Goal: Communication & Community: Connect with others

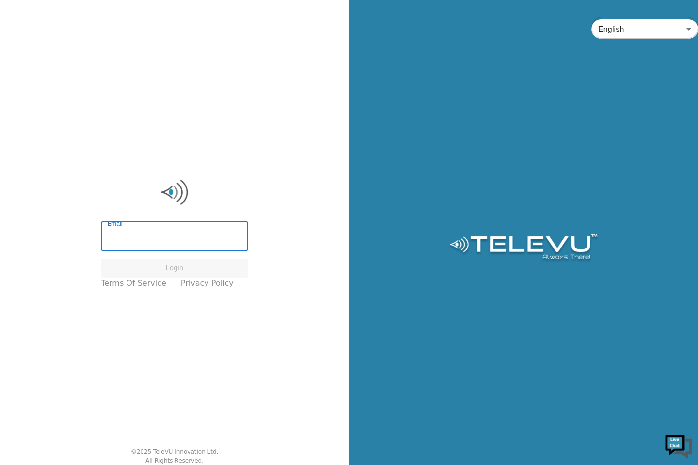
type input "[EMAIL_ADDRESS][DOMAIN_NAME]"
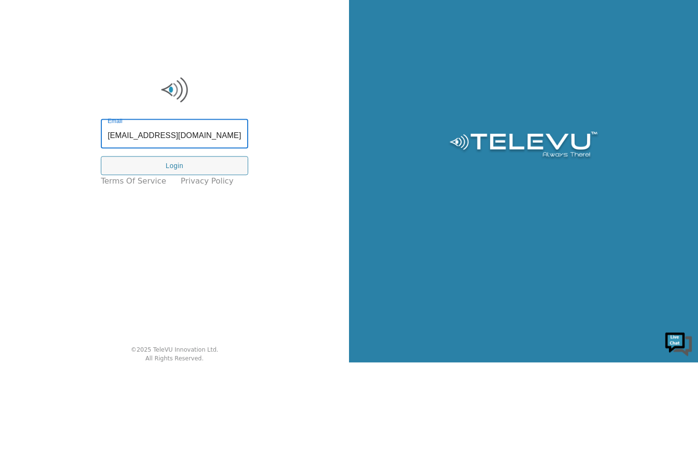
click at [173, 266] on button "Login" at bounding box center [174, 268] width 147 height 19
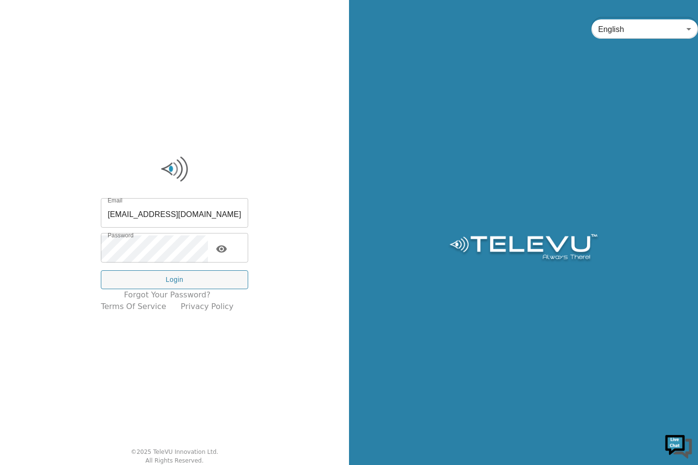
click at [227, 249] on icon "toggle password visibility" at bounding box center [221, 249] width 11 height 7
click at [216, 279] on button "Login" at bounding box center [174, 279] width 147 height 19
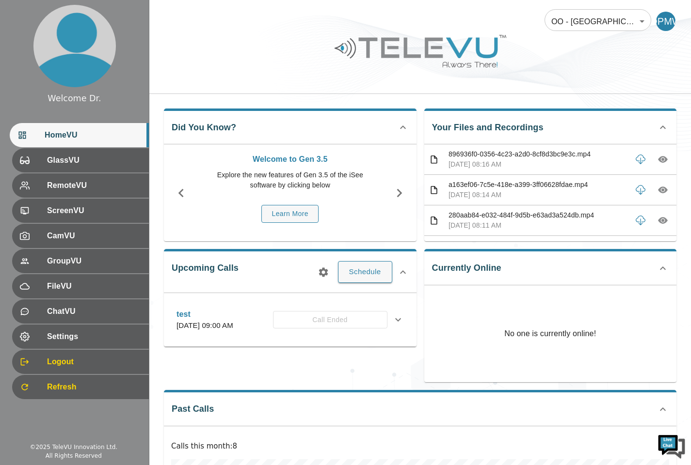
click at [66, 336] on span "Settings" at bounding box center [94, 337] width 94 height 12
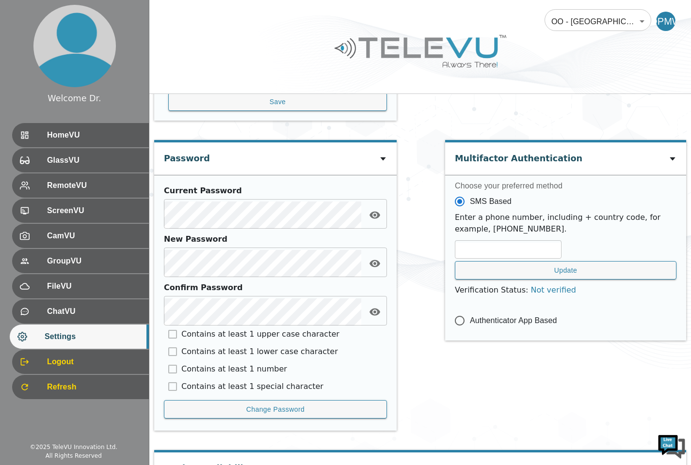
scroll to position [394, 0]
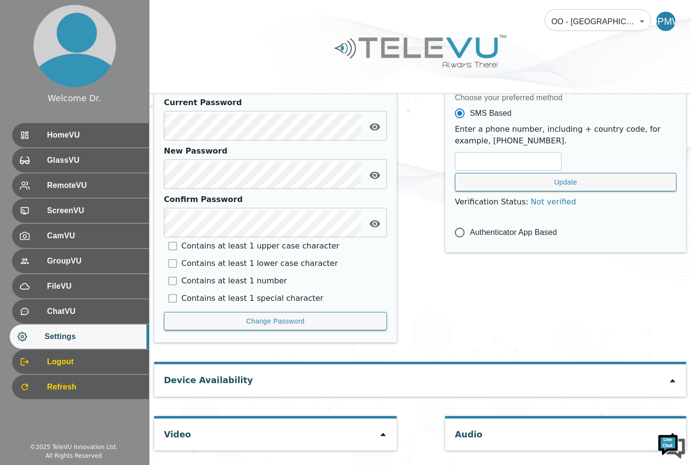
click at [383, 436] on icon at bounding box center [383, 435] width 8 height 8
type input "450be08dd1afa52b21d0556776b80d3097e4630c4386312e5ee8595e51429677"
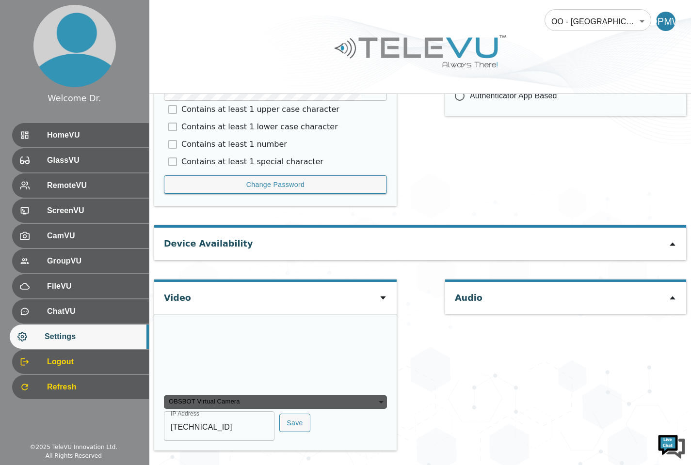
scroll to position [582, 0]
click at [245, 426] on input "[TECHNICAL_ID]" at bounding box center [219, 427] width 111 height 27
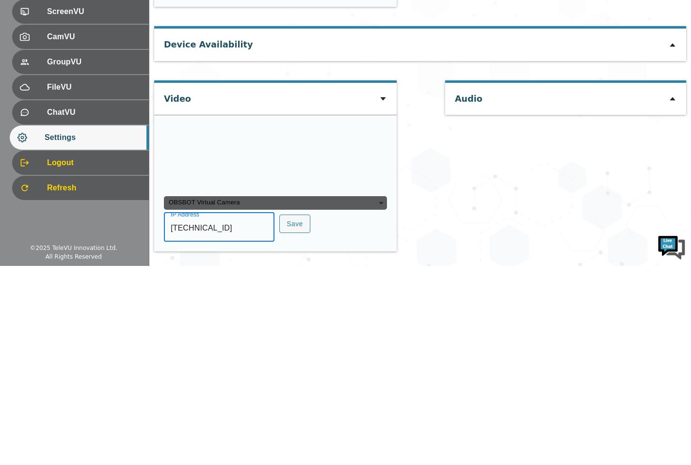
type input "[TECHNICAL_ID]"
click at [296, 421] on button "Save" at bounding box center [294, 423] width 31 height 19
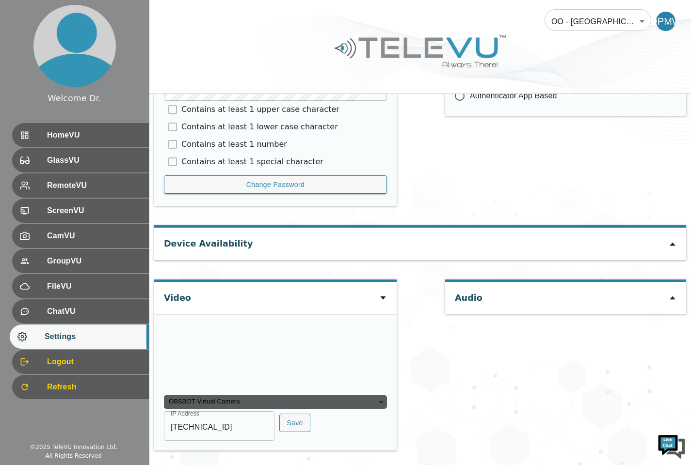
click at [105, 128] on div "HomeVU" at bounding box center [80, 135] width 137 height 24
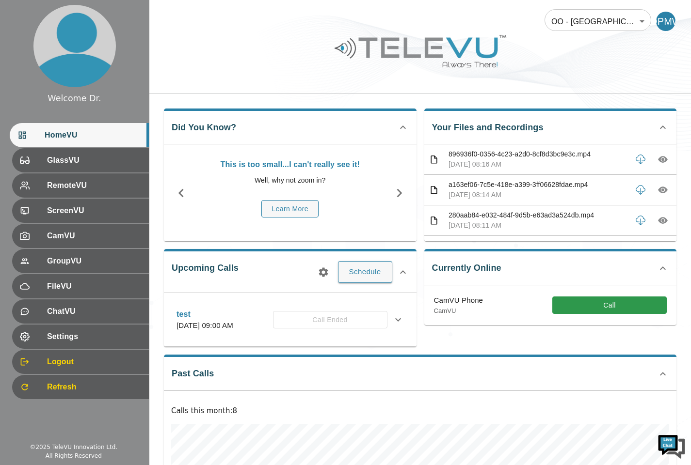
click at [620, 304] on button "Call" at bounding box center [609, 306] width 114 height 18
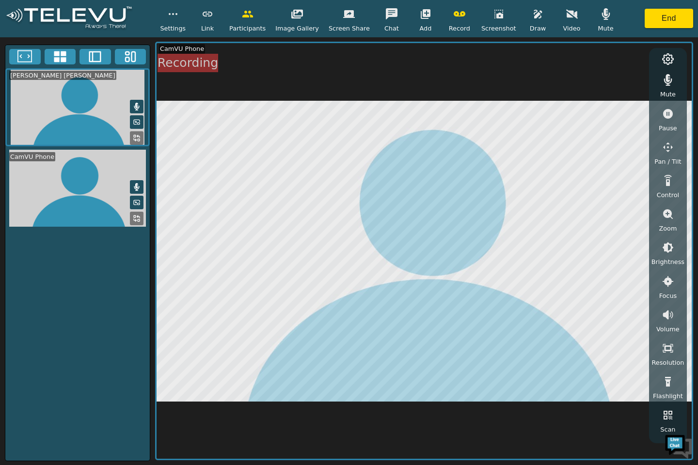
click at [454, 14] on icon "button" at bounding box center [460, 14] width 12 height 12
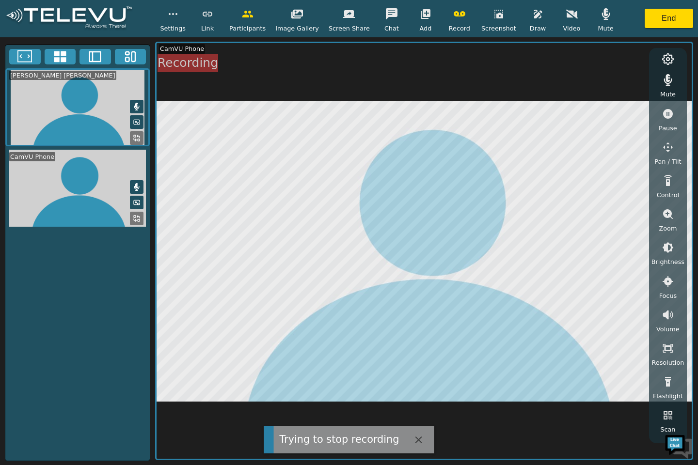
click at [454, 14] on icon "button" at bounding box center [460, 14] width 12 height 12
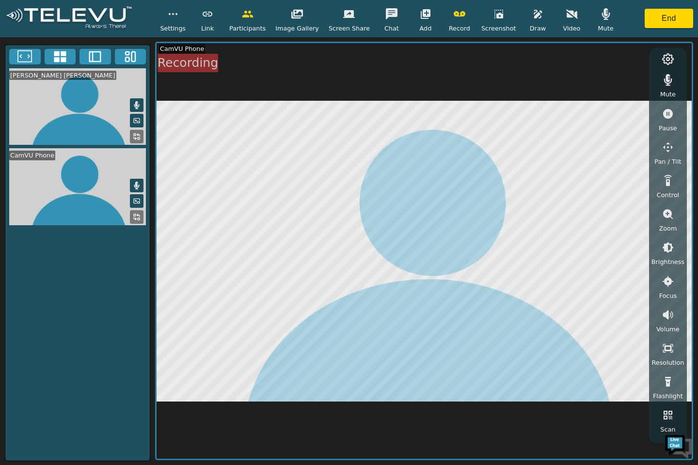
click at [454, 13] on icon "button" at bounding box center [460, 13] width 12 height 5
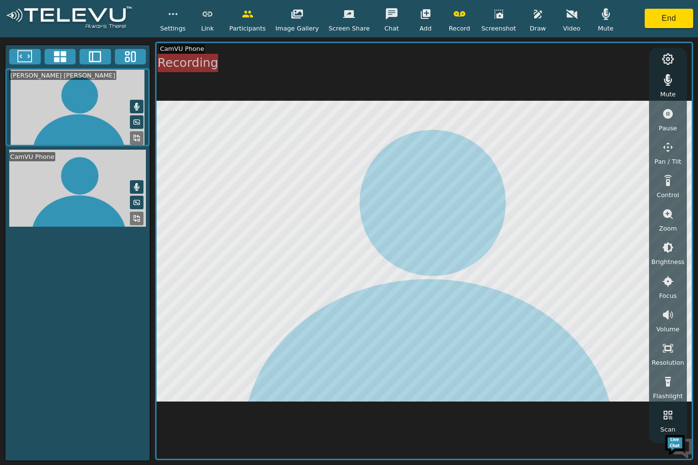
click at [600, 17] on icon "button" at bounding box center [606, 14] width 12 height 12
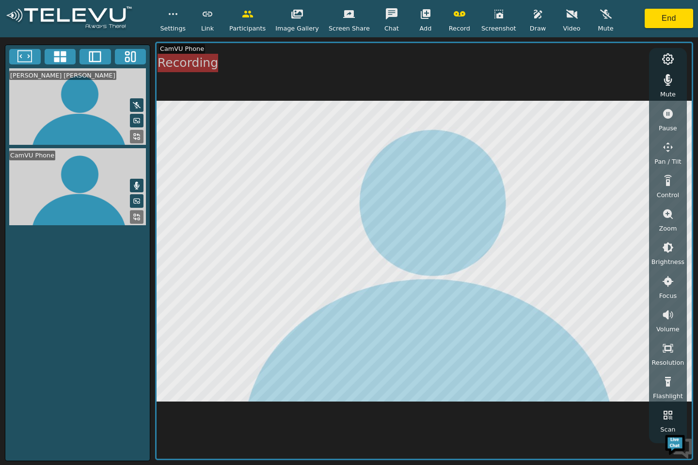
click at [594, 20] on button "button" at bounding box center [606, 13] width 24 height 19
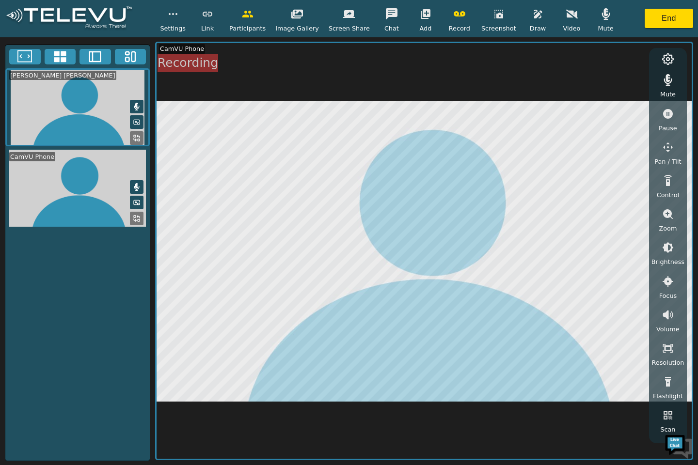
click at [450, 22] on button "button" at bounding box center [459, 13] width 24 height 19
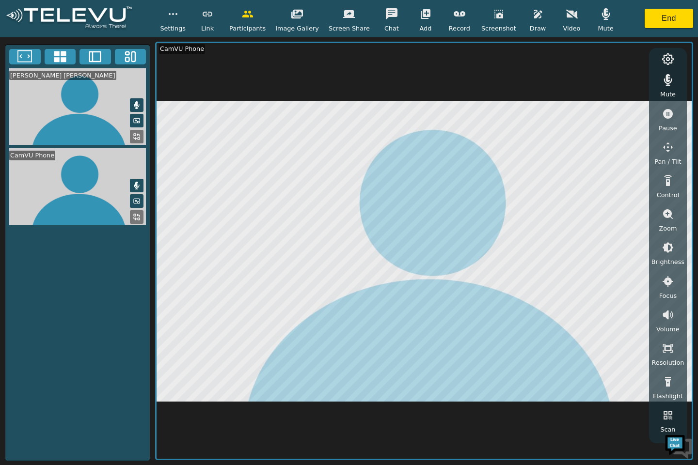
click at [180, 22] on button "button" at bounding box center [173, 13] width 24 height 19
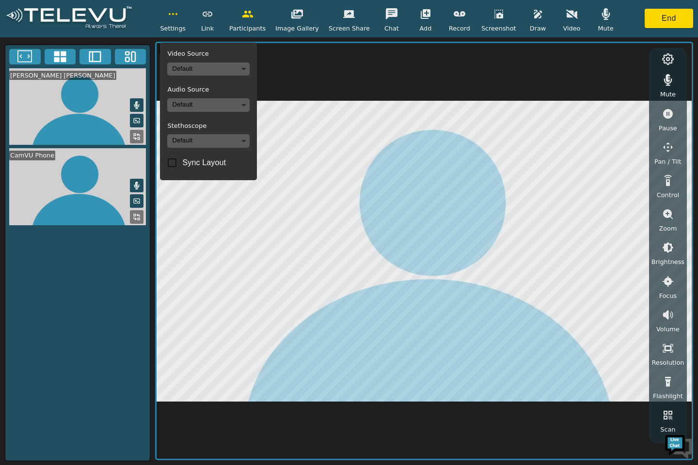
click at [252, 108] on body "Settings Video Source Default Audio Source Default Stethoscope Default Sync Lay…" at bounding box center [349, 232] width 698 height 465
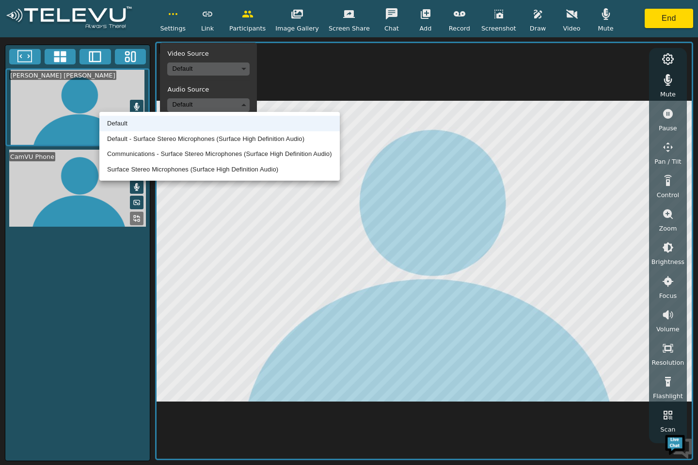
click at [242, 157] on li "Communications - Surface Stereo Microphones (Surface High Definition Audio)" at bounding box center [219, 154] width 240 height 16
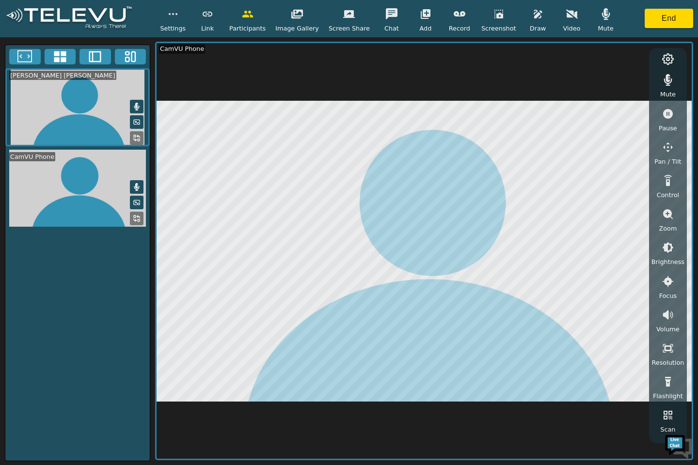
click at [185, 22] on button "button" at bounding box center [173, 13] width 24 height 19
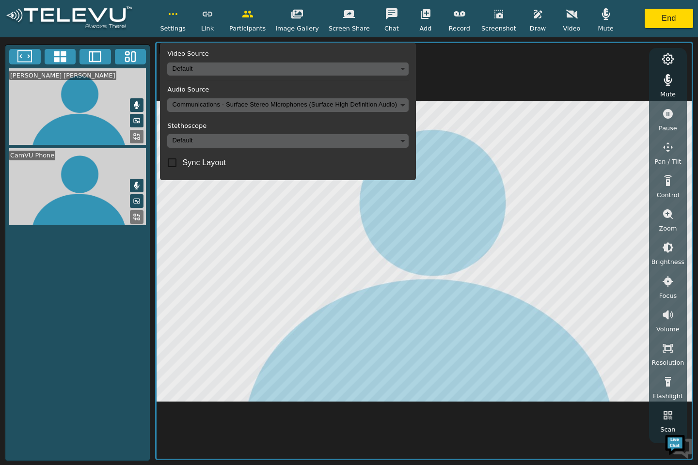
click at [412, 141] on body "Settings Video Source Default Audio Source Communications - Surface Stereo Micr…" at bounding box center [349, 232] width 698 height 465
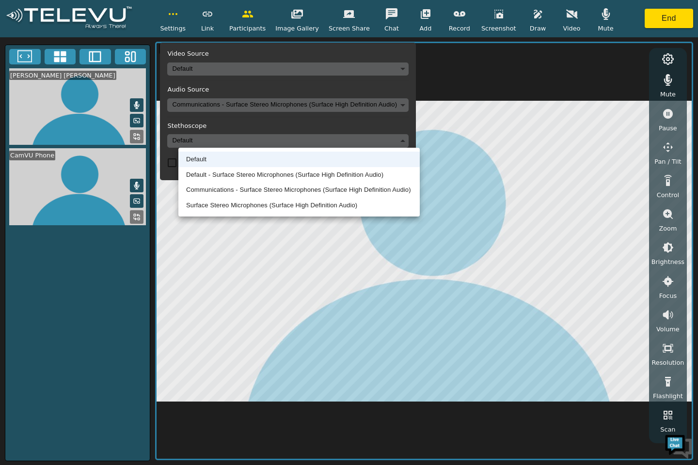
click at [414, 102] on div at bounding box center [349, 232] width 698 height 465
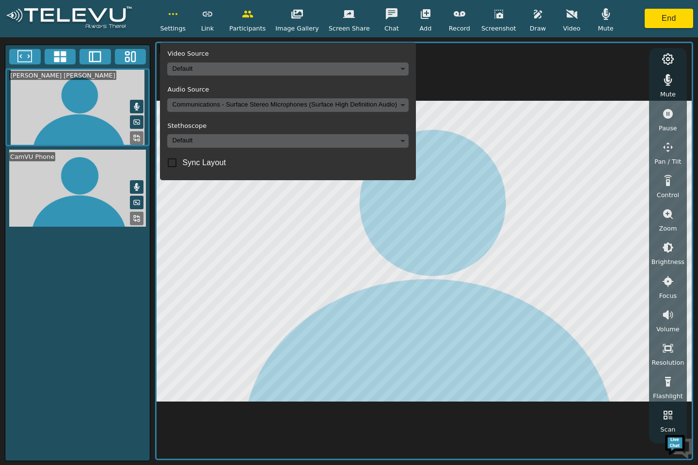
click at [415, 100] on body "Settings Video Source Default Audio Source Communications - Surface Stereo Micr…" at bounding box center [349, 232] width 698 height 465
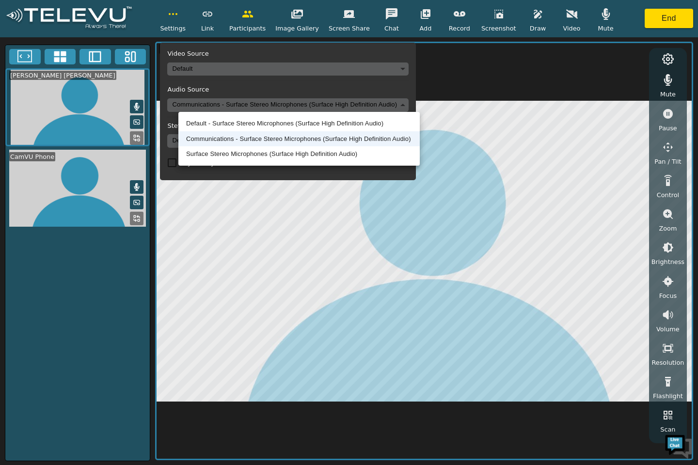
click at [280, 124] on li "Default - Surface Stereo Microphones (Surface High Definition Audio)" at bounding box center [298, 124] width 241 height 16
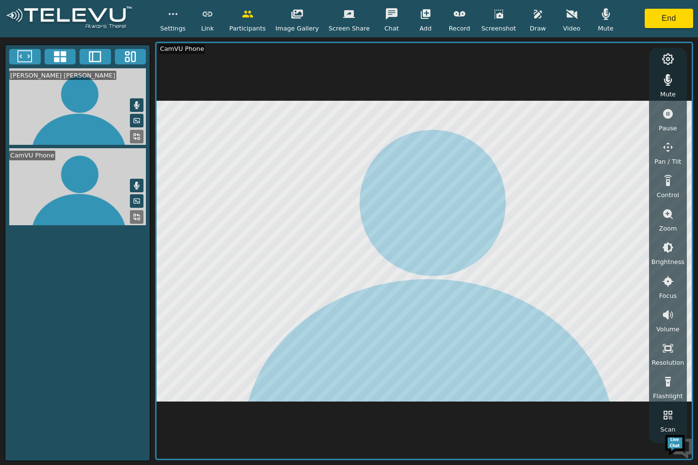
click at [566, 13] on icon "button" at bounding box center [572, 13] width 12 height 9
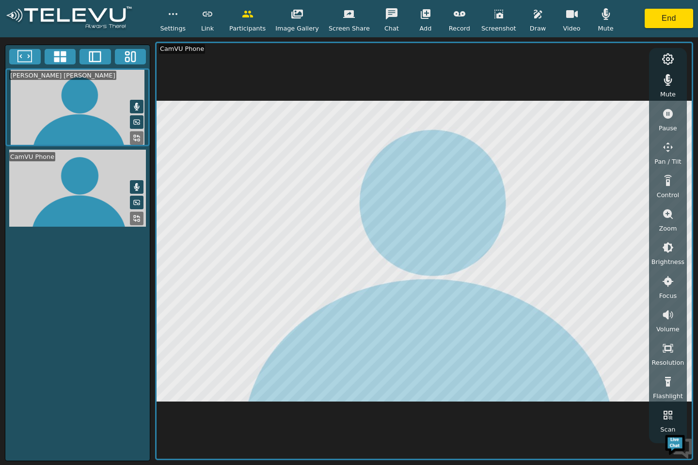
click at [669, 59] on circle at bounding box center [667, 59] width 3 height 3
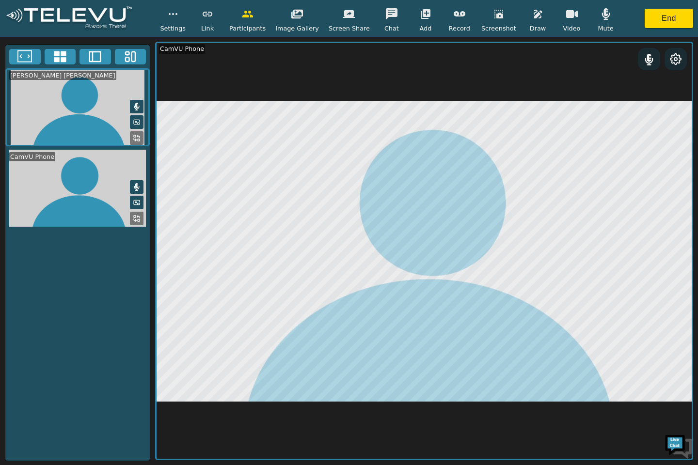
click at [650, 54] on icon at bounding box center [649, 60] width 12 height 12
click at [650, 59] on icon at bounding box center [649, 60] width 12 height 12
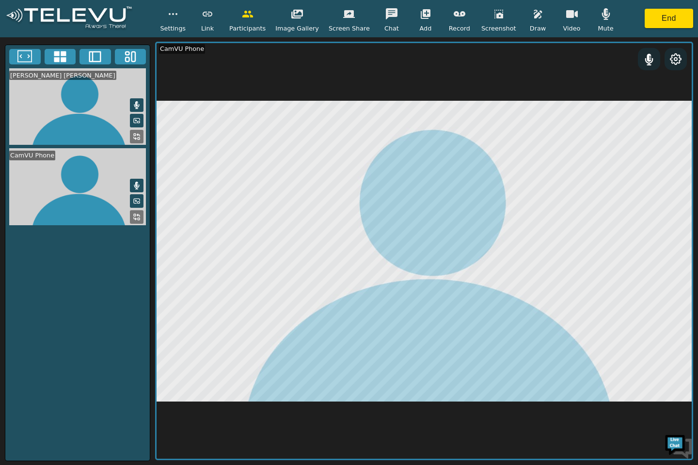
click at [676, 59] on icon at bounding box center [676, 59] width 12 height 12
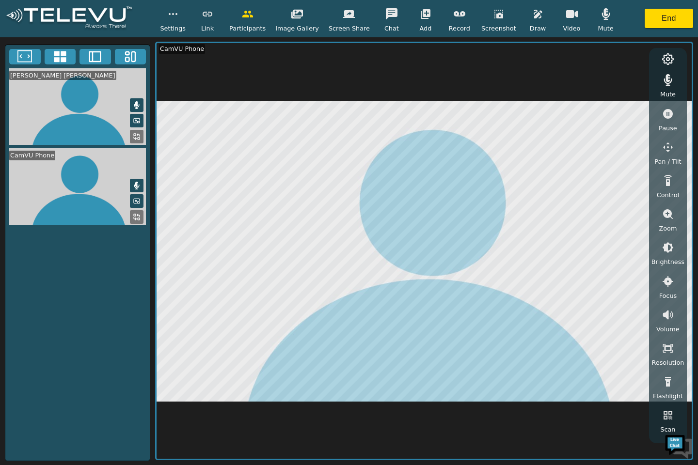
click at [667, 88] on button "button" at bounding box center [668, 79] width 24 height 19
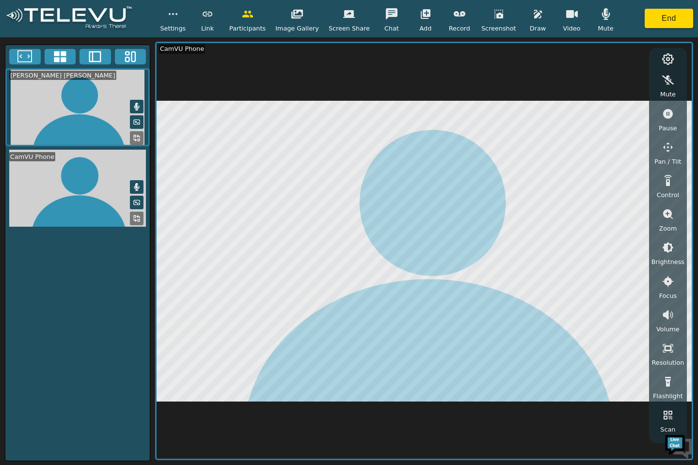
click at [668, 84] on icon "button" at bounding box center [668, 80] width 12 height 9
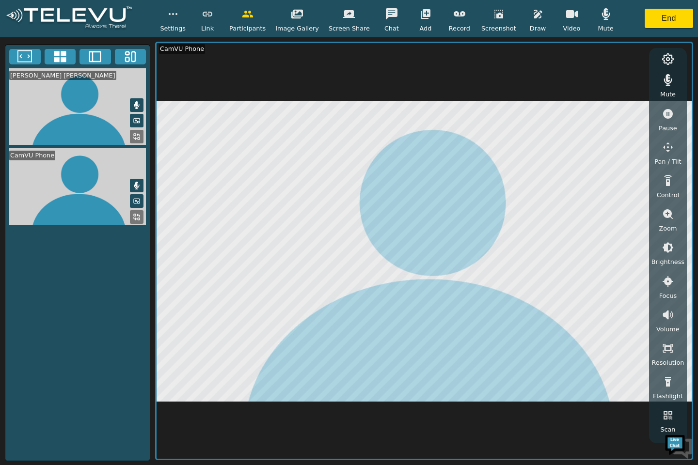
click at [667, 81] on icon "button" at bounding box center [668, 80] width 8 height 12
click at [670, 183] on icon "button" at bounding box center [668, 181] width 12 height 12
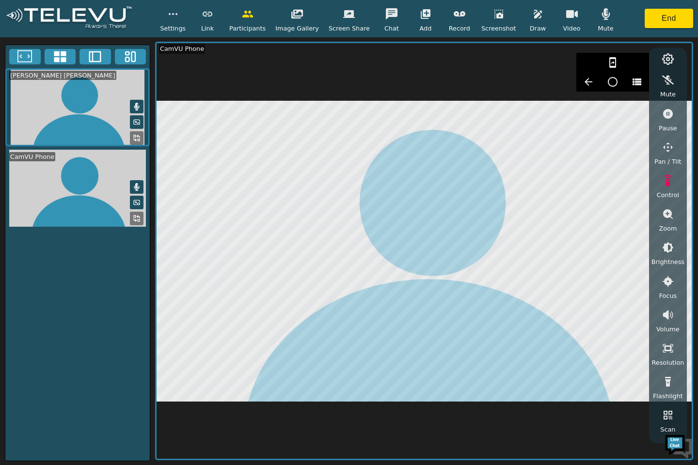
click at [666, 182] on icon "button" at bounding box center [668, 180] width 8 height 11
click at [670, 220] on icon "button" at bounding box center [668, 214] width 12 height 12
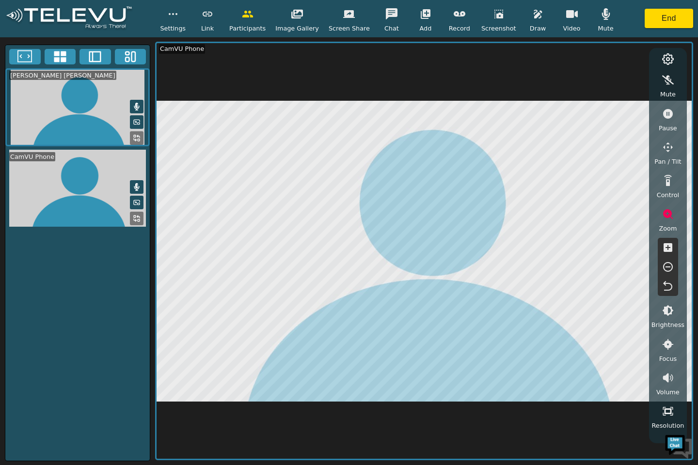
click at [671, 250] on icon "button" at bounding box center [668, 247] width 9 height 9
click at [673, 247] on icon "button" at bounding box center [668, 248] width 12 height 12
click at [670, 246] on icon "button" at bounding box center [668, 247] width 9 height 9
click at [668, 265] on icon "button" at bounding box center [668, 267] width 12 height 12
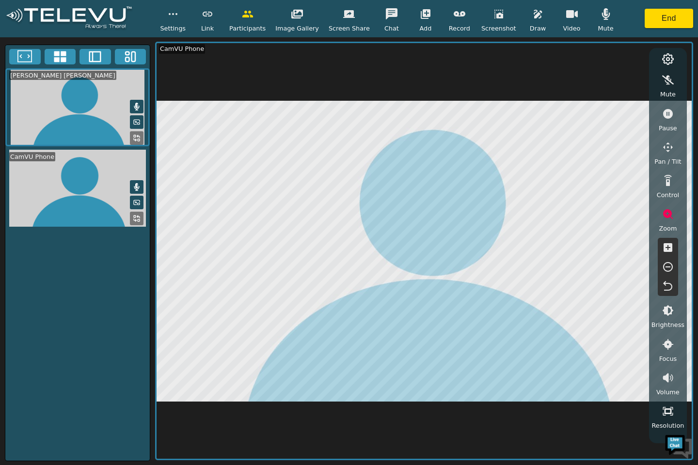
click at [669, 265] on icon "button" at bounding box center [668, 267] width 12 height 12
click at [668, 266] on icon "button" at bounding box center [668, 267] width 12 height 12
click at [668, 267] on icon "button" at bounding box center [668, 267] width 10 height 10
click at [671, 266] on icon "button" at bounding box center [668, 267] width 10 height 10
click at [670, 266] on icon "button" at bounding box center [668, 267] width 12 height 12
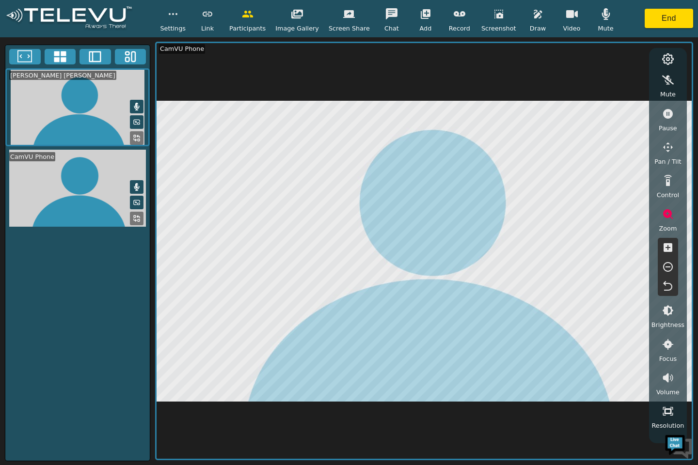
click at [668, 265] on icon "button" at bounding box center [668, 267] width 12 height 12
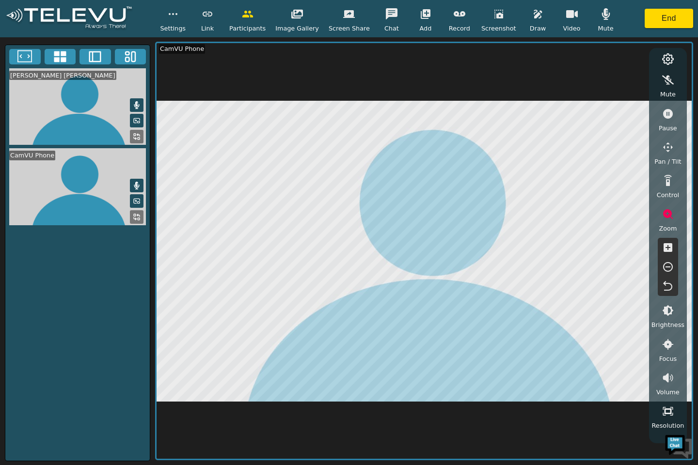
click at [670, 268] on icon "button" at bounding box center [668, 267] width 12 height 12
click at [672, 266] on icon "button" at bounding box center [668, 267] width 10 height 10
click at [670, 378] on icon "button" at bounding box center [668, 378] width 12 height 12
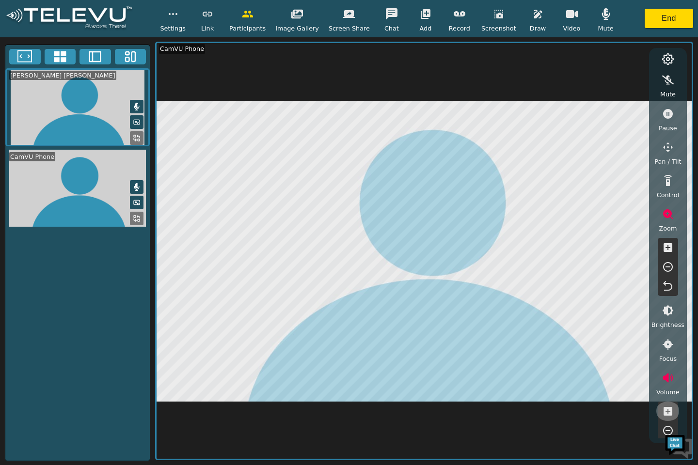
click at [671, 409] on icon "button" at bounding box center [668, 411] width 9 height 9
click at [670, 412] on icon "button" at bounding box center [668, 411] width 9 height 9
click at [667, 411] on icon "button" at bounding box center [668, 412] width 12 height 12
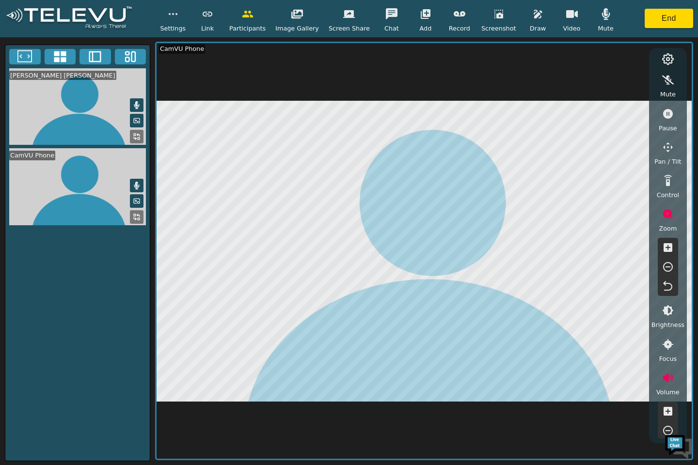
click at [669, 410] on icon "button" at bounding box center [668, 411] width 9 height 9
click at [671, 408] on icon "button" at bounding box center [668, 411] width 9 height 9
click at [672, 407] on icon "button" at bounding box center [668, 412] width 12 height 12
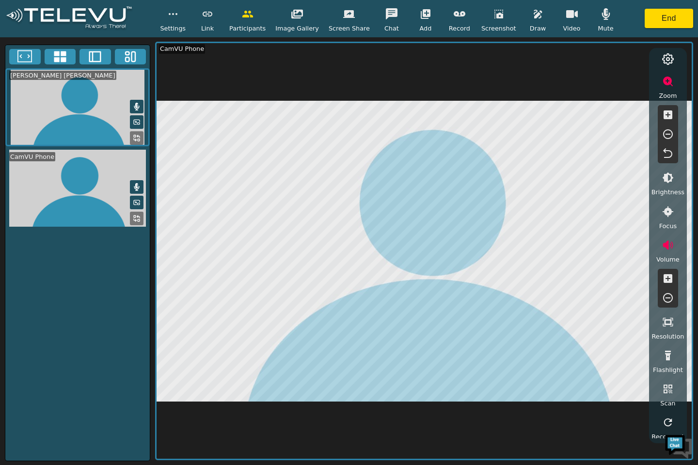
scroll to position [136, 0]
click at [667, 357] on icon "button" at bounding box center [668, 353] width 12 height 12
click at [666, 353] on icon "button" at bounding box center [668, 353] width 10 height 10
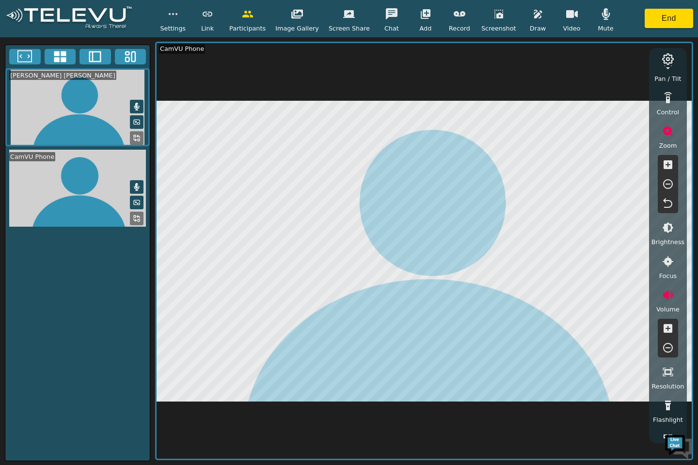
scroll to position [84, 0]
click at [668, 296] on icon "button" at bounding box center [668, 293] width 10 height 9
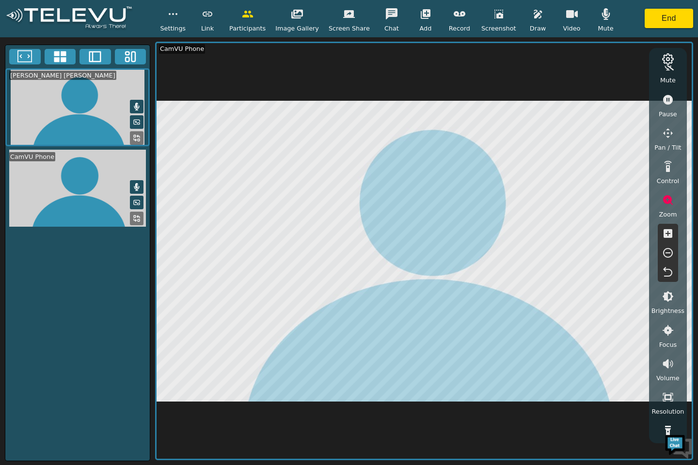
scroll to position [11, 0]
click at [663, 205] on icon "button" at bounding box center [668, 203] width 12 height 12
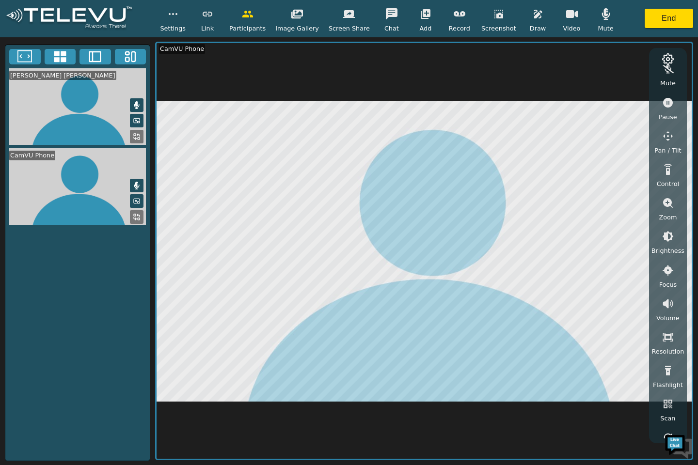
scroll to position [0, 0]
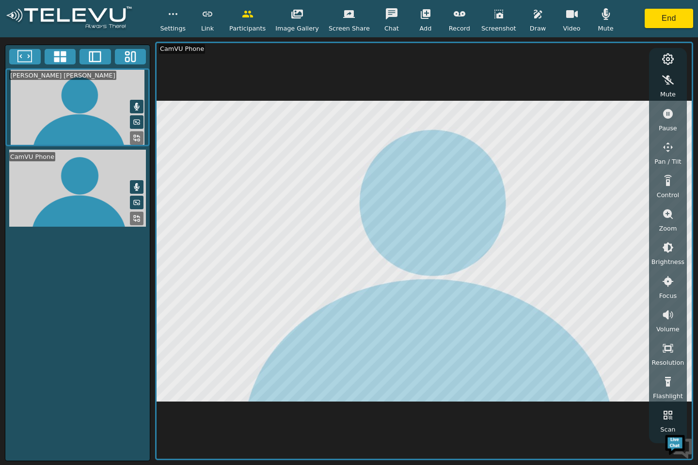
click at [668, 59] on icon at bounding box center [668, 59] width 12 height 12
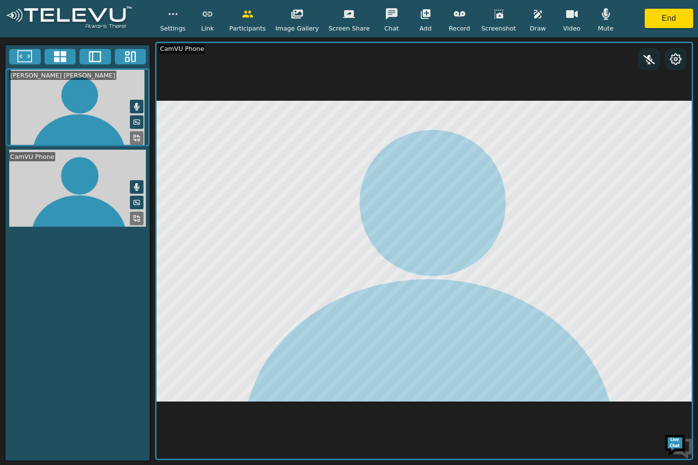
click at [676, 59] on icon at bounding box center [676, 59] width 12 height 12
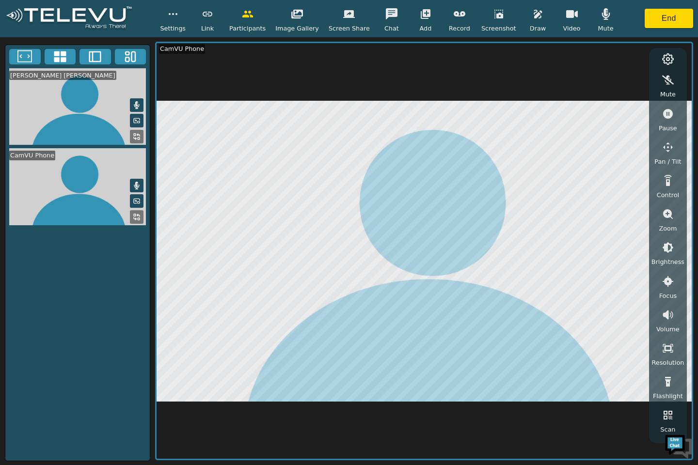
click at [346, 15] on icon "button" at bounding box center [349, 14] width 12 height 8
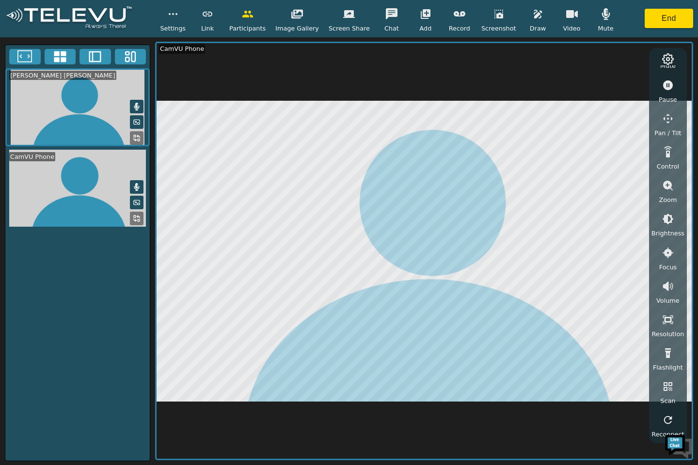
scroll to position [30, 0]
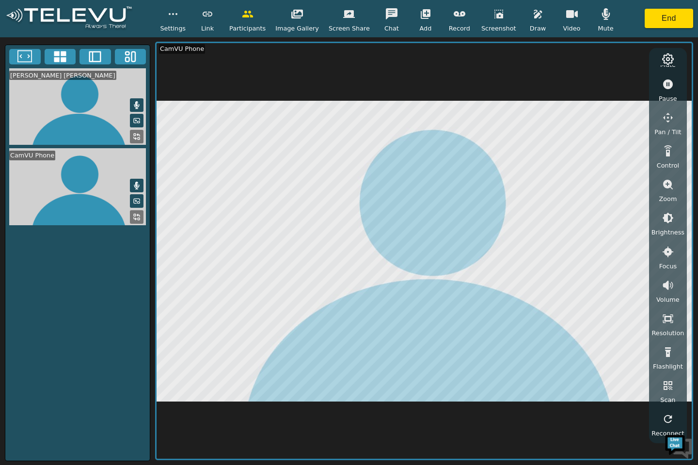
click at [526, 21] on button "button" at bounding box center [538, 13] width 24 height 19
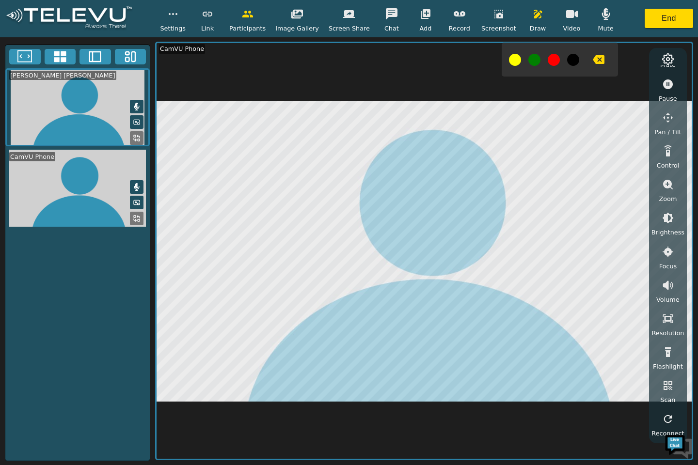
click at [528, 59] on button at bounding box center [534, 60] width 12 height 12
click at [528, 56] on button at bounding box center [534, 60] width 12 height 12
click at [517, 56] on div at bounding box center [560, 60] width 116 height 34
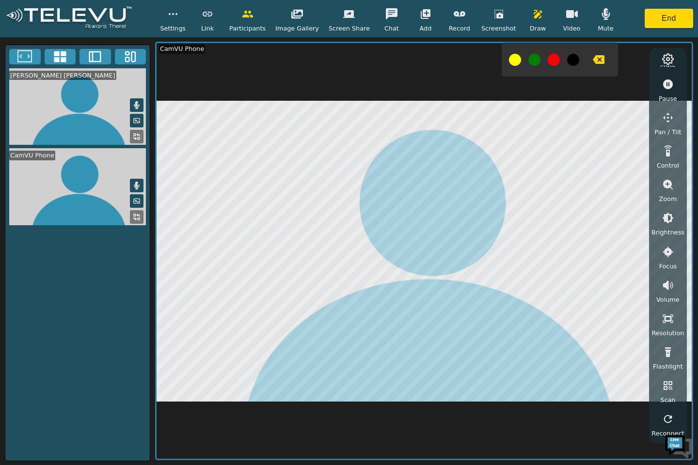
click at [528, 62] on button at bounding box center [534, 60] width 12 height 12
click at [528, 61] on button at bounding box center [534, 60] width 12 height 12
click at [528, 60] on button at bounding box center [534, 60] width 12 height 12
click at [593, 59] on icon "button" at bounding box center [599, 59] width 12 height 9
click at [593, 58] on icon "button" at bounding box center [599, 59] width 12 height 9
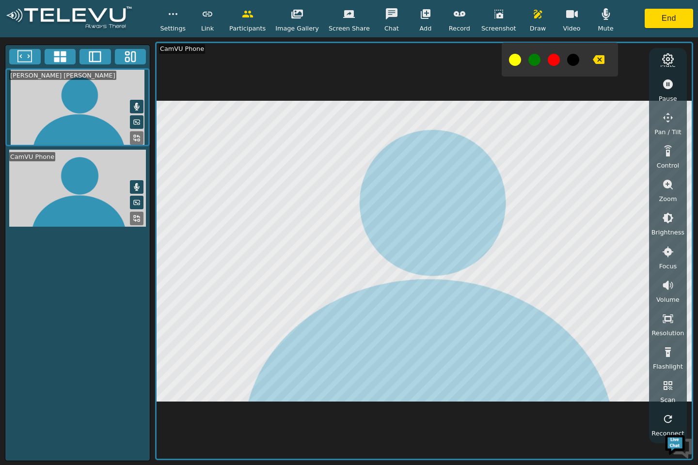
click at [593, 58] on icon "button" at bounding box center [599, 59] width 12 height 9
click at [595, 58] on button "button" at bounding box center [598, 59] width 24 height 19
click at [534, 14] on icon "button" at bounding box center [538, 14] width 8 height 9
click at [532, 17] on icon "button" at bounding box center [538, 14] width 12 height 12
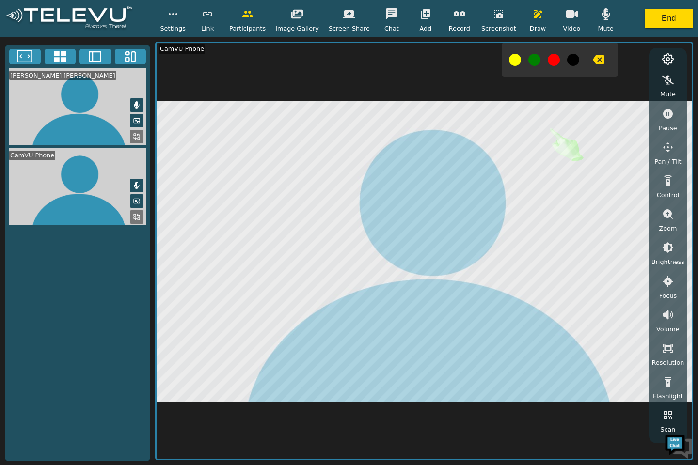
click at [593, 57] on icon "button" at bounding box center [599, 59] width 12 height 9
click at [593, 59] on icon "button" at bounding box center [599, 59] width 12 height 9
click at [593, 63] on icon "button" at bounding box center [599, 59] width 12 height 9
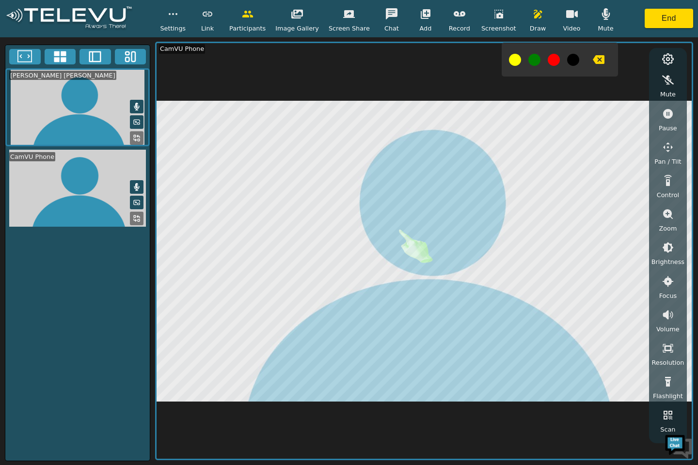
click at [532, 9] on icon "button" at bounding box center [538, 14] width 12 height 12
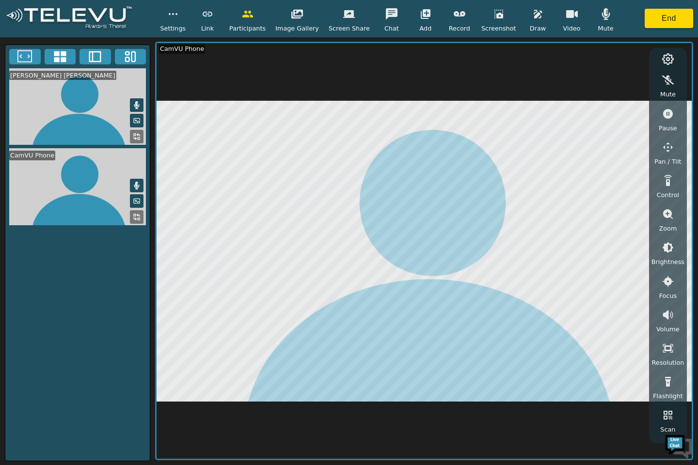
click at [94, 190] on video at bounding box center [77, 186] width 144 height 77
click at [345, 19] on icon "button" at bounding box center [349, 14] width 12 height 12
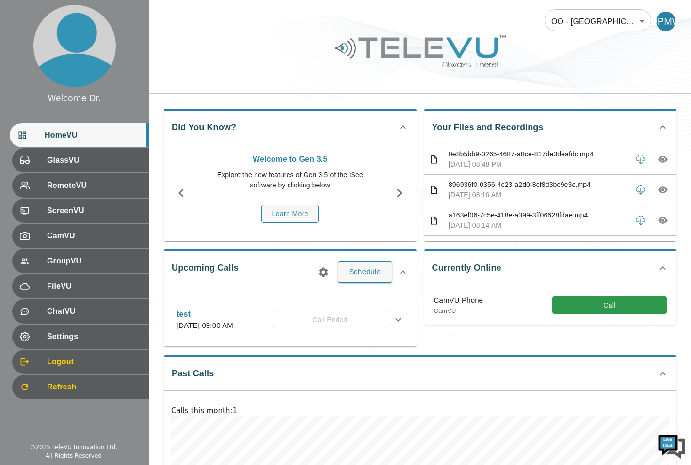
click at [604, 307] on button "Call" at bounding box center [609, 306] width 114 height 18
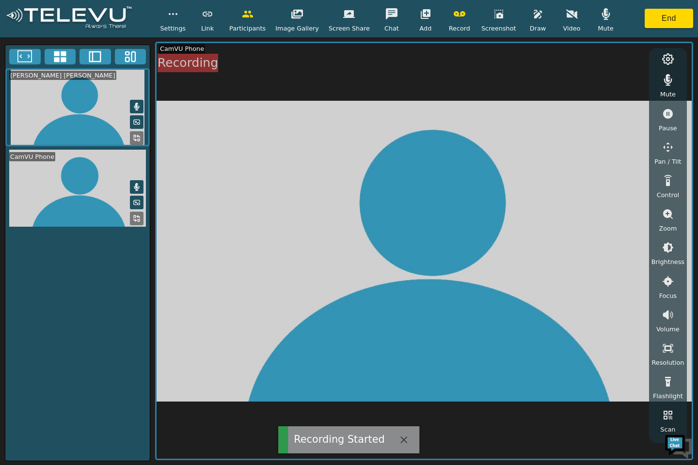
click at [451, 22] on button "button" at bounding box center [459, 13] width 24 height 19
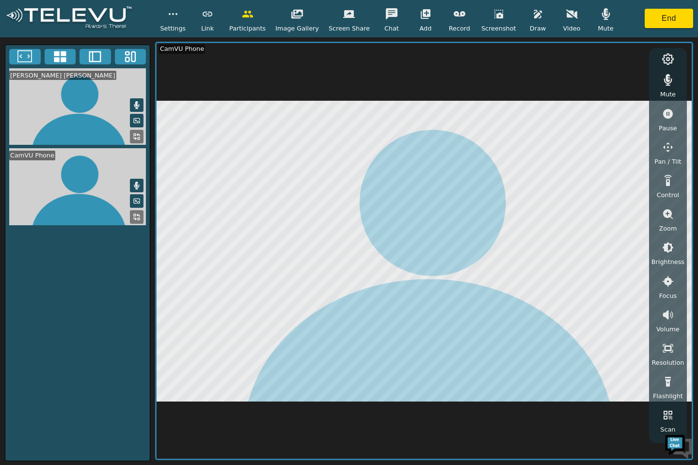
click at [92, 179] on video at bounding box center [77, 186] width 144 height 77
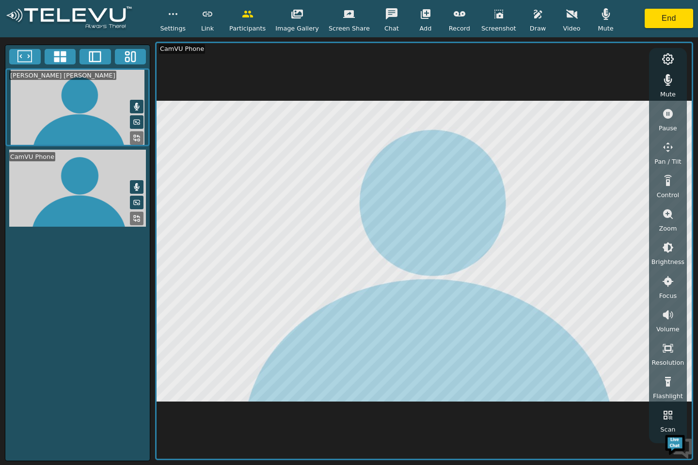
click at [566, 17] on icon "button" at bounding box center [572, 13] width 12 height 9
click at [666, 86] on button "button" at bounding box center [668, 79] width 24 height 19
click at [666, 84] on icon "button" at bounding box center [668, 80] width 12 height 9
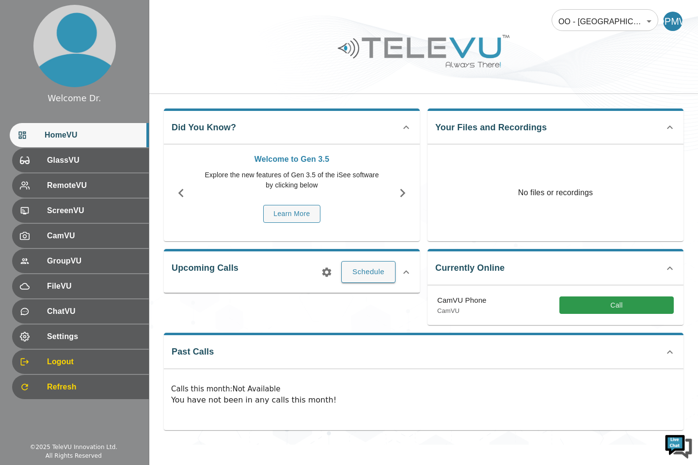
click at [623, 305] on button "Call" at bounding box center [616, 306] width 114 height 18
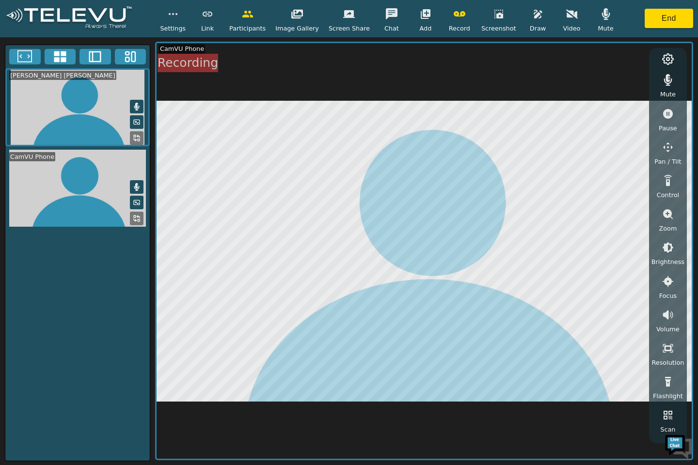
click at [457, 13] on icon "button" at bounding box center [460, 13] width 12 height 5
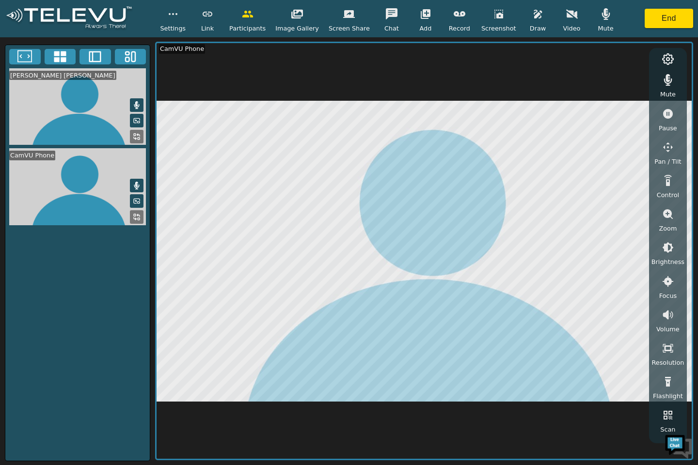
click at [177, 14] on circle "button" at bounding box center [176, 14] width 1 height 1
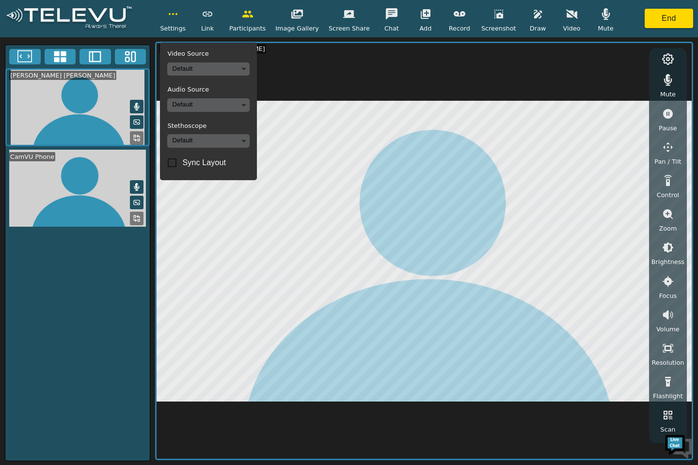
click at [672, 16] on button "End" at bounding box center [669, 18] width 48 height 19
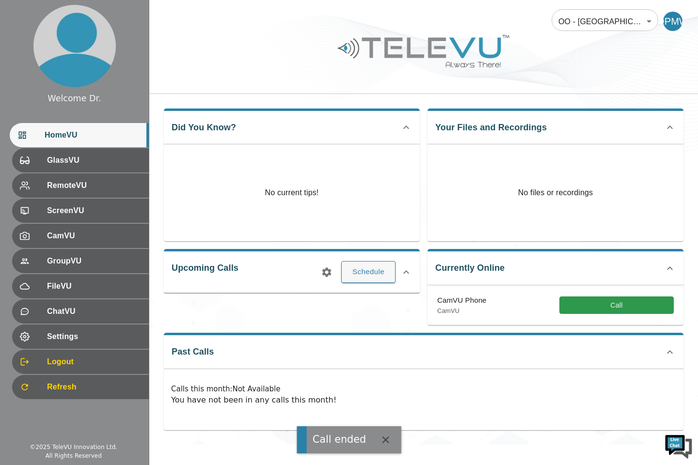
click at [625, 308] on button "Call" at bounding box center [616, 306] width 114 height 18
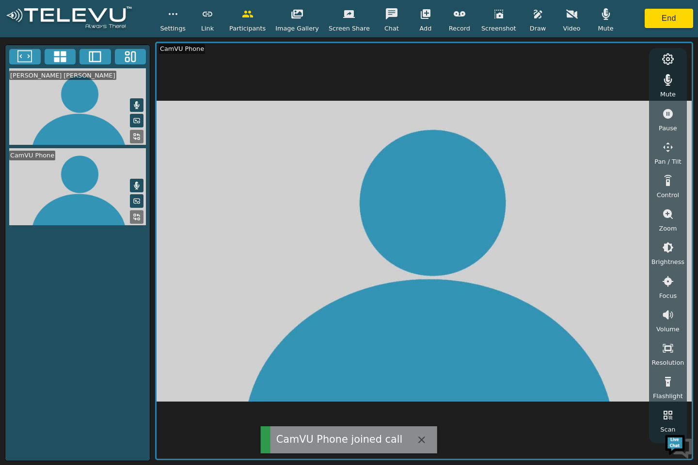
click at [669, 14] on button "End" at bounding box center [669, 18] width 48 height 19
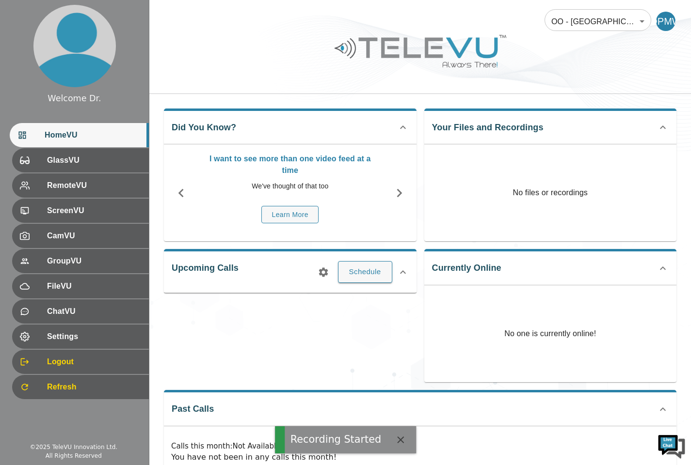
click at [91, 341] on span "Settings" at bounding box center [94, 337] width 94 height 12
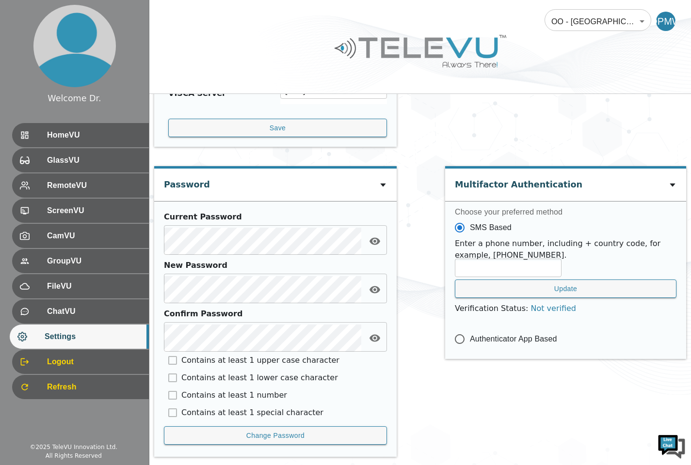
scroll to position [394, 0]
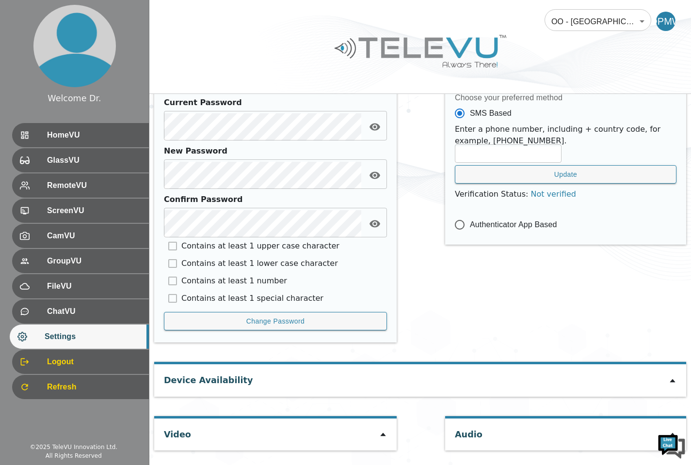
click at [591, 436] on div "Audio" at bounding box center [565, 435] width 241 height 32
click at [380, 438] on icon at bounding box center [383, 435] width 8 height 8
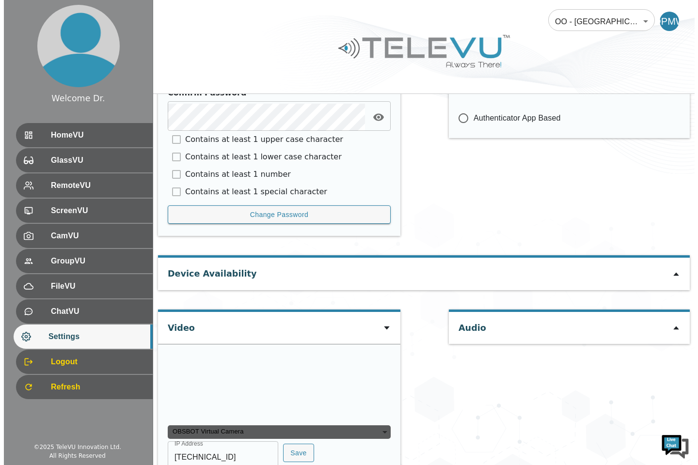
scroll to position [582, 0]
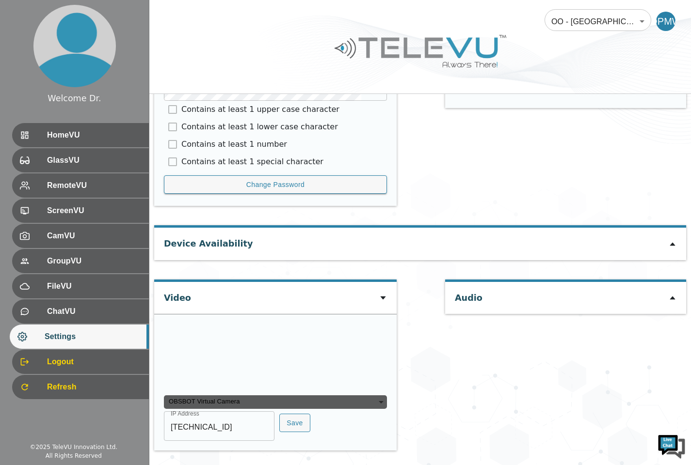
click at [672, 297] on icon at bounding box center [671, 298] width 5 height 3
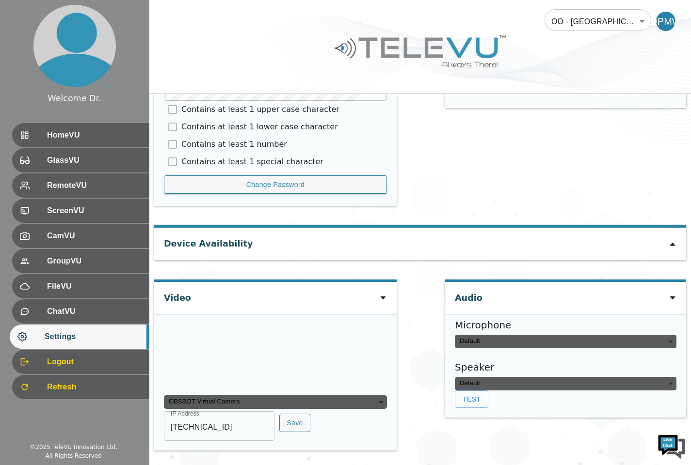
type input "default"
click at [670, 335] on div "Default - Surface Stereo Microphones (Surface High Definition Audio)" at bounding box center [566, 342] width 222 height 14
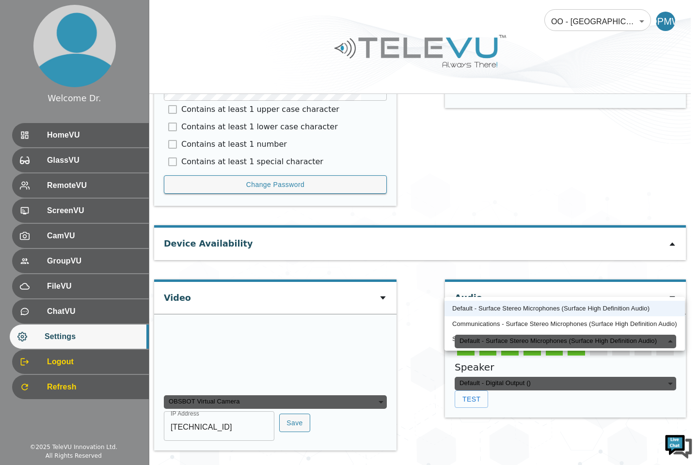
click at [654, 322] on li "Communications - Surface Stereo Microphones (Surface High Definition Audio)" at bounding box center [564, 324] width 240 height 16
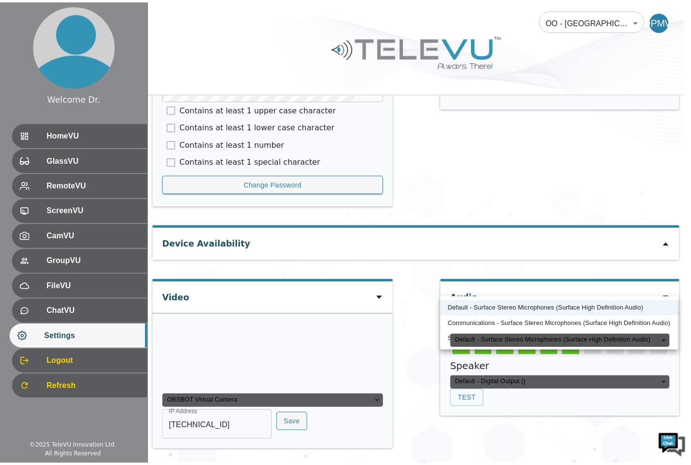
scroll to position [572, 0]
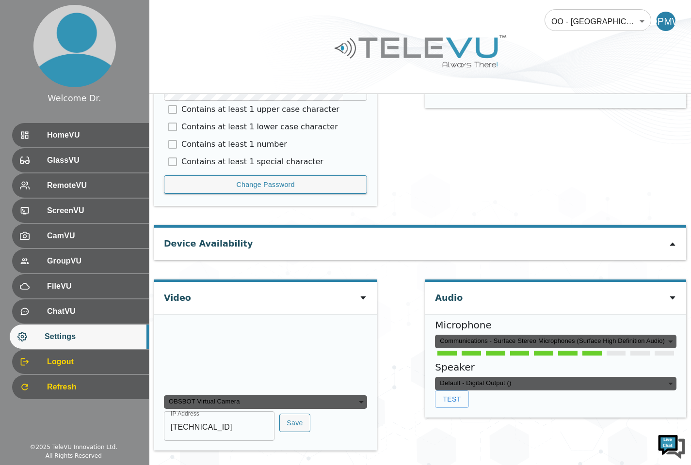
click at [455, 391] on button "Test" at bounding box center [451, 400] width 33 height 18
click at [463, 391] on button "Test" at bounding box center [451, 400] width 33 height 18
click at [665, 335] on div "Communications - Surface Stereo Microphones (Surface High Definition Audio)" at bounding box center [555, 342] width 241 height 14
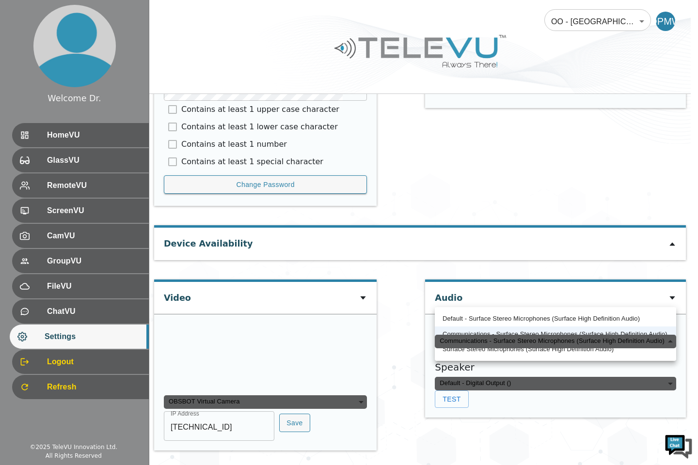
click at [514, 318] on li "Default - Surface Stereo Microphones (Surface High Definition Audio)" at bounding box center [555, 319] width 241 height 16
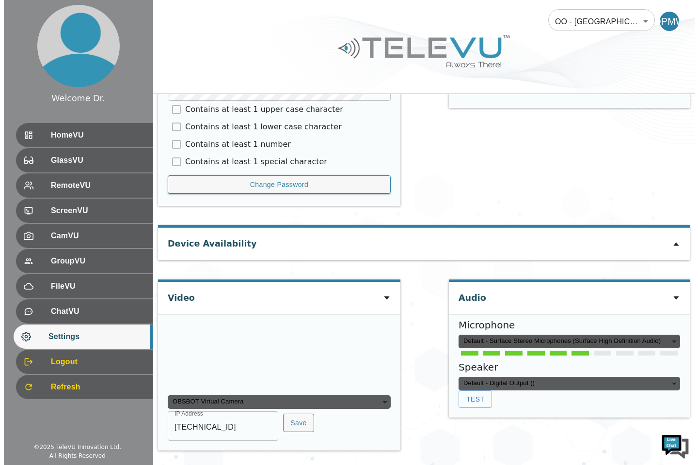
scroll to position [582, 0]
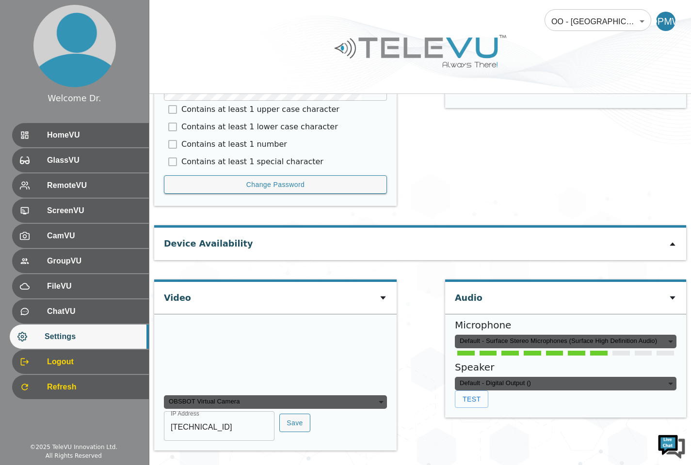
click at [674, 377] on div "Default - Digital Output ()" at bounding box center [566, 384] width 222 height 14
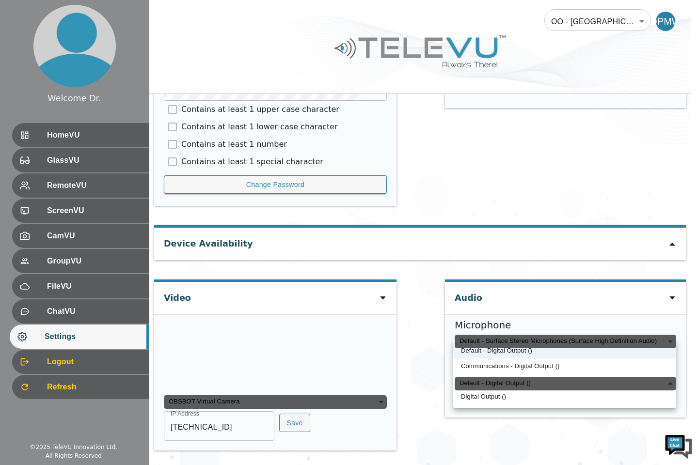
click at [568, 437] on div at bounding box center [349, 232] width 698 height 465
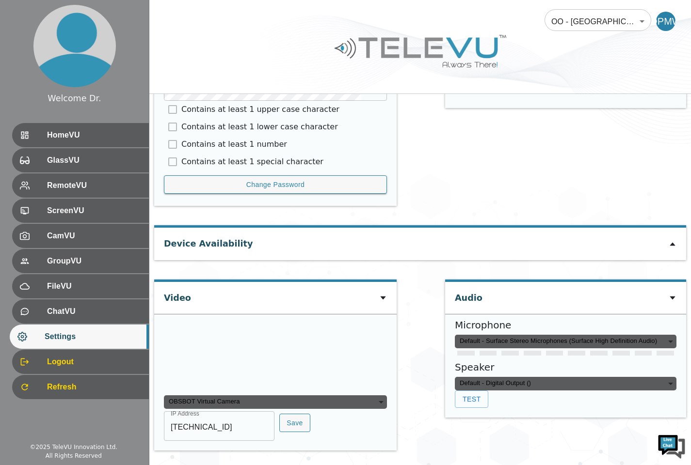
click at [477, 391] on button "Test" at bounding box center [471, 400] width 33 height 18
click at [473, 391] on button "Test" at bounding box center [471, 400] width 33 height 18
click at [669, 335] on div "Default - Surface Stereo Microphones (Surface High Definition Audio)" at bounding box center [566, 342] width 222 height 14
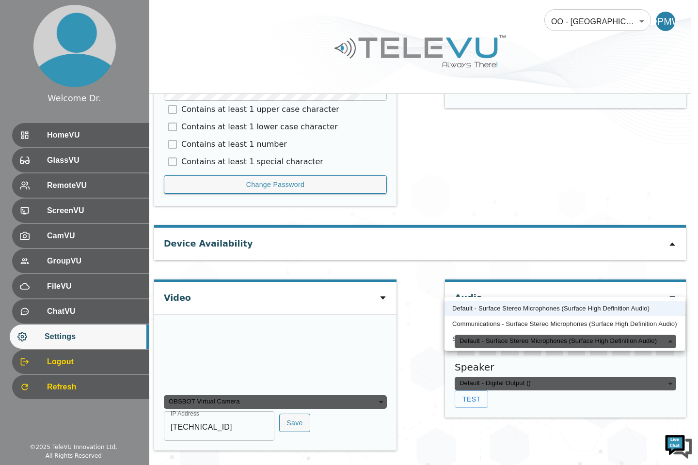
click at [616, 324] on li "Communications - Surface Stereo Microphones (Surface High Definition Audio)" at bounding box center [564, 324] width 240 height 16
type input "communications"
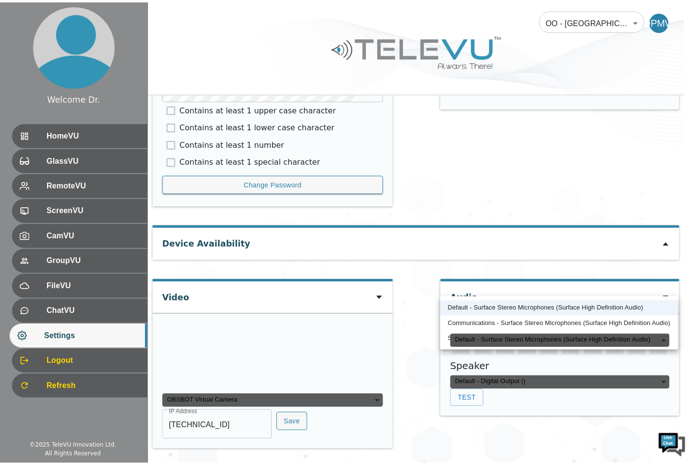
scroll to position [572, 0]
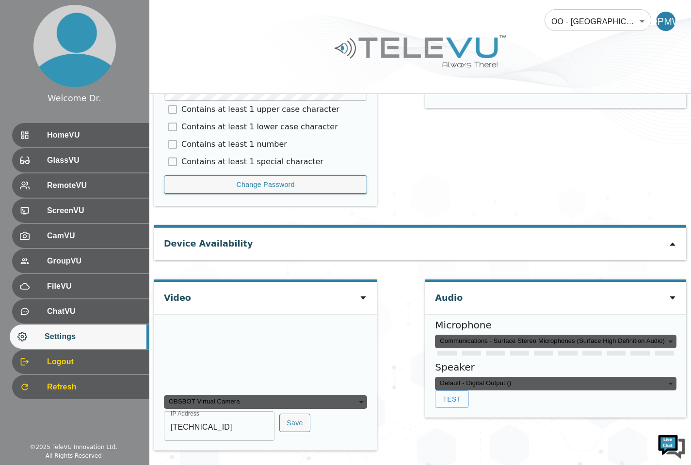
click at [672, 297] on icon at bounding box center [671, 298] width 5 height 3
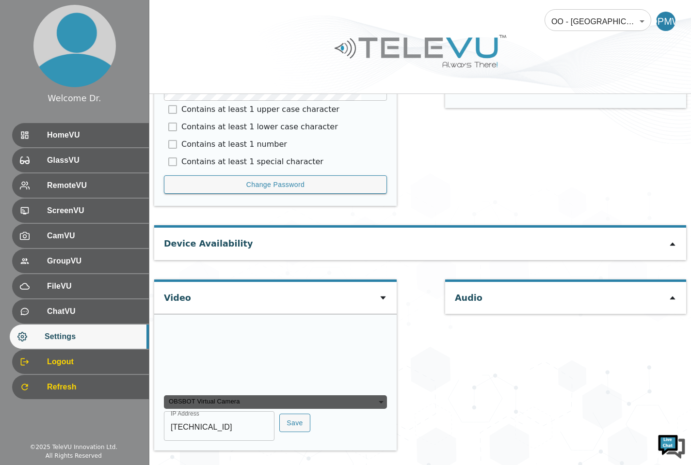
click at [672, 297] on icon at bounding box center [671, 298] width 5 height 3
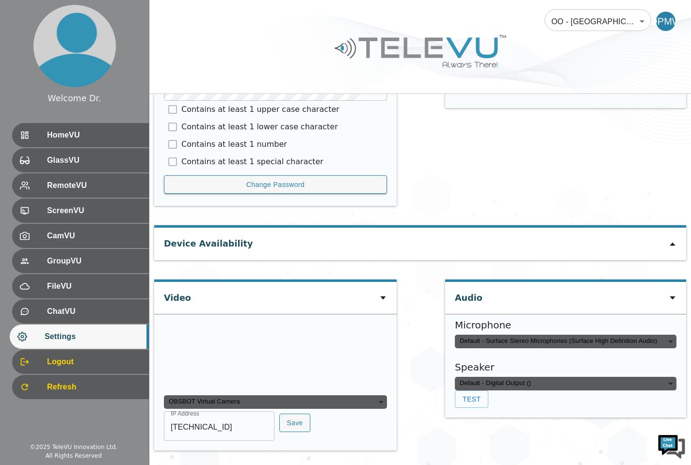
click at [494, 390] on div "Audio Microphone Default - Surface Stereo Microphones (Surface High Definition …" at bounding box center [565, 370] width 241 height 181
click at [667, 335] on div "Default - Surface Stereo Microphones (Surface High Definition Audio)" at bounding box center [566, 342] width 222 height 14
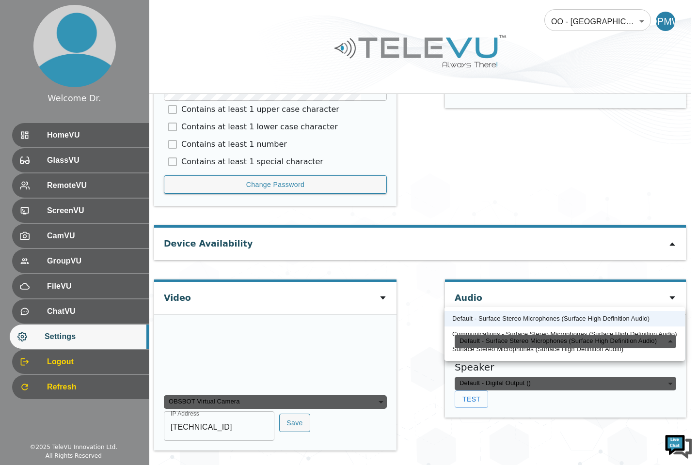
click at [616, 314] on li "Default - Surface Stereo Microphones (Surface High Definition Audio)" at bounding box center [564, 319] width 240 height 16
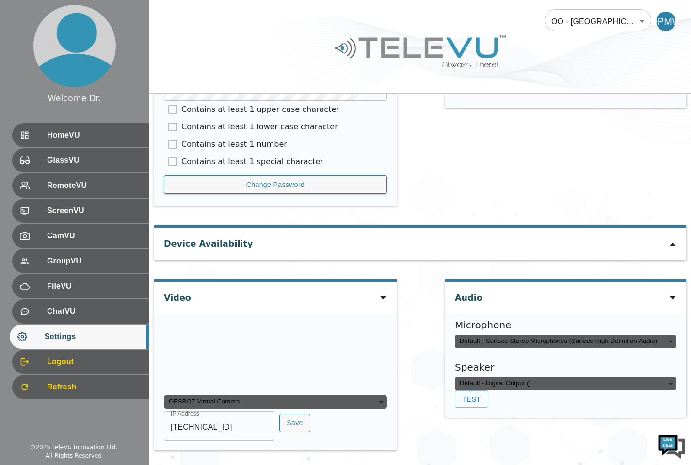
click at [672, 335] on div "Default - Surface Stereo Microphones (Surface High Definition Audio)" at bounding box center [566, 342] width 222 height 14
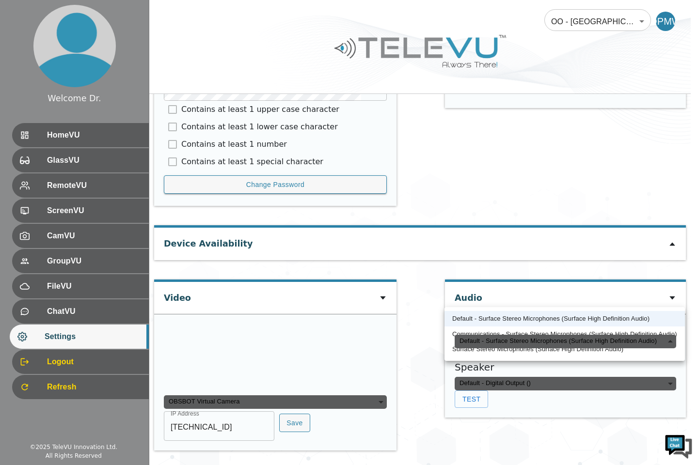
click at [629, 319] on li "Default - Surface Stereo Microphones (Surface High Definition Audio)" at bounding box center [564, 319] width 240 height 16
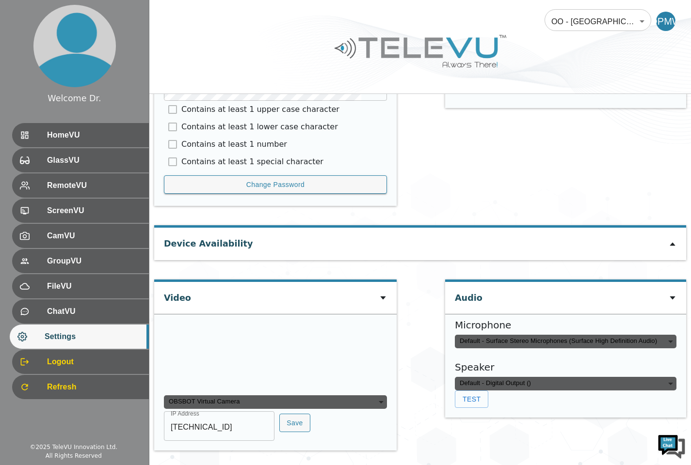
click at [536, 404] on div "Audio Microphone Default - Surface Stereo Microphones (Surface High Definition …" at bounding box center [565, 370] width 241 height 181
click at [670, 294] on icon at bounding box center [672, 298] width 8 height 8
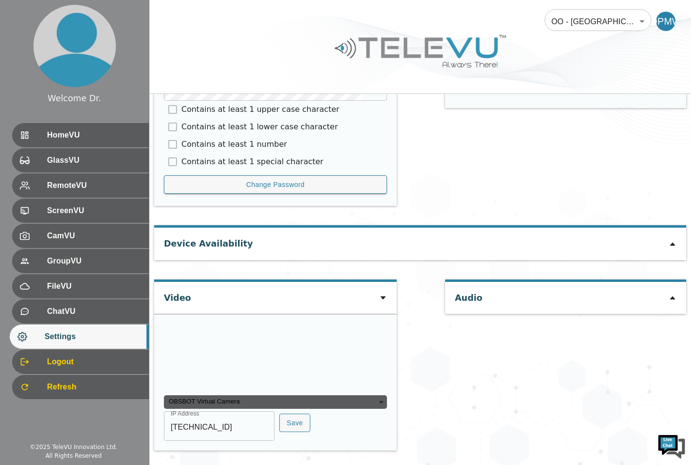
click at [671, 297] on icon at bounding box center [671, 298] width 5 height 3
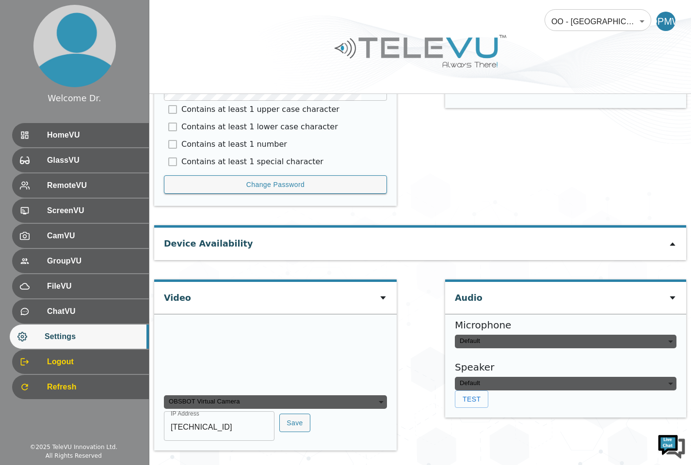
type input "default"
click at [474, 397] on div "Audio Microphone Default - Surface Stereo Microphones (Surface High Definition …" at bounding box center [565, 370] width 241 height 181
click at [284, 336] on video at bounding box center [236, 355] width 145 height 73
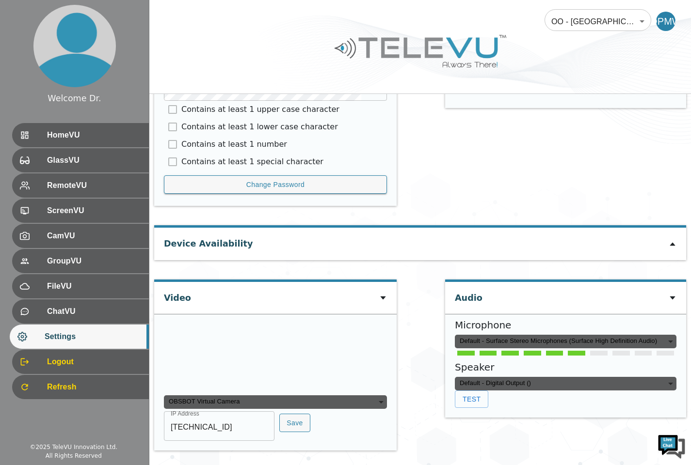
click at [277, 361] on video at bounding box center [236, 355] width 145 height 73
click at [426, 383] on div "User Settings Change Language English en ​ Personal Data [PERSON_NAME] [PERSON_…" at bounding box center [419, 14] width 541 height 902
click at [271, 357] on video at bounding box center [236, 355] width 145 height 73
click at [275, 361] on video at bounding box center [236, 355] width 145 height 73
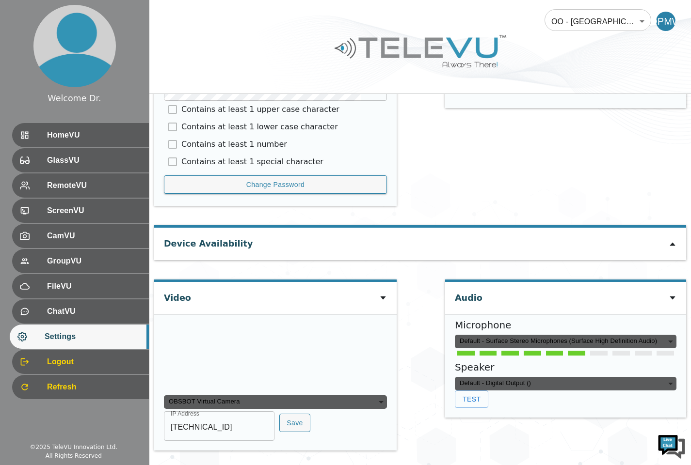
click at [284, 354] on video at bounding box center [236, 355] width 145 height 73
click at [282, 355] on video at bounding box center [236, 355] width 145 height 73
click at [284, 354] on video at bounding box center [236, 355] width 145 height 73
click at [288, 349] on video at bounding box center [236, 355] width 145 height 73
click at [664, 335] on div "Default - Surface Stereo Microphones (Surface High Definition Audio)" at bounding box center [566, 342] width 222 height 14
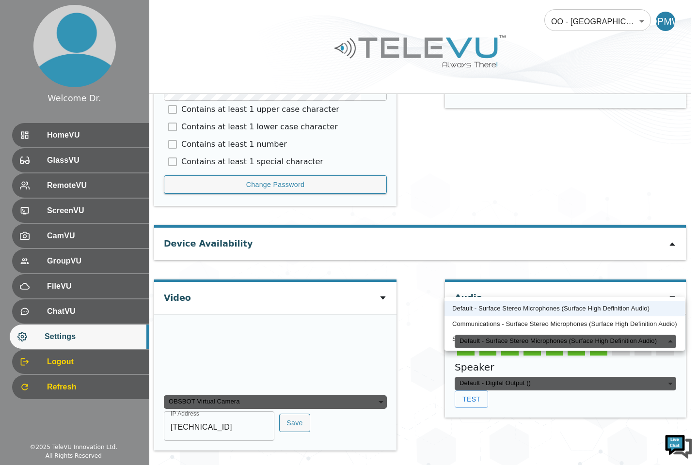
click at [571, 304] on li "Default - Surface Stereo Microphones (Surface High Definition Audio)" at bounding box center [564, 309] width 240 height 16
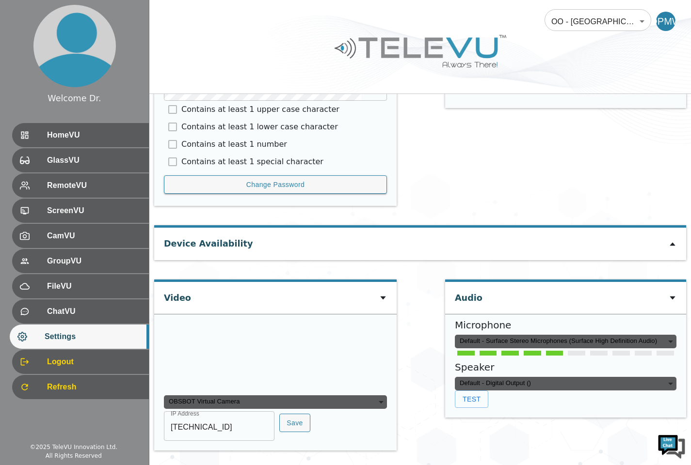
click at [476, 391] on button "Test" at bounding box center [471, 400] width 33 height 18
click at [475, 391] on button "Test" at bounding box center [471, 400] width 33 height 18
click at [380, 405] on div "OBSBOT Virtual Camera" at bounding box center [275, 403] width 223 height 14
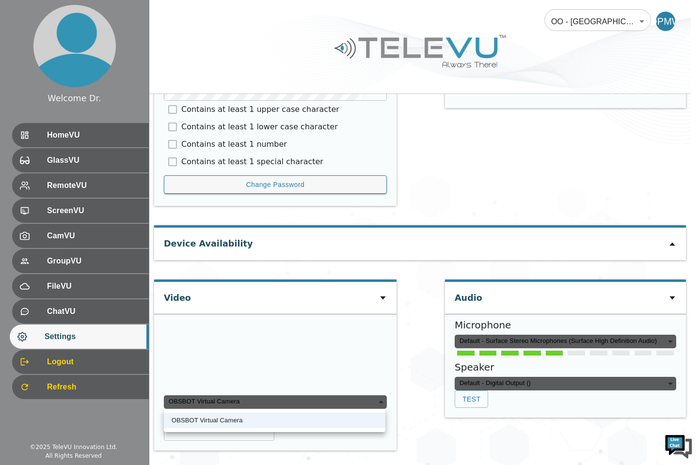
click at [358, 423] on li "OBSBOT Virtual Camera" at bounding box center [275, 421] width 222 height 16
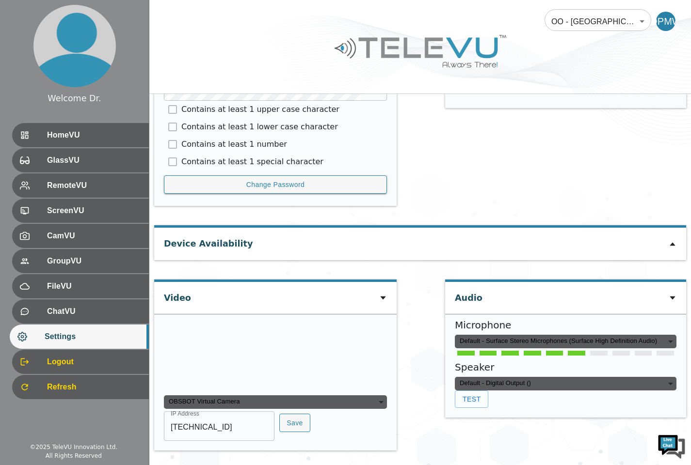
click at [449, 407] on div "Audio Microphone Default - Surface Stereo Microphones (Surface High Definition …" at bounding box center [565, 370] width 241 height 181
click at [293, 425] on button "Save" at bounding box center [294, 423] width 31 height 19
click at [100, 214] on span "ScreenVU" at bounding box center [94, 211] width 94 height 12
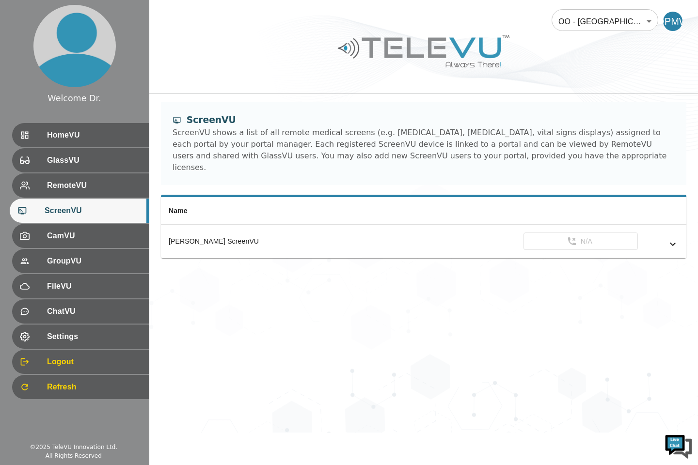
click at [112, 190] on span "RemoteVU" at bounding box center [94, 186] width 94 height 12
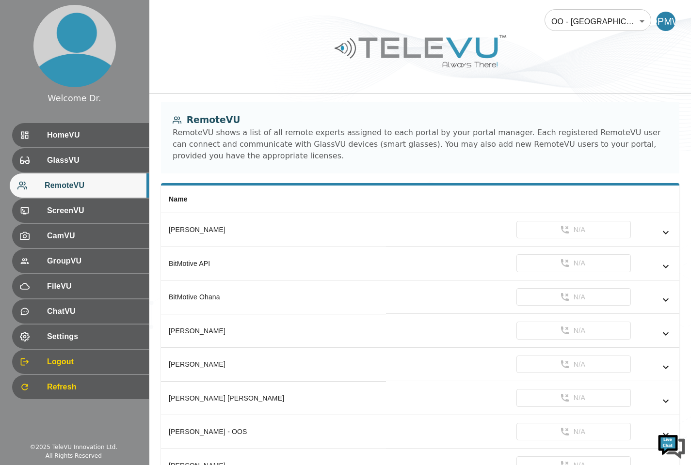
click at [101, 164] on span "GlassVU" at bounding box center [94, 161] width 94 height 12
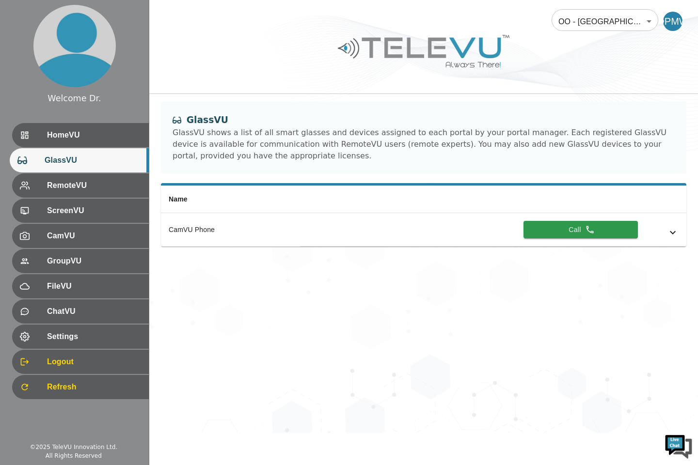
click at [95, 131] on span "HomeVU" at bounding box center [94, 135] width 94 height 12
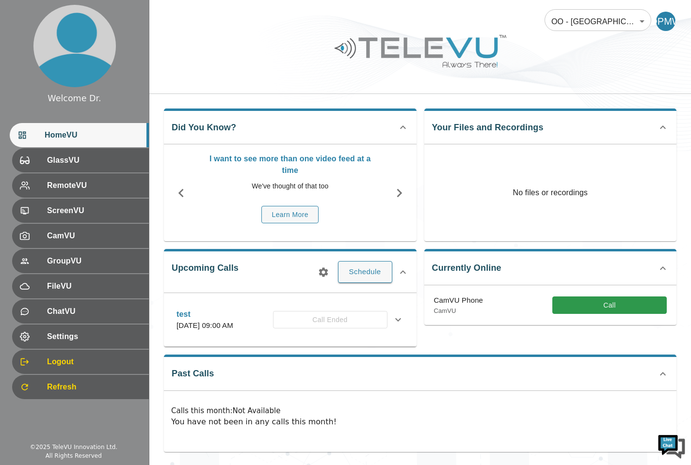
click at [96, 161] on span "GlassVU" at bounding box center [94, 161] width 94 height 12
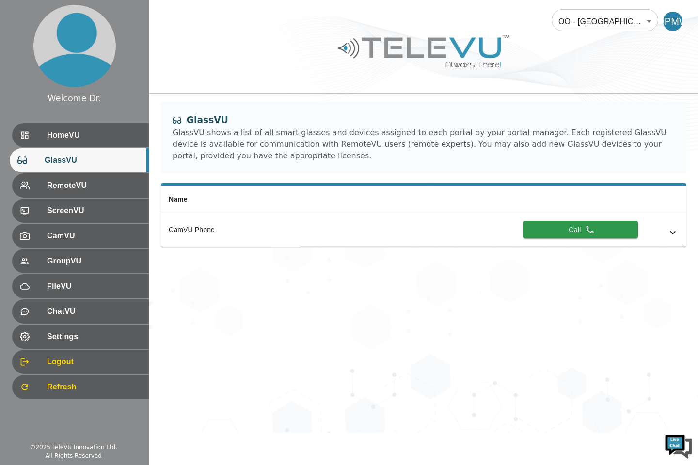
click at [574, 230] on button "Call" at bounding box center [580, 230] width 114 height 18
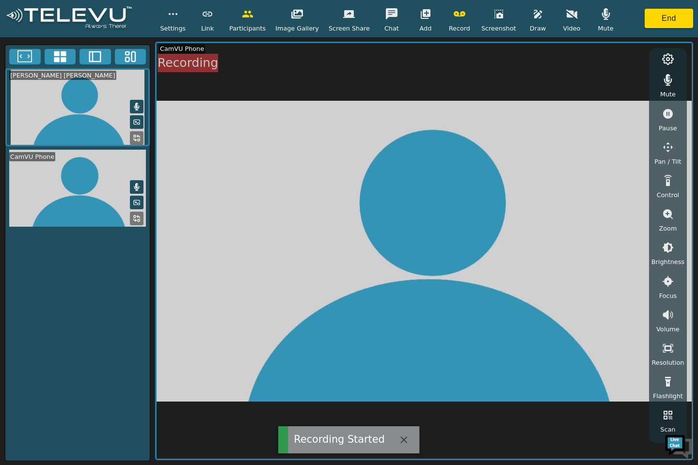
click at [454, 15] on icon "button" at bounding box center [460, 14] width 12 height 12
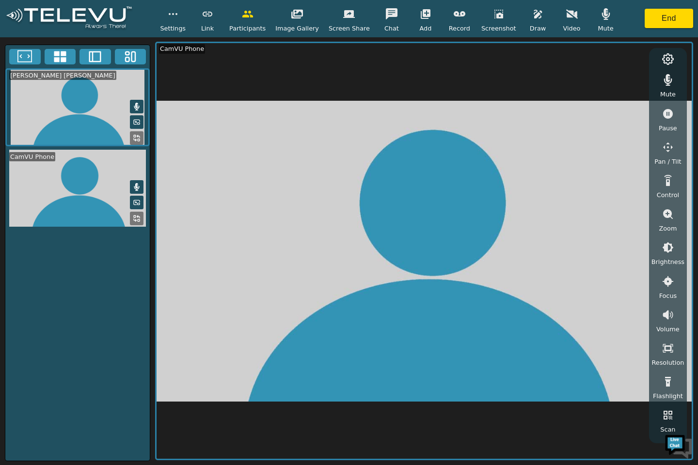
click at [566, 12] on icon "button" at bounding box center [572, 13] width 12 height 9
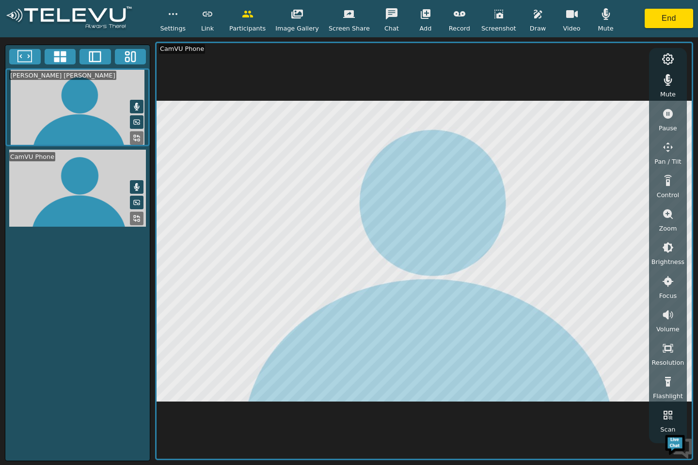
click at [526, 15] on button "button" at bounding box center [538, 13] width 24 height 19
click at [509, 56] on button at bounding box center [515, 60] width 12 height 12
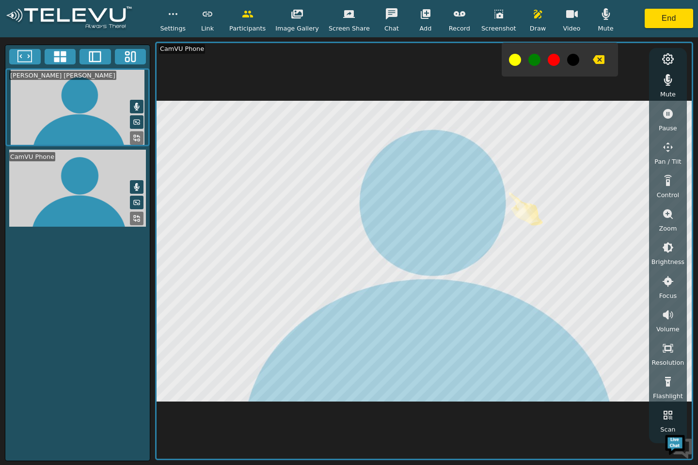
click at [526, 6] on button "button" at bounding box center [538, 13] width 24 height 19
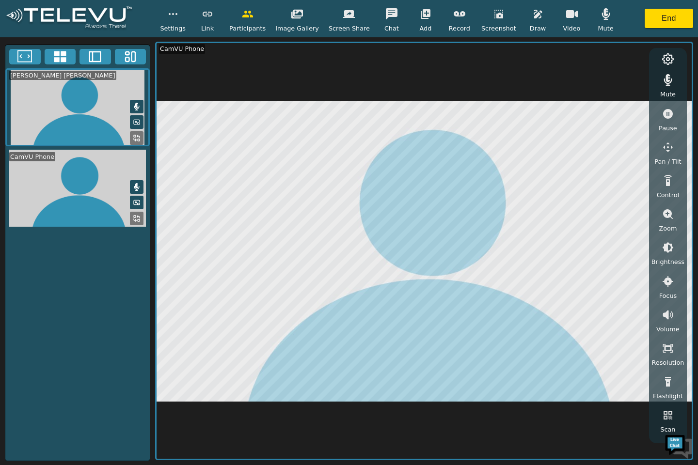
click at [600, 16] on icon "button" at bounding box center [606, 14] width 12 height 12
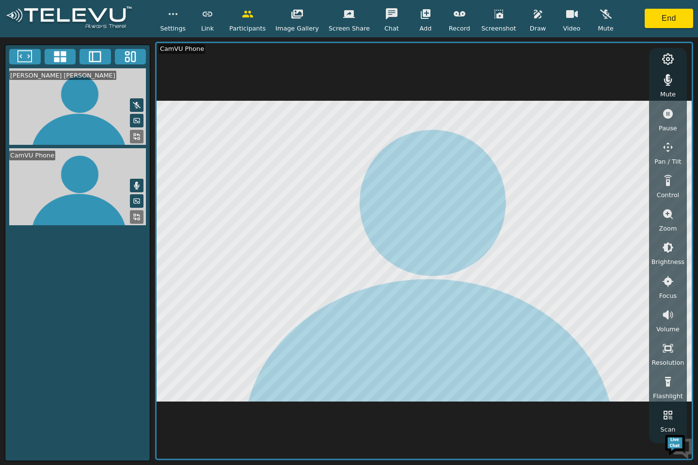
click at [600, 12] on icon "button" at bounding box center [606, 14] width 12 height 12
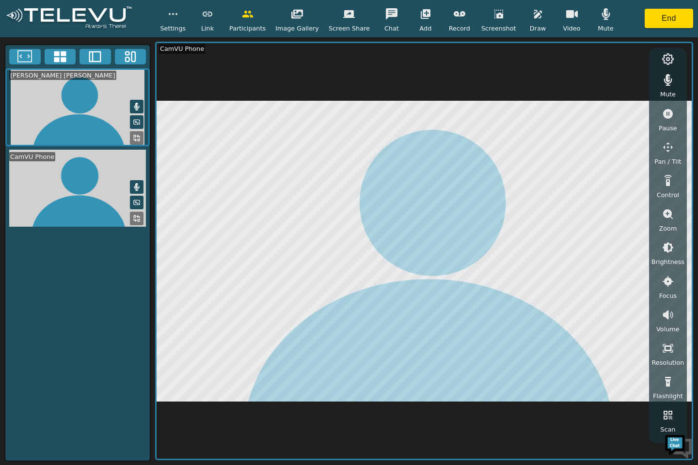
click at [83, 122] on video at bounding box center [77, 107] width 144 height 78
click at [83, 126] on video at bounding box center [77, 107] width 144 height 78
click at [79, 126] on video at bounding box center [77, 107] width 144 height 78
click at [82, 122] on video at bounding box center [77, 107] width 144 height 78
click at [84, 119] on video at bounding box center [77, 107] width 144 height 78
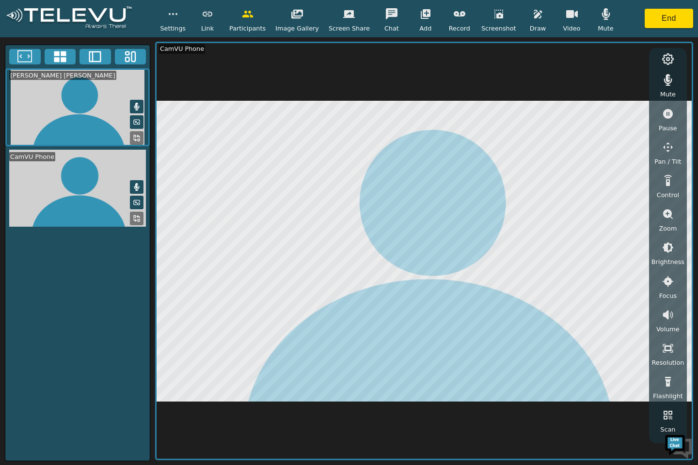
click at [656, 23] on button "End" at bounding box center [669, 18] width 48 height 19
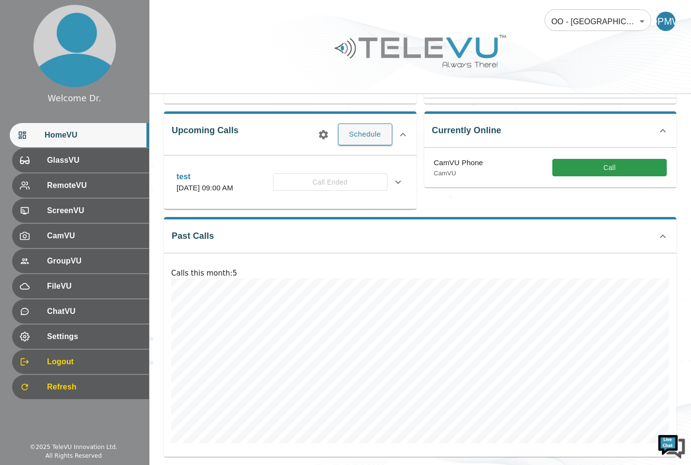
scroll to position [155, 0]
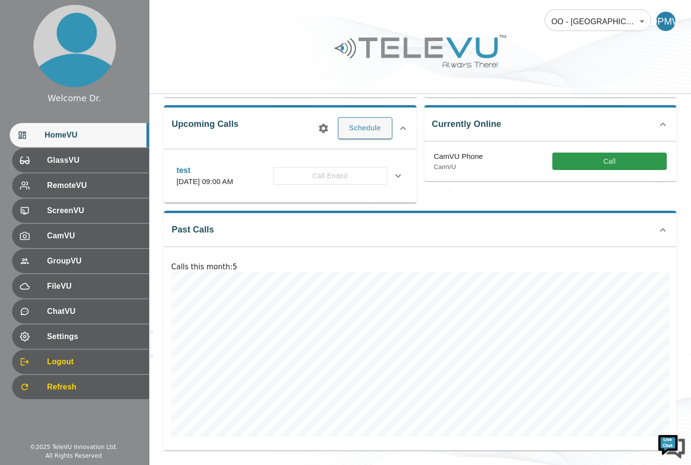
click at [112, 342] on span "Settings" at bounding box center [94, 337] width 94 height 12
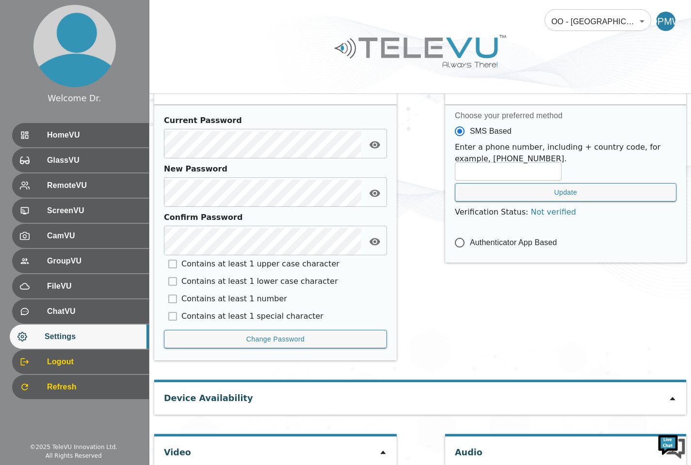
scroll to position [394, 0]
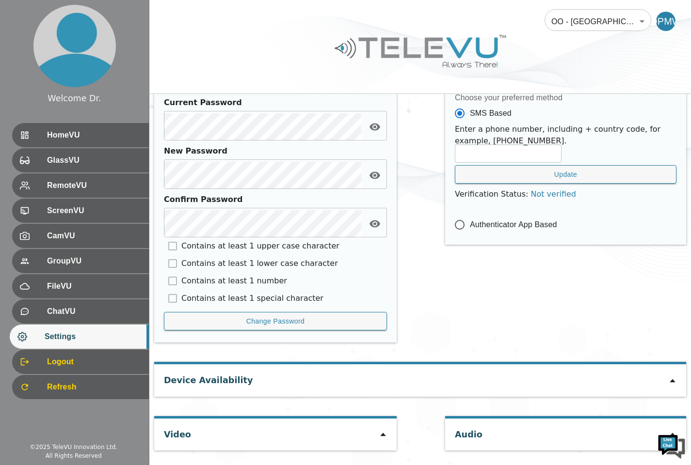
click at [383, 435] on icon at bounding box center [383, 435] width 8 height 8
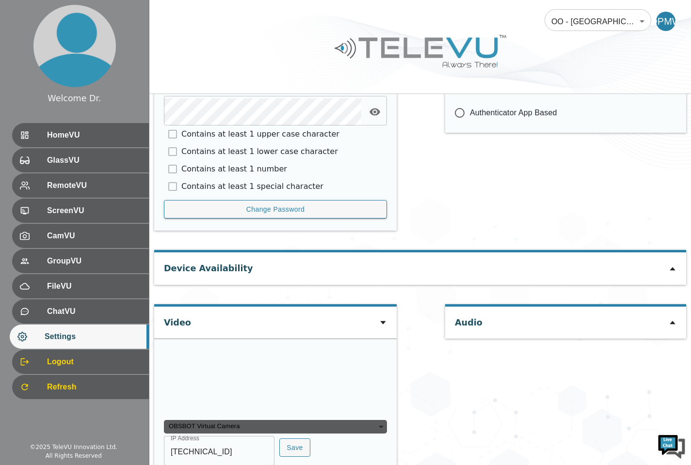
scroll to position [582, 0]
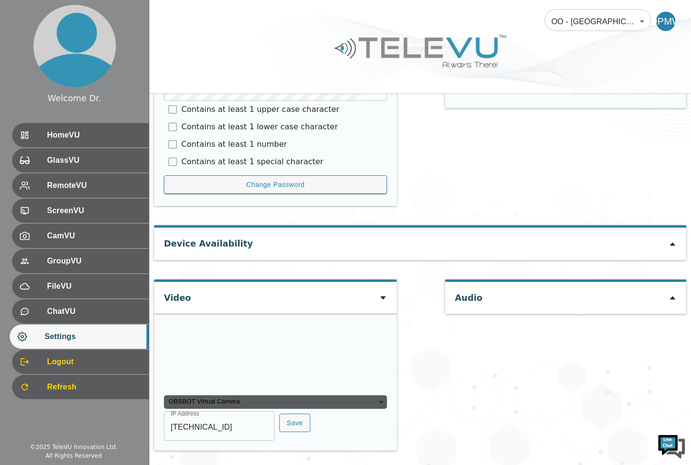
click at [279, 321] on video at bounding box center [236, 355] width 145 height 73
click at [275, 319] on video at bounding box center [236, 355] width 145 height 73
click at [277, 319] on video at bounding box center [236, 355] width 145 height 73
click at [285, 319] on video at bounding box center [236, 355] width 145 height 73
click at [382, 292] on div at bounding box center [383, 298] width 8 height 12
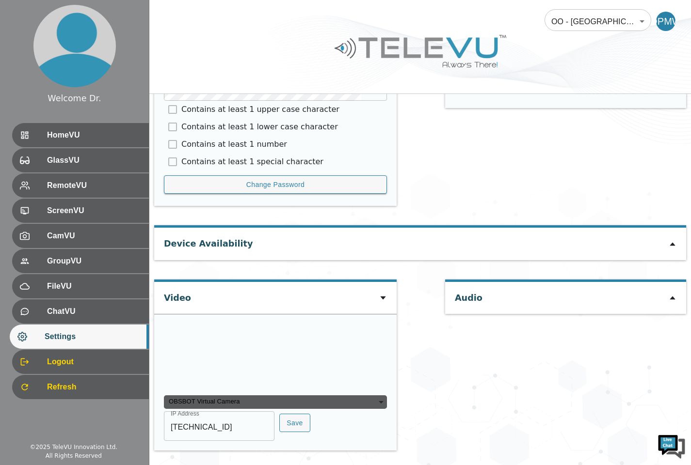
scroll to position [394, 0]
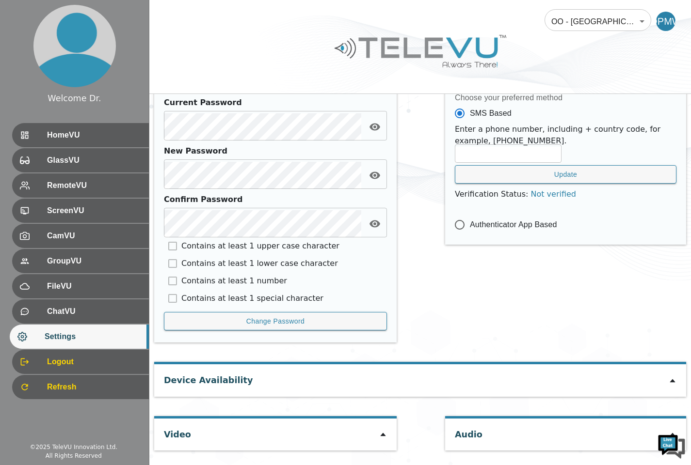
click at [109, 134] on span "HomeVU" at bounding box center [94, 135] width 94 height 12
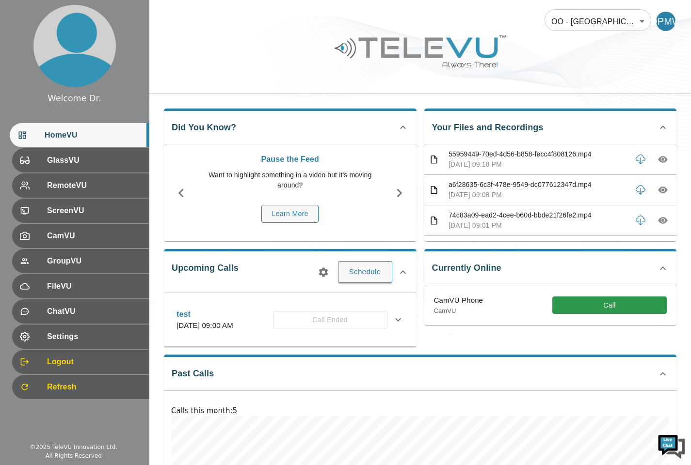
click at [600, 301] on button "Call" at bounding box center [609, 306] width 114 height 18
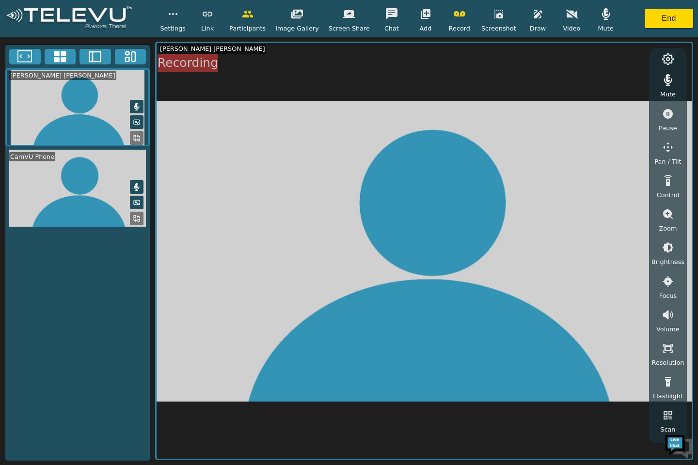
click at [454, 14] on icon "button" at bounding box center [460, 14] width 12 height 12
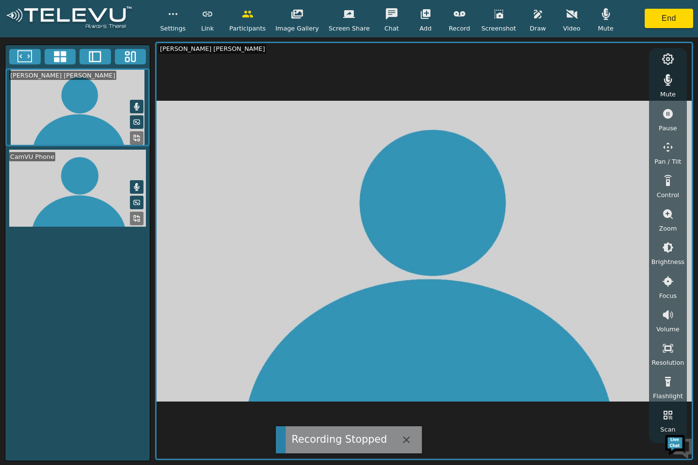
click at [567, 17] on button "button" at bounding box center [572, 13] width 24 height 19
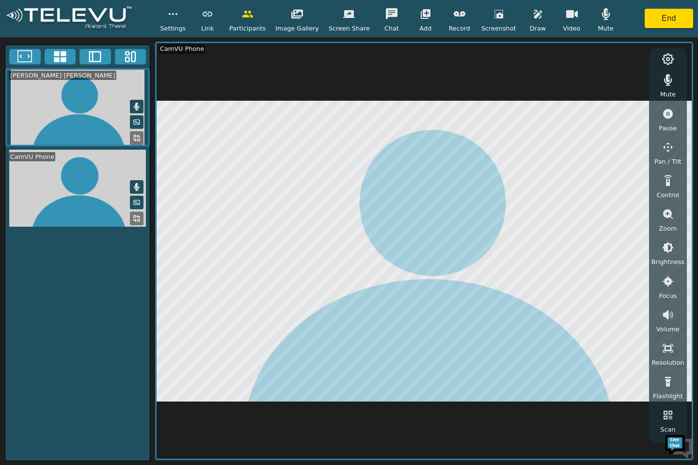
click at [184, 4] on button "button" at bounding box center [173, 13] width 24 height 19
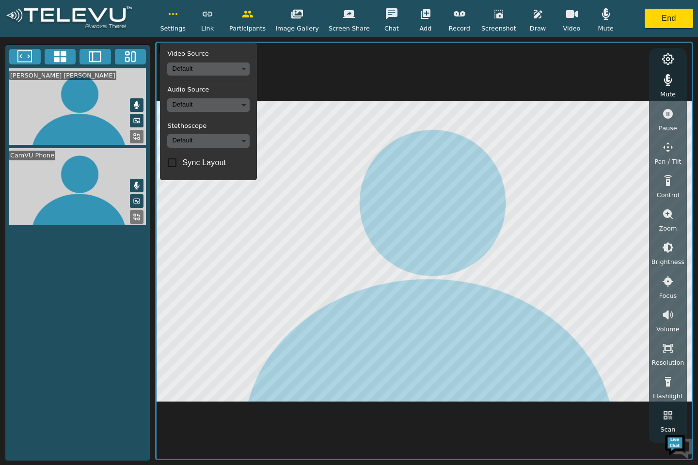
click at [252, 103] on body "Settings Video Source Default Audio Source Default Stethoscope Default Sync Lay…" at bounding box center [349, 232] width 698 height 465
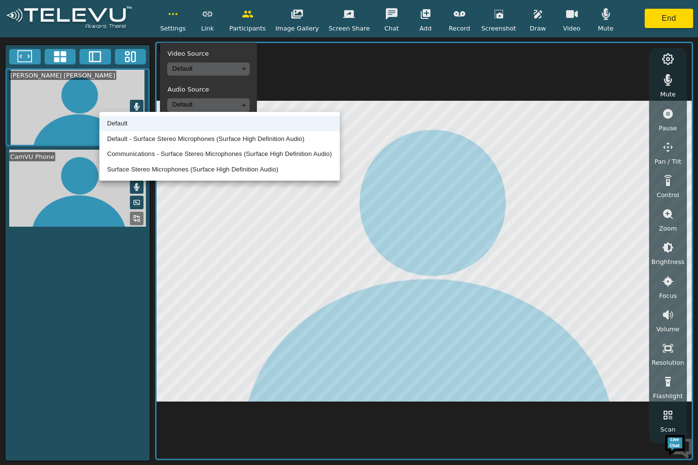
click at [295, 141] on li "Default - Surface Stereo Microphones (Surface High Definition Audio)" at bounding box center [219, 139] width 240 height 16
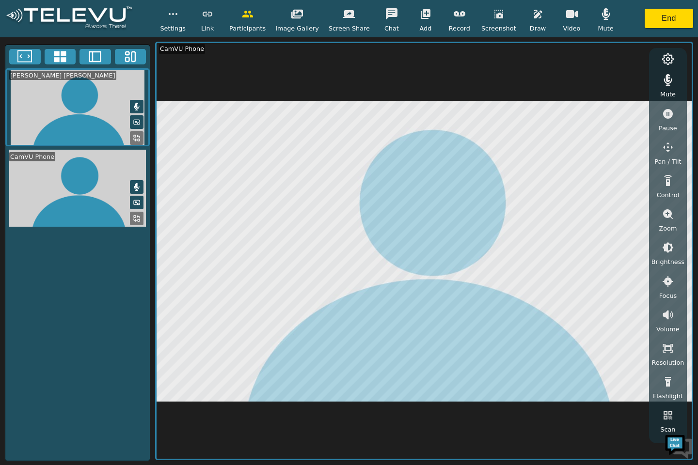
click at [177, 21] on button "button" at bounding box center [173, 13] width 24 height 19
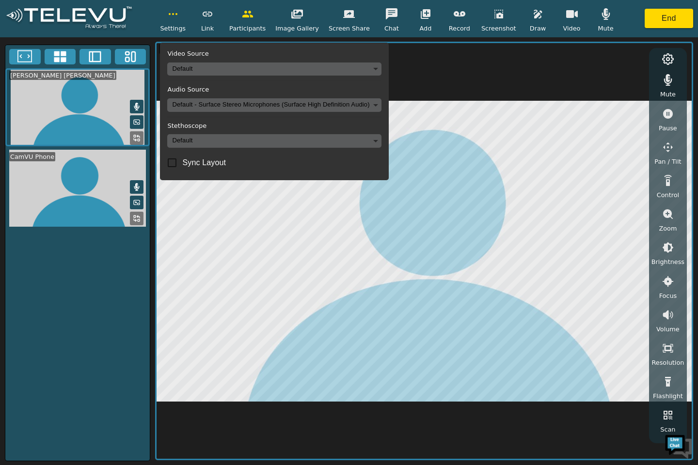
click at [181, 168] on input "Sync Layout" at bounding box center [172, 163] width 20 height 20
click at [179, 165] on input "Sync Layout" at bounding box center [172, 163] width 20 height 20
checkbox input "false"
click at [491, 84] on video at bounding box center [424, 251] width 535 height 416
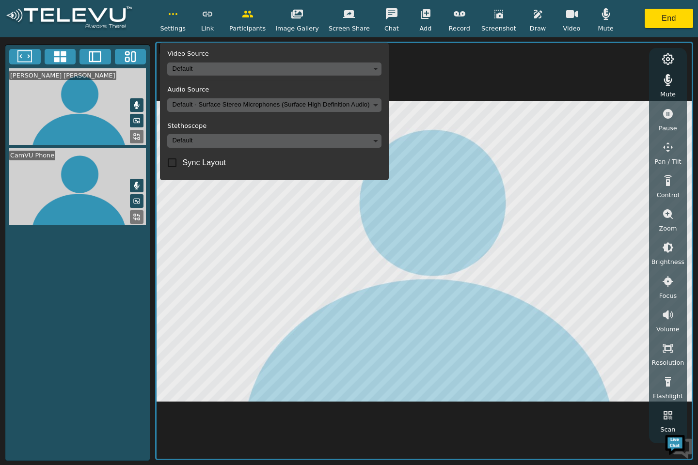
click at [174, 14] on circle "button" at bounding box center [173, 14] width 1 height 1
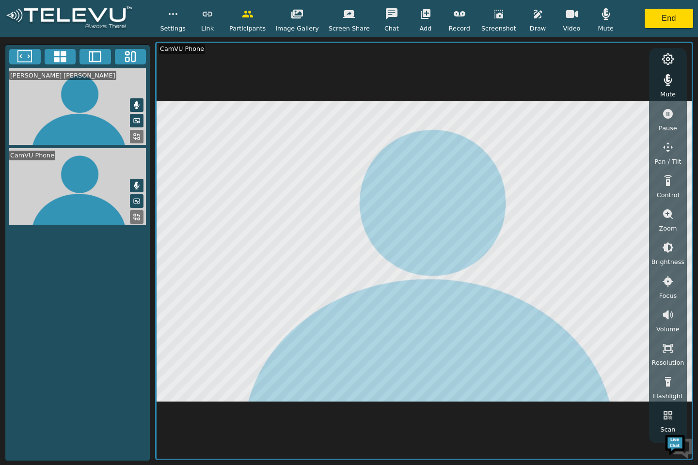
click at [253, 14] on icon "button" at bounding box center [248, 14] width 12 height 12
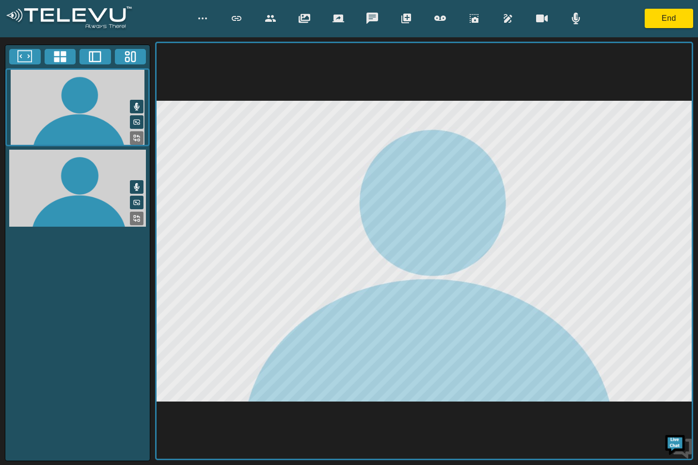
click at [272, 17] on icon "button" at bounding box center [270, 18] width 11 height 7
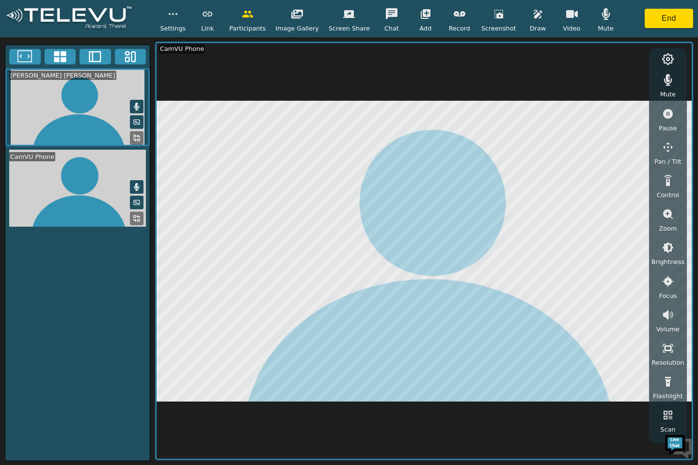
click at [253, 16] on icon "button" at bounding box center [248, 14] width 12 height 12
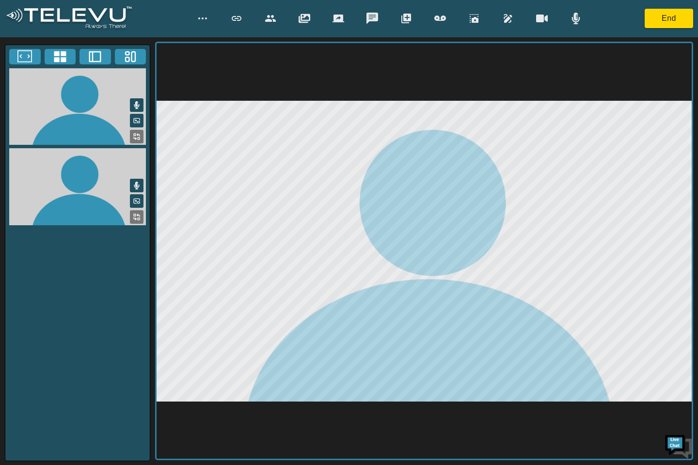
click at [266, 15] on icon "button" at bounding box center [271, 19] width 12 height 12
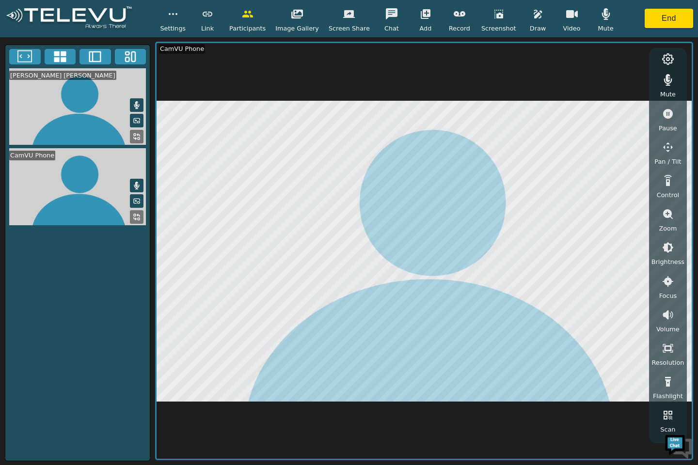
click at [260, 20] on button "button" at bounding box center [248, 13] width 24 height 19
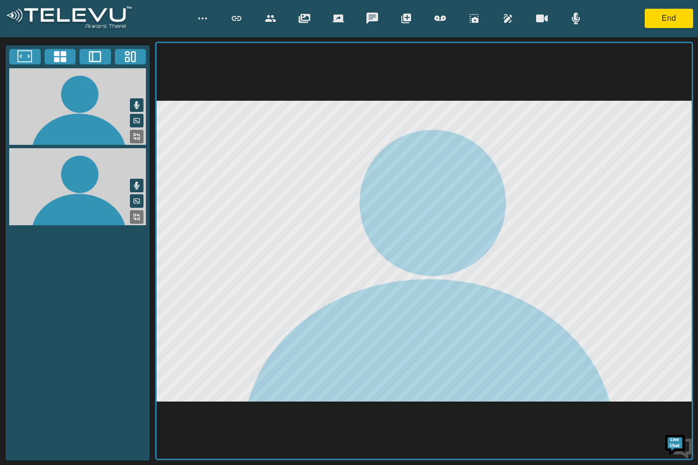
click at [270, 13] on icon "button" at bounding box center [271, 19] width 12 height 12
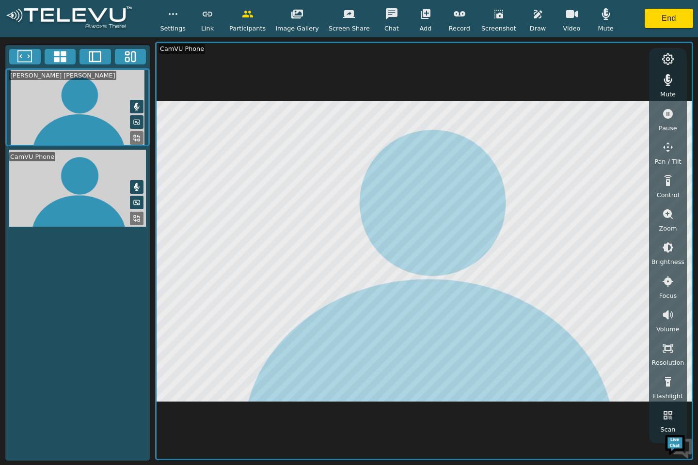
click at [251, 16] on icon "button" at bounding box center [247, 14] width 11 height 7
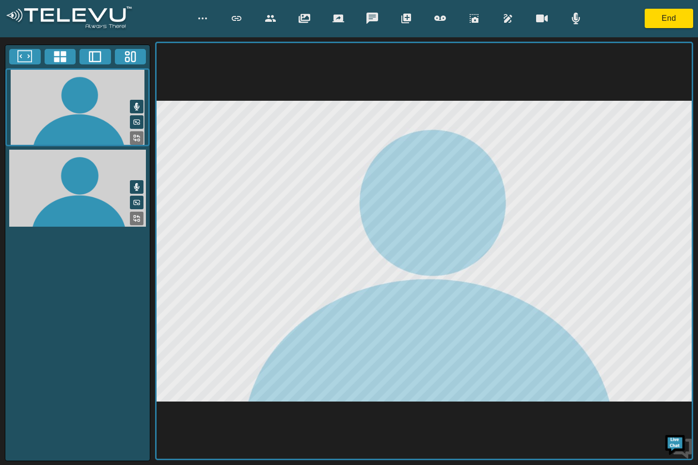
click at [263, 14] on button "button" at bounding box center [270, 18] width 24 height 19
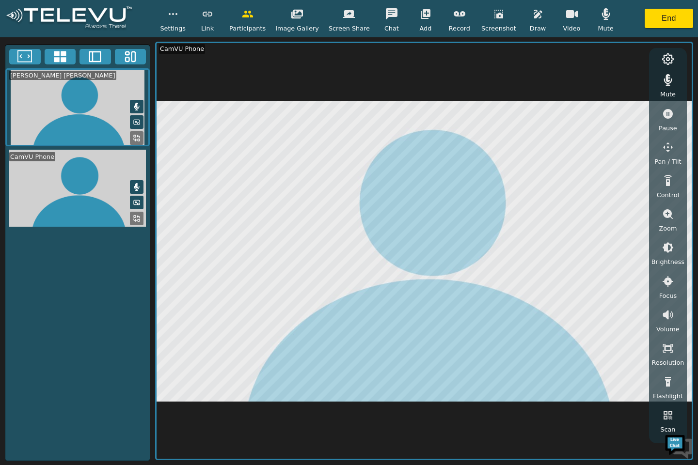
click at [344, 16] on icon "button" at bounding box center [349, 14] width 12 height 8
click at [343, 23] on button "button" at bounding box center [349, 13] width 24 height 19
click at [601, 17] on icon "button" at bounding box center [605, 14] width 8 height 12
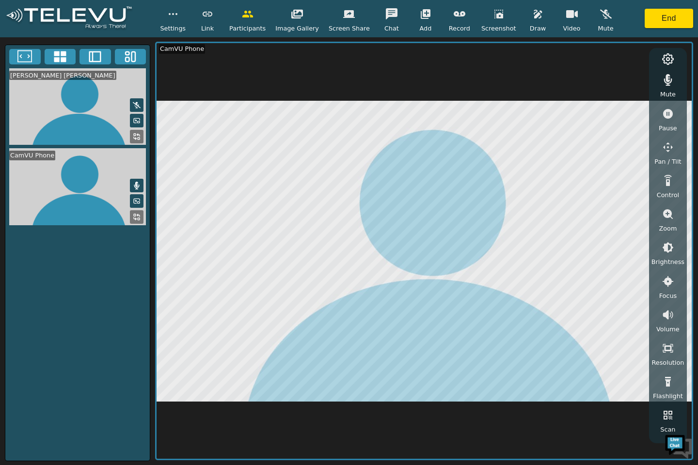
click at [600, 12] on icon "button" at bounding box center [606, 13] width 12 height 9
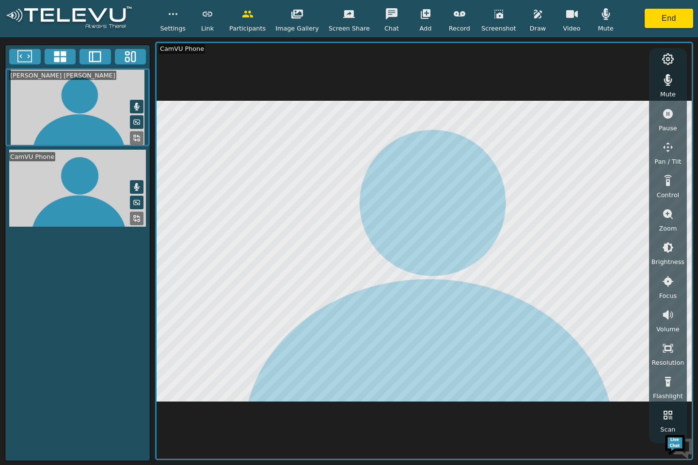
click at [601, 16] on icon "button" at bounding box center [605, 14] width 8 height 12
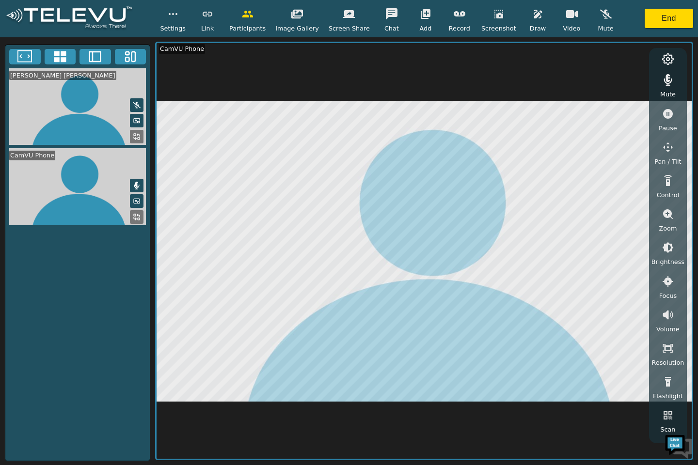
click at [600, 17] on icon "button" at bounding box center [606, 14] width 12 height 12
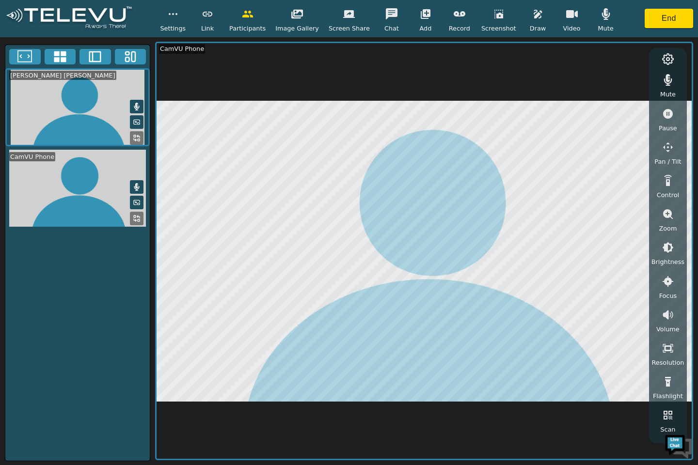
click at [137, 134] on icon at bounding box center [137, 138] width 8 height 8
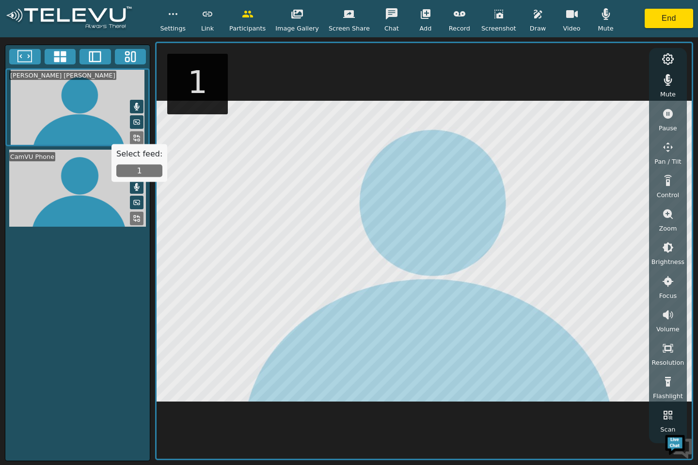
click at [147, 167] on button "1" at bounding box center [139, 171] width 46 height 13
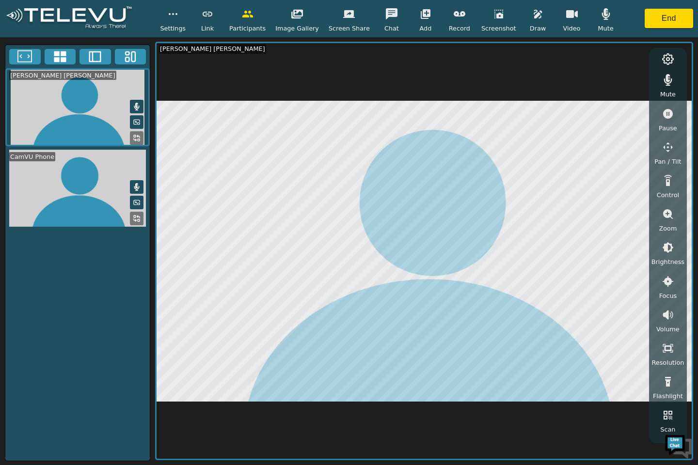
click at [135, 219] on icon at bounding box center [137, 219] width 8 height 8
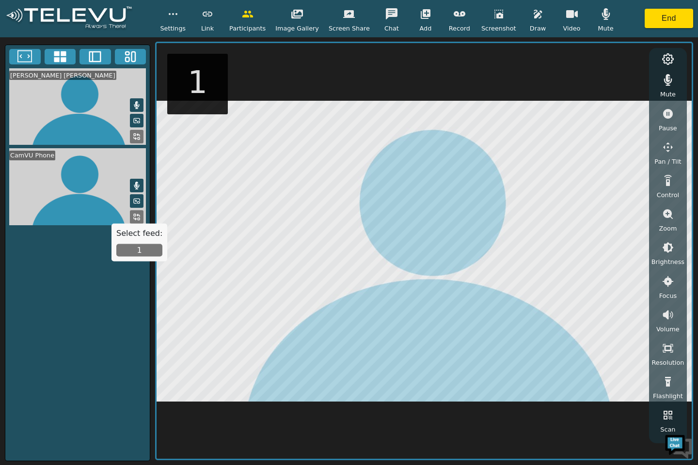
click at [132, 258] on div "Select feed: 1" at bounding box center [139, 243] width 56 height 38
click at [140, 250] on button "1" at bounding box center [139, 250] width 46 height 13
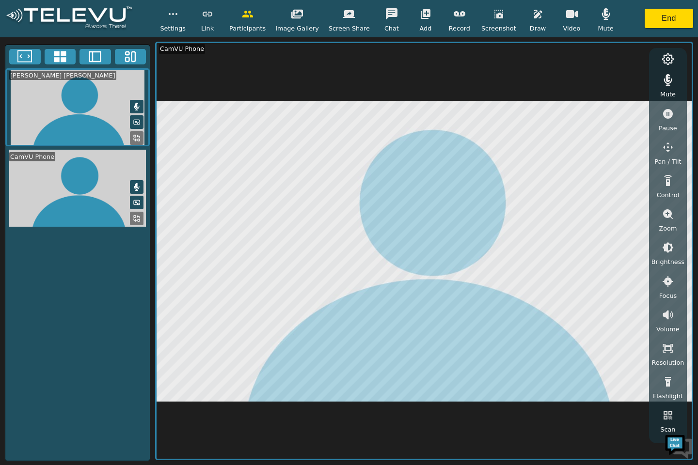
click at [649, 20] on button "End" at bounding box center [669, 18] width 48 height 19
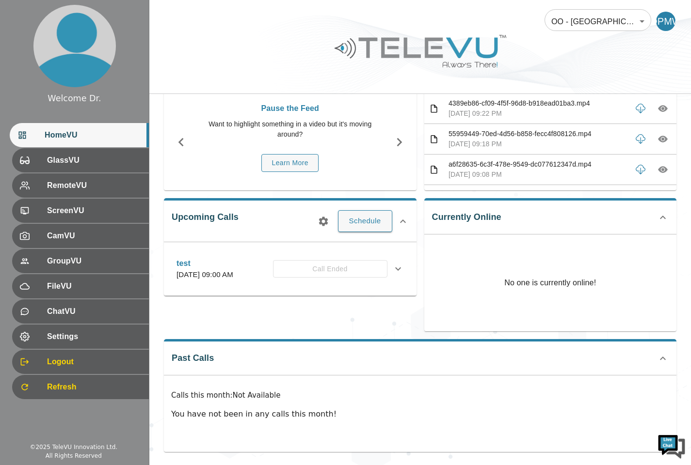
scroll to position [52, 0]
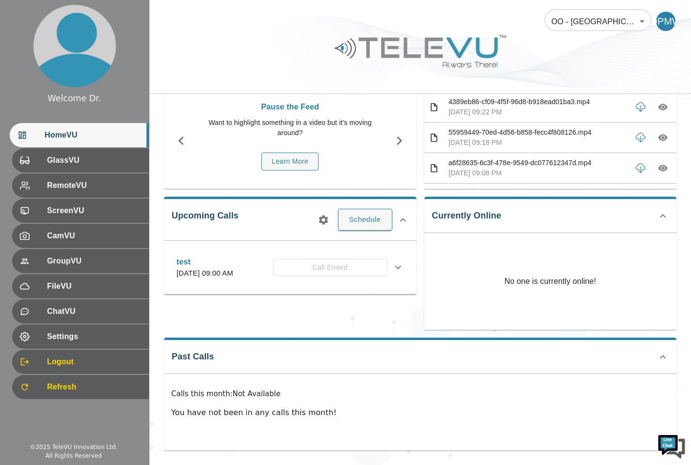
click at [99, 333] on span "Settings" at bounding box center [94, 337] width 94 height 12
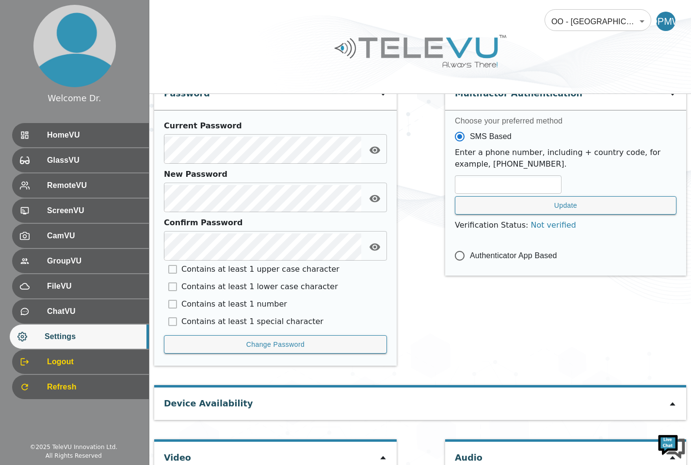
scroll to position [394, 0]
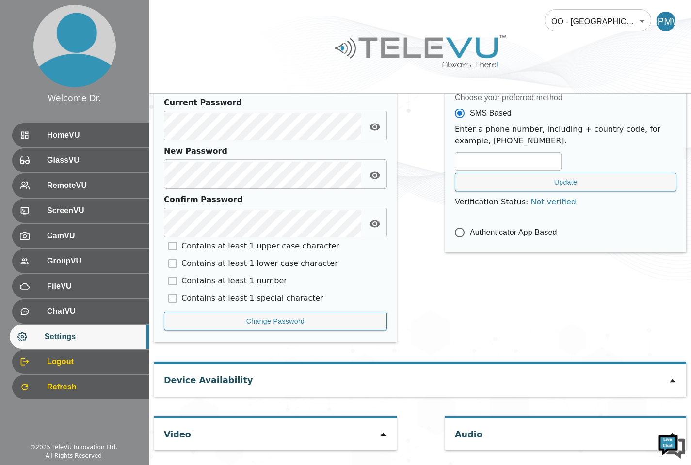
click at [380, 437] on icon at bounding box center [382, 434] width 5 height 3
type input "450be08dd1afa52b21d0556776b80d3097e4630c4386312e5ee8595e51429677"
type input "[TECHNICAL_ID]"
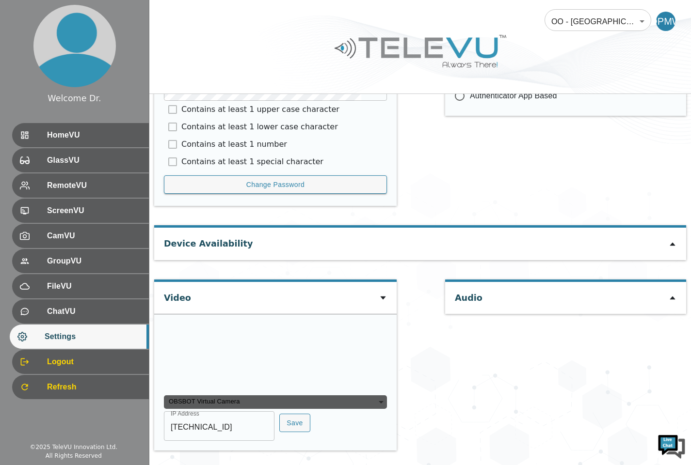
scroll to position [582, 0]
click at [110, 157] on span "GlassVU" at bounding box center [94, 161] width 94 height 12
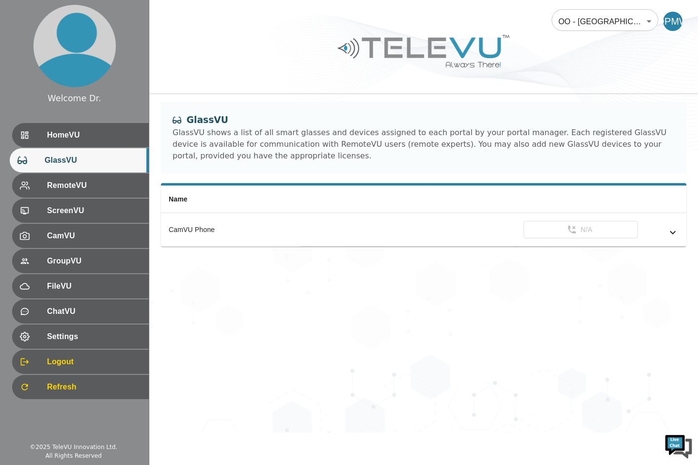
click at [104, 182] on span "RemoteVU" at bounding box center [94, 186] width 94 height 12
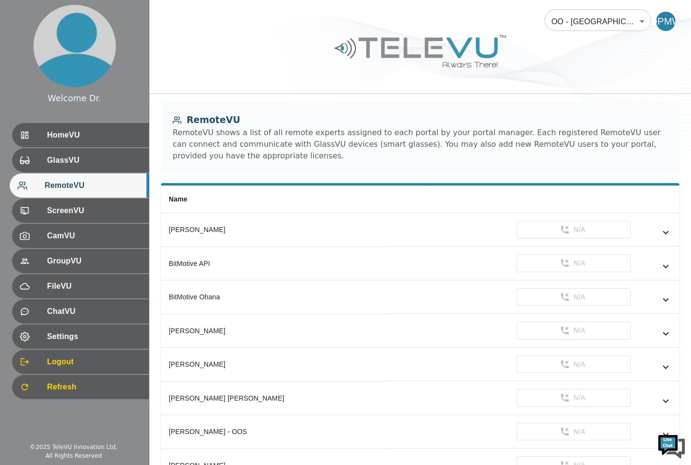
click at [116, 132] on span "HomeVU" at bounding box center [94, 135] width 94 height 12
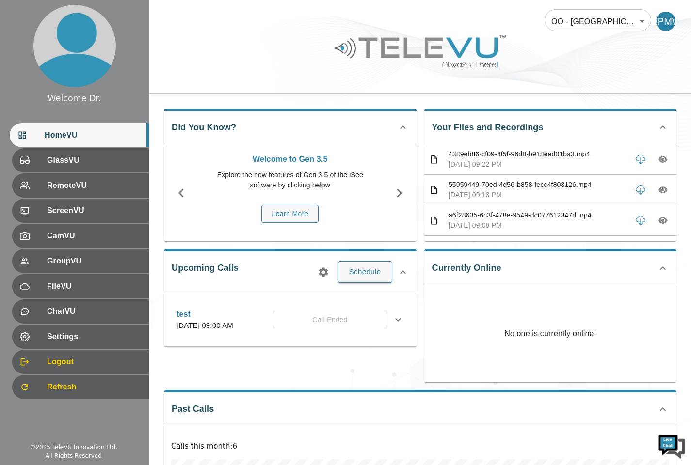
click at [99, 160] on span "GlassVU" at bounding box center [94, 161] width 94 height 12
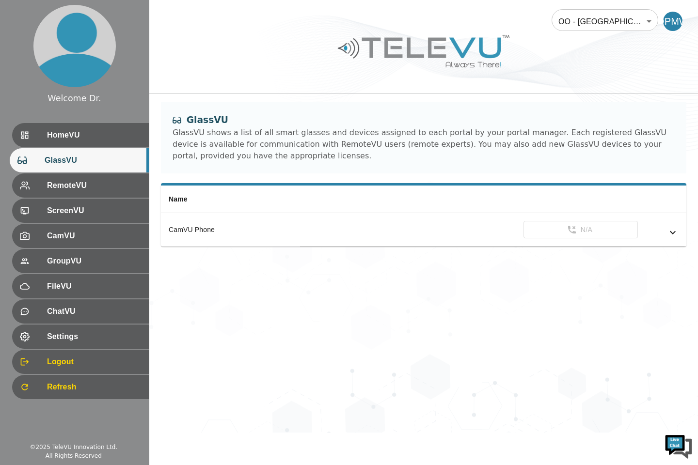
click at [111, 143] on div "HomeVU" at bounding box center [80, 135] width 137 height 24
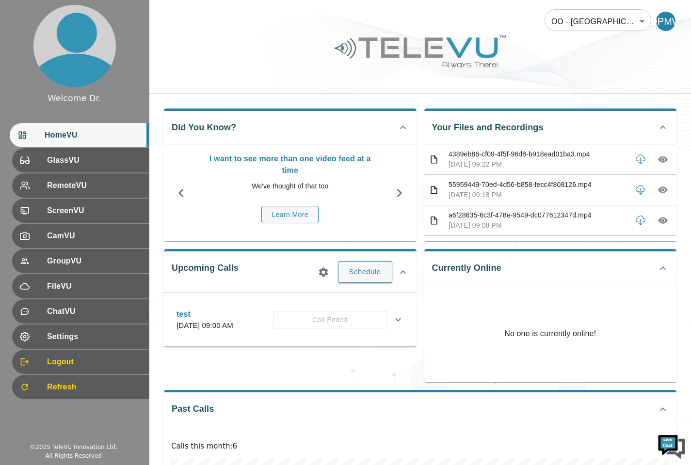
scroll to position [0, 0]
click at [116, 155] on span "GlassVU" at bounding box center [94, 161] width 94 height 12
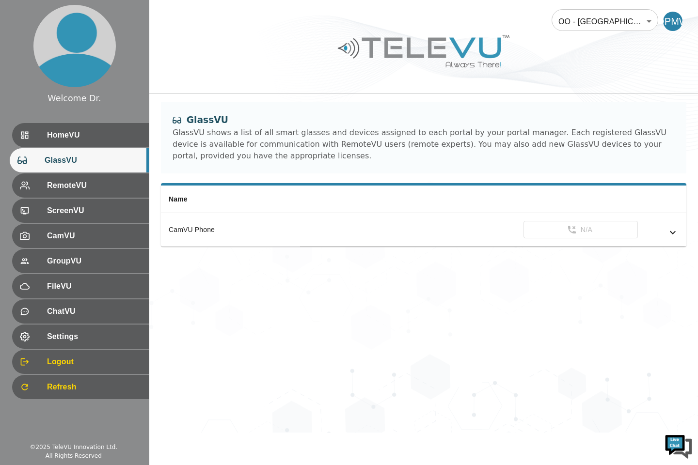
click at [91, 212] on span "ScreenVU" at bounding box center [94, 211] width 94 height 12
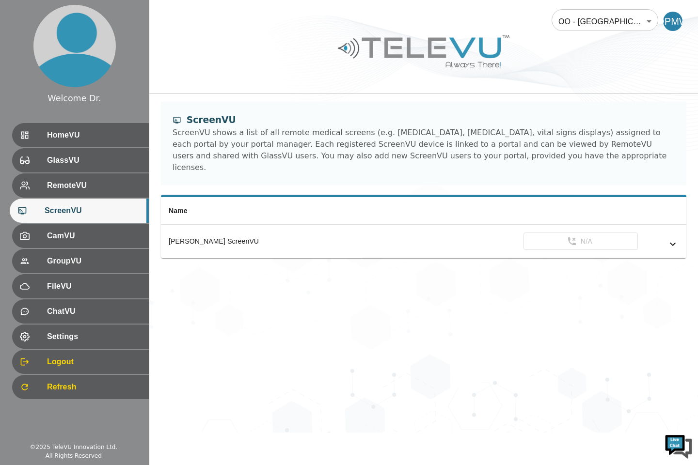
click at [95, 237] on span "CamVU" at bounding box center [94, 236] width 94 height 12
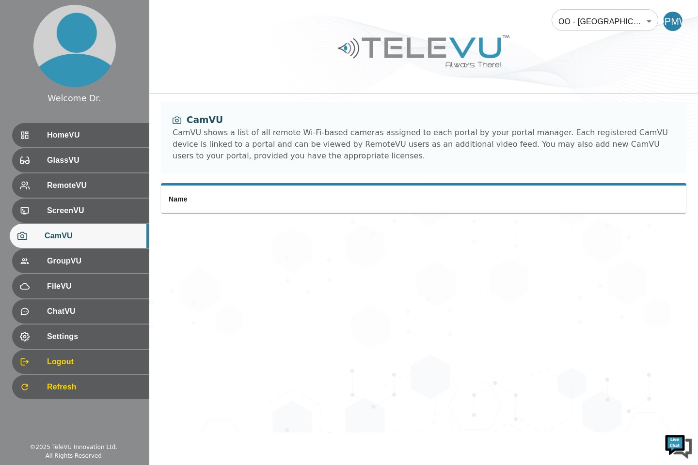
click at [90, 137] on span "HomeVU" at bounding box center [94, 135] width 94 height 12
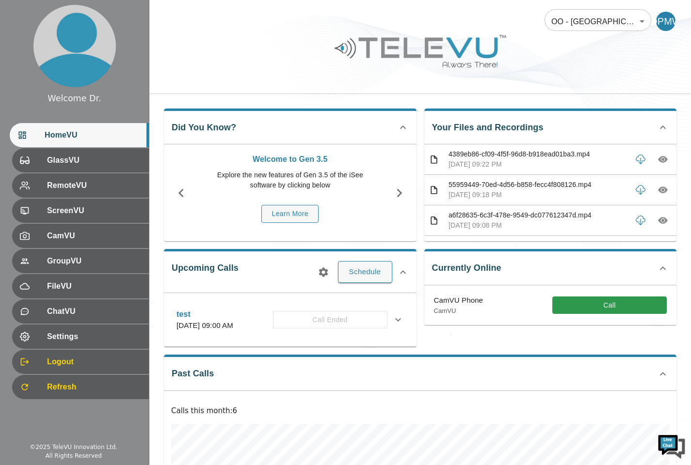
click at [588, 307] on button "Call" at bounding box center [609, 306] width 114 height 18
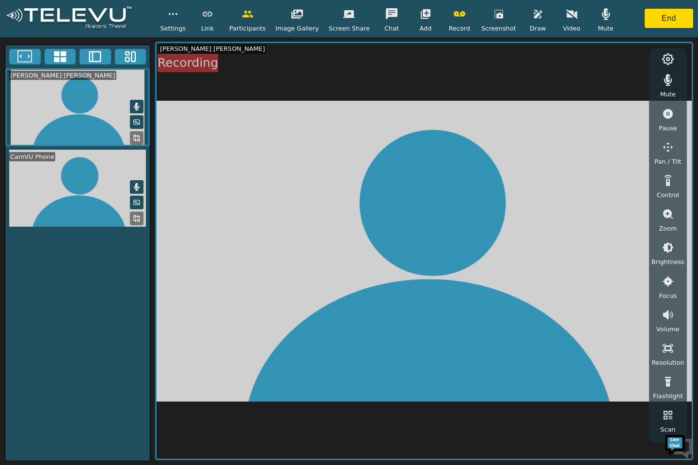
click at [601, 19] on icon "button" at bounding box center [605, 14] width 8 height 12
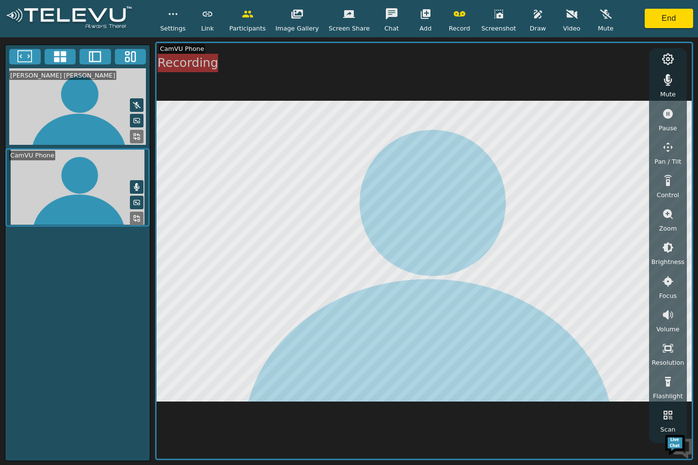
click at [668, 77] on icon "button" at bounding box center [668, 80] width 12 height 12
click at [454, 12] on icon "button" at bounding box center [460, 13] width 12 height 5
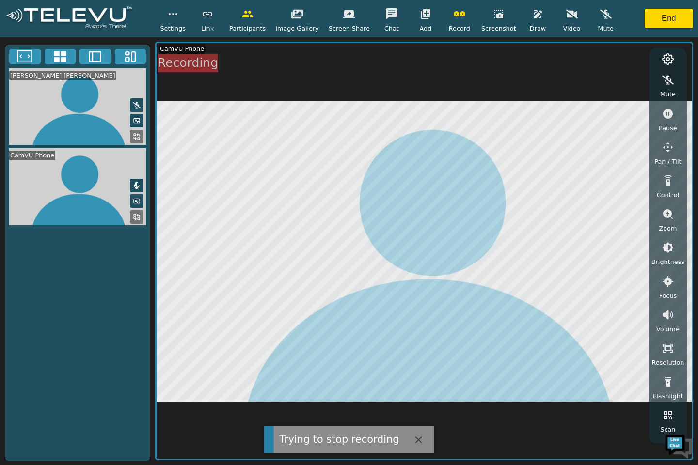
click at [566, 16] on icon "button" at bounding box center [572, 14] width 12 height 12
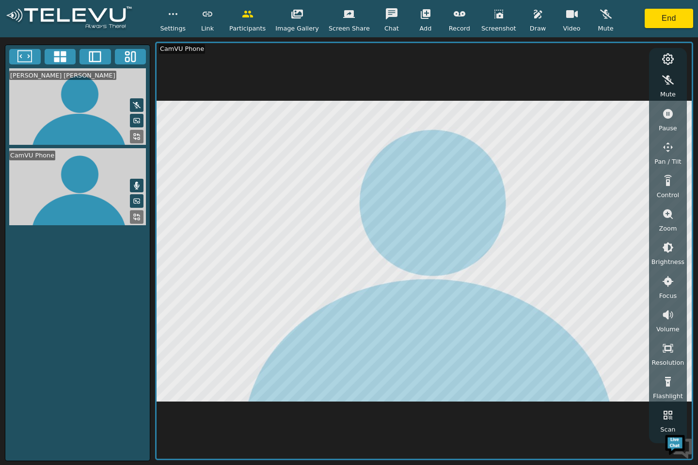
click at [600, 14] on icon "button" at bounding box center [606, 14] width 12 height 12
click at [600, 15] on icon "button" at bounding box center [606, 14] width 12 height 12
click at [665, 16] on button "End" at bounding box center [669, 18] width 48 height 19
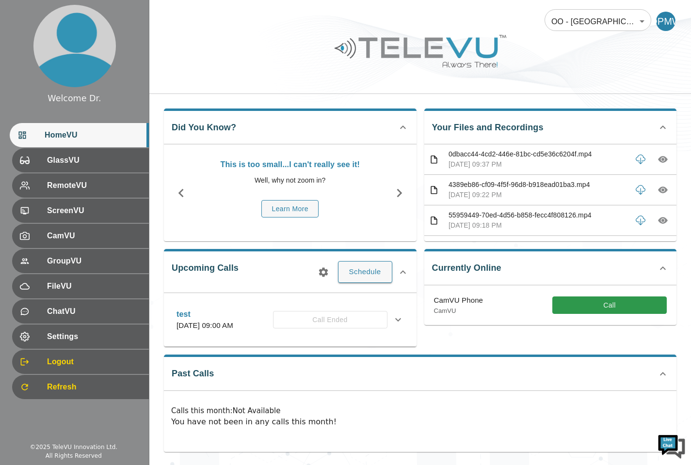
click at [598, 303] on button "Call" at bounding box center [609, 306] width 114 height 18
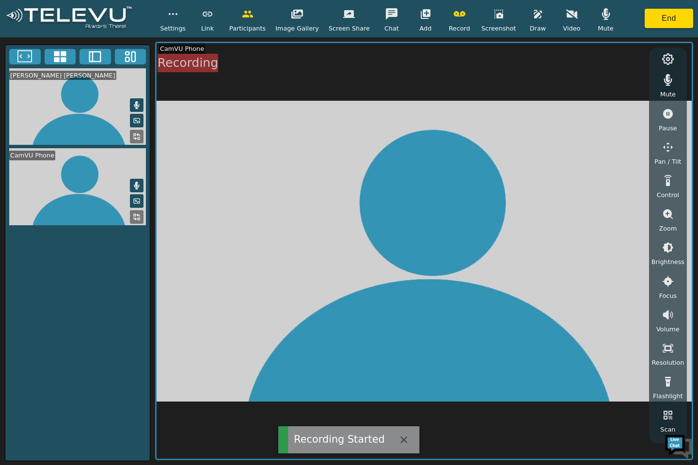
click at [454, 14] on icon "button" at bounding box center [460, 14] width 12 height 12
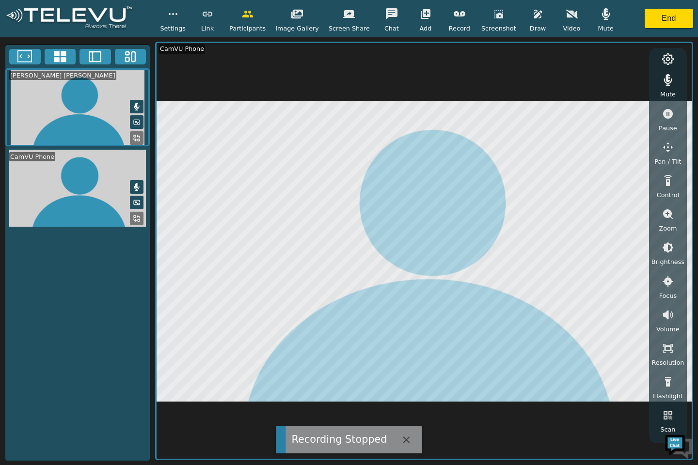
click at [673, 82] on icon "button" at bounding box center [668, 80] width 12 height 12
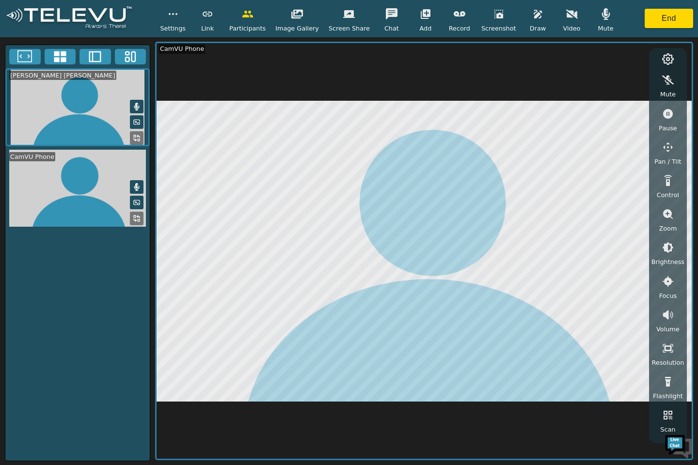
click at [600, 17] on icon "button" at bounding box center [606, 14] width 12 height 12
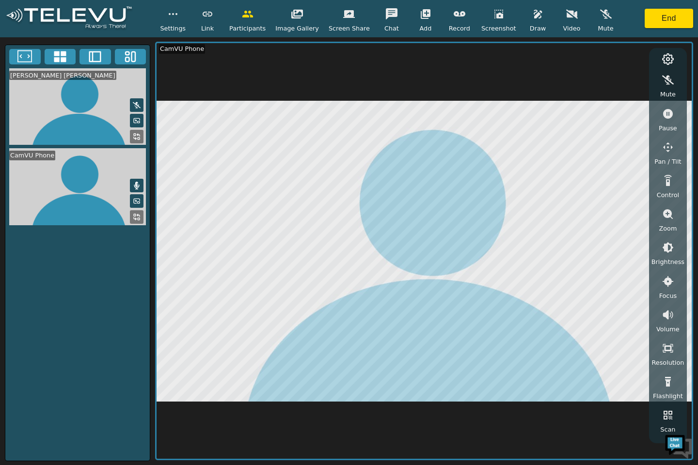
click at [566, 16] on icon "button" at bounding box center [572, 13] width 12 height 9
click at [84, 110] on video at bounding box center [77, 106] width 144 height 77
click at [93, 178] on video at bounding box center [77, 186] width 144 height 77
click at [532, 12] on icon "button" at bounding box center [538, 14] width 12 height 12
click at [509, 57] on button at bounding box center [515, 60] width 12 height 12
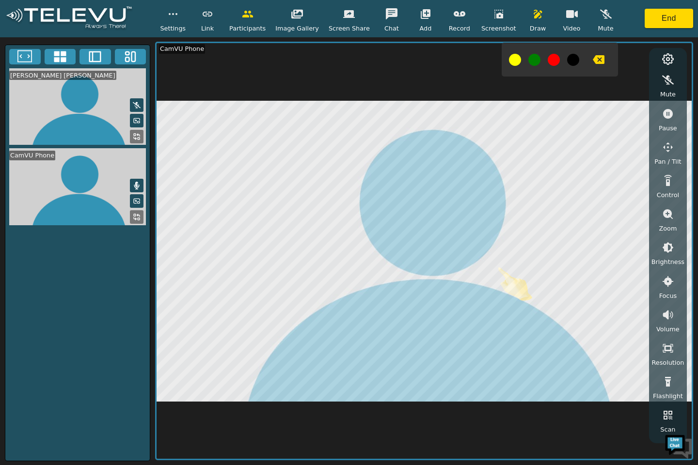
click at [534, 12] on button "button" at bounding box center [538, 13] width 24 height 19
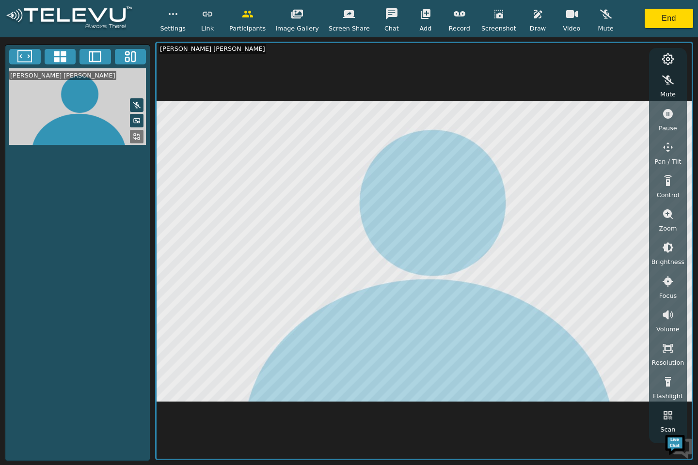
click at [676, 9] on button "End" at bounding box center [669, 18] width 48 height 19
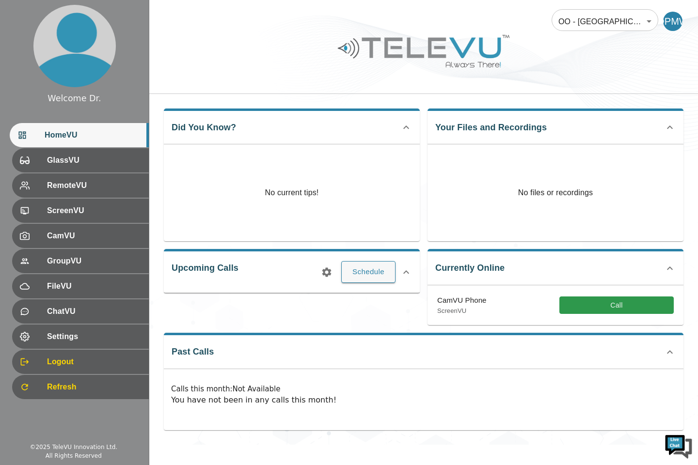
click at [616, 306] on button "Call" at bounding box center [616, 306] width 114 height 18
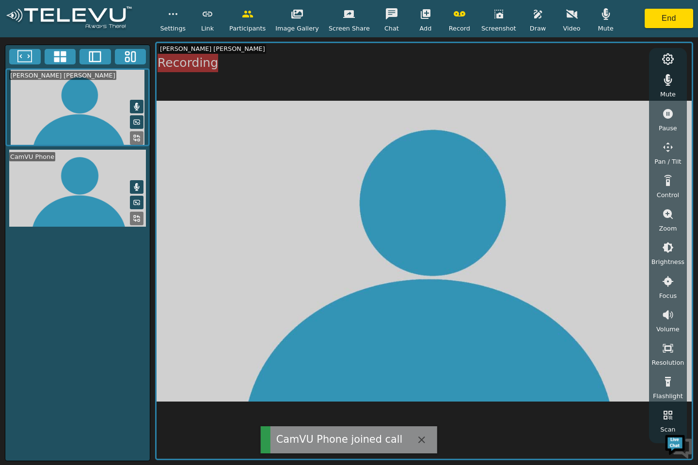
click at [458, 13] on icon "button" at bounding box center [460, 13] width 12 height 5
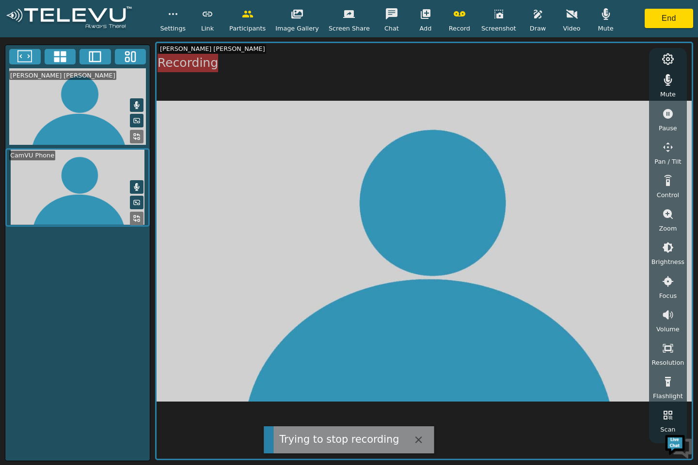
click at [601, 12] on icon "button" at bounding box center [605, 14] width 8 height 12
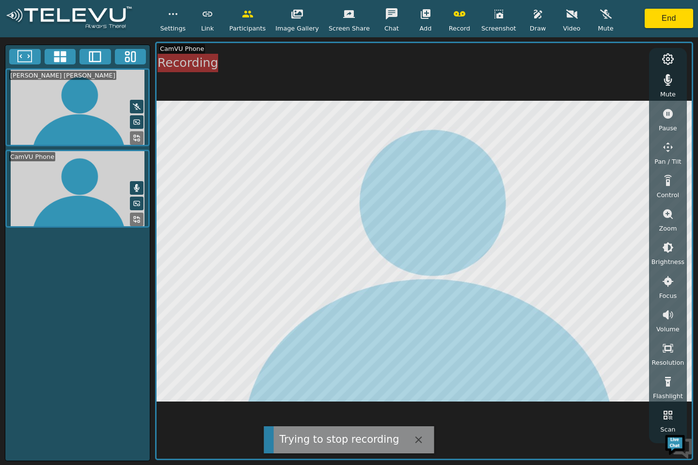
click at [663, 87] on button "button" at bounding box center [668, 79] width 24 height 19
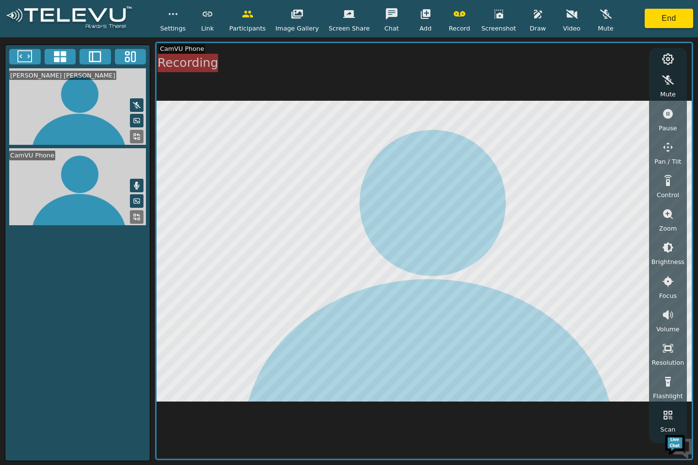
click at [560, 22] on button "button" at bounding box center [572, 13] width 24 height 19
click at [456, 16] on icon "button" at bounding box center [460, 14] width 12 height 12
click at [455, 15] on icon "button" at bounding box center [460, 13] width 12 height 5
click at [454, 11] on icon "button" at bounding box center [460, 14] width 12 height 12
click at [457, 21] on button "button" at bounding box center [459, 13] width 24 height 19
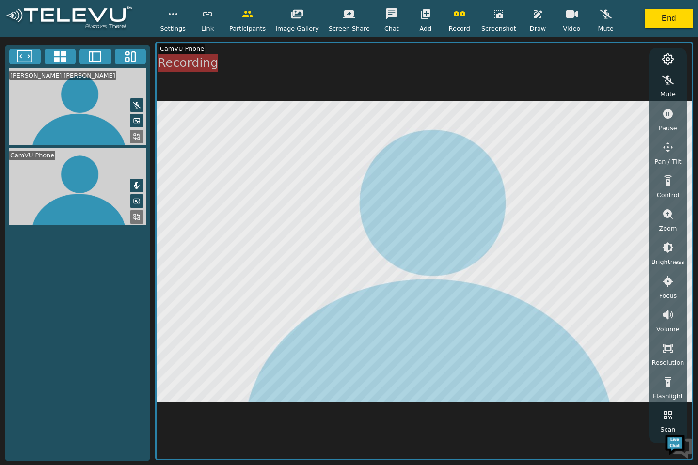
click at [454, 14] on icon "button" at bounding box center [460, 14] width 12 height 12
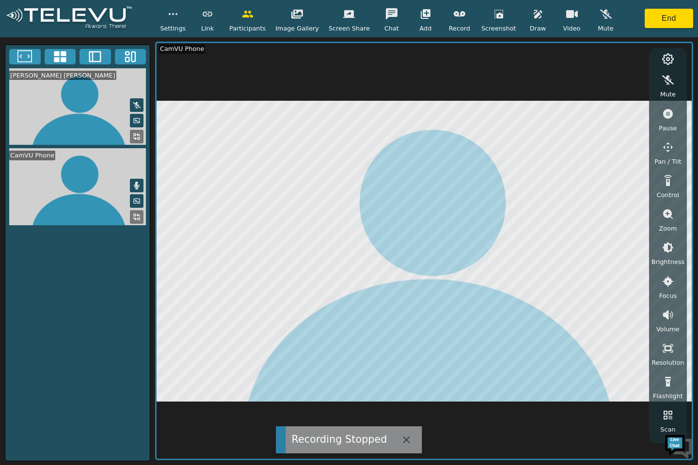
click at [454, 14] on icon "button" at bounding box center [460, 14] width 12 height 12
click at [455, 15] on icon "button" at bounding box center [460, 13] width 12 height 5
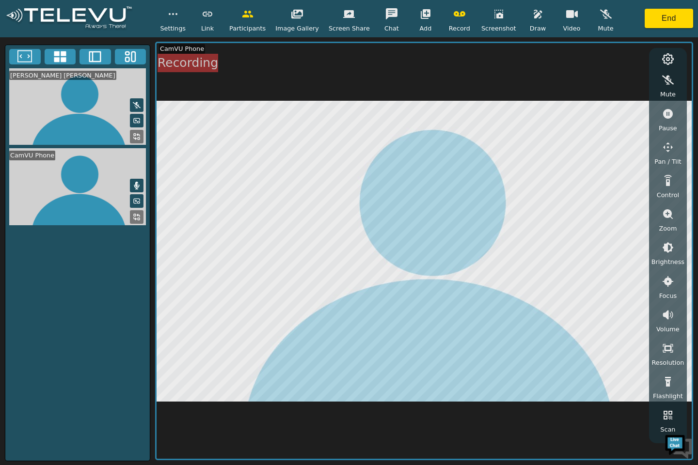
click at [454, 13] on icon "button" at bounding box center [460, 14] width 12 height 12
click at [532, 9] on icon "button" at bounding box center [538, 14] width 12 height 12
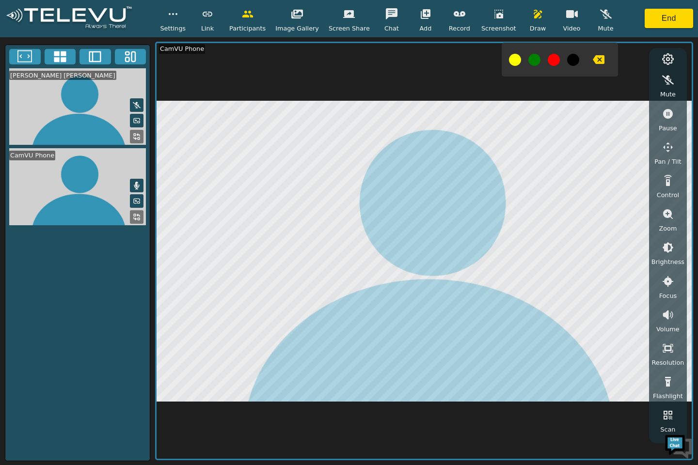
click at [509, 56] on button at bounding box center [515, 60] width 12 height 12
click at [534, 16] on icon "button" at bounding box center [538, 14] width 8 height 9
click at [600, 13] on icon "button" at bounding box center [606, 14] width 12 height 12
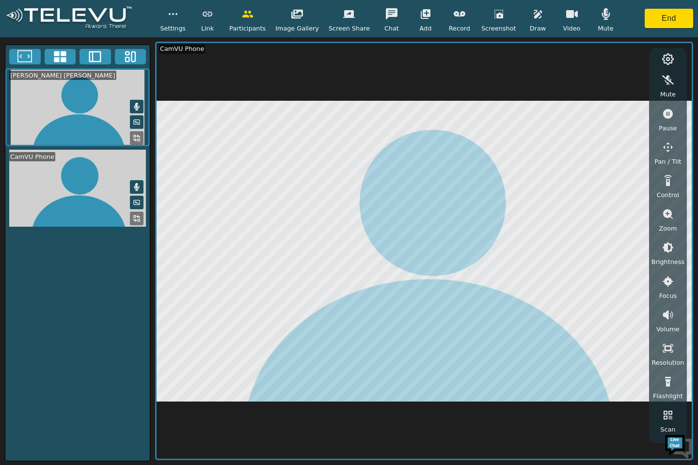
click at [602, 16] on button "button" at bounding box center [606, 13] width 24 height 19
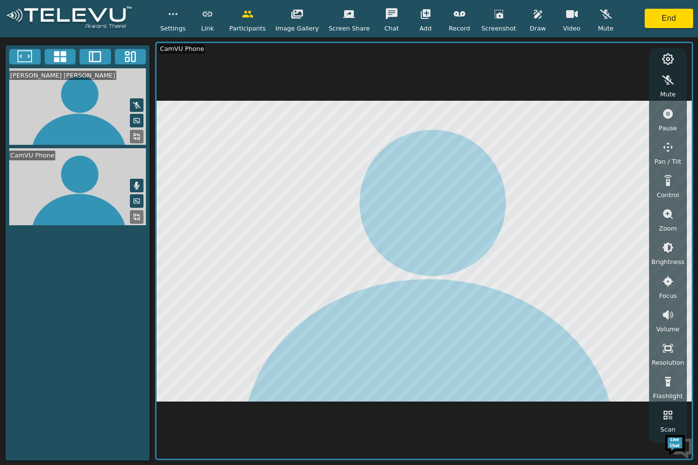
click at [652, 27] on button "End" at bounding box center [669, 18] width 48 height 19
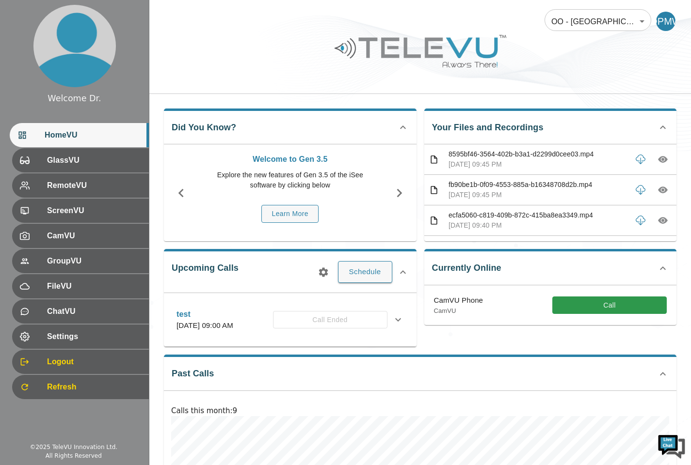
click at [608, 312] on button "Call" at bounding box center [609, 306] width 114 height 18
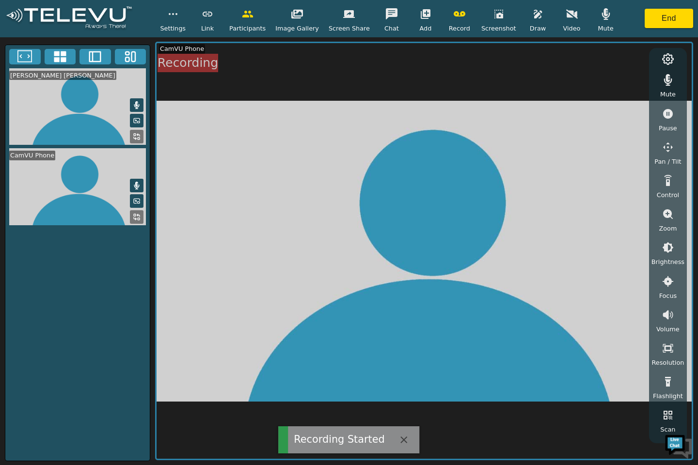
click at [454, 16] on icon "button" at bounding box center [460, 13] width 12 height 5
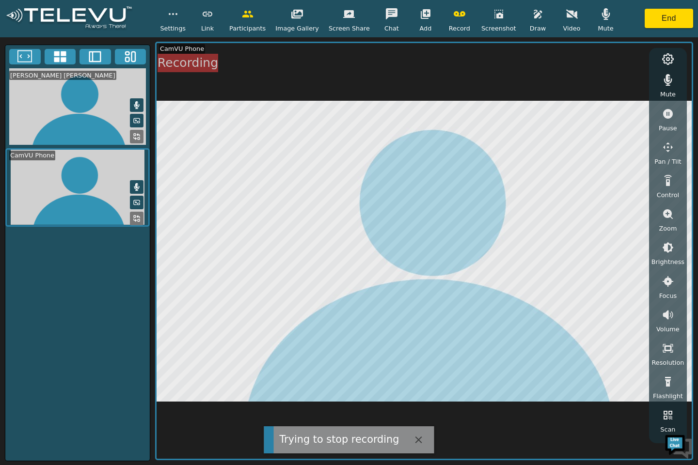
click at [594, 23] on div "Mute" at bounding box center [606, 18] width 24 height 29
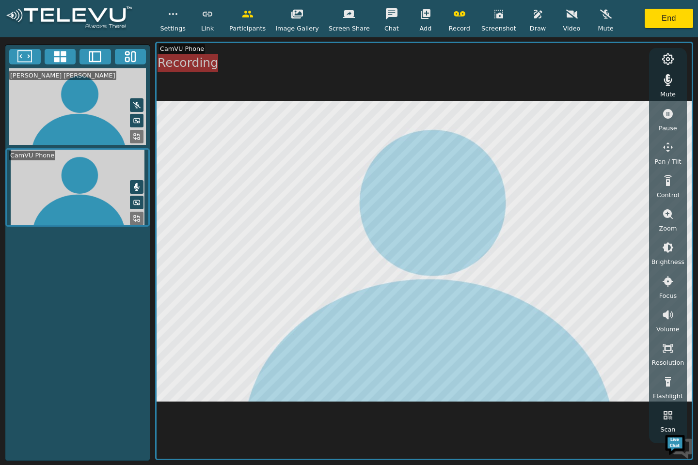
click at [674, 85] on button "button" at bounding box center [668, 79] width 24 height 19
click at [453, 6] on button "button" at bounding box center [459, 13] width 24 height 19
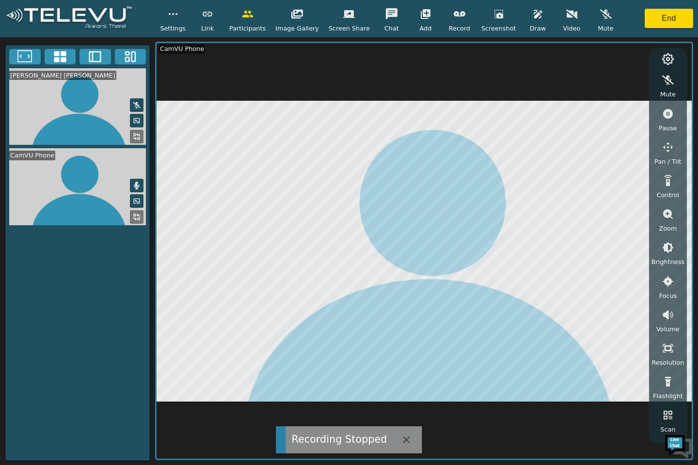
click at [566, 16] on icon "button" at bounding box center [572, 13] width 12 height 9
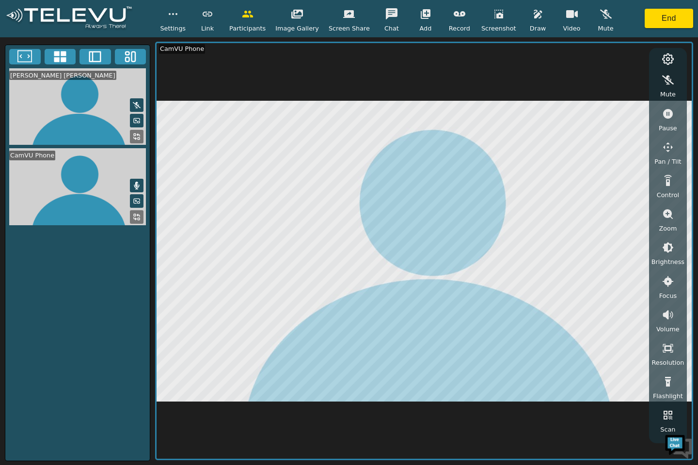
click at [671, 286] on icon "button" at bounding box center [668, 282] width 12 height 12
click at [671, 317] on icon "button" at bounding box center [668, 315] width 9 height 9
click at [671, 316] on icon "button" at bounding box center [668, 315] width 9 height 9
click at [670, 316] on icon "button" at bounding box center [668, 315] width 9 height 9
click at [669, 316] on icon "button" at bounding box center [668, 315] width 9 height 9
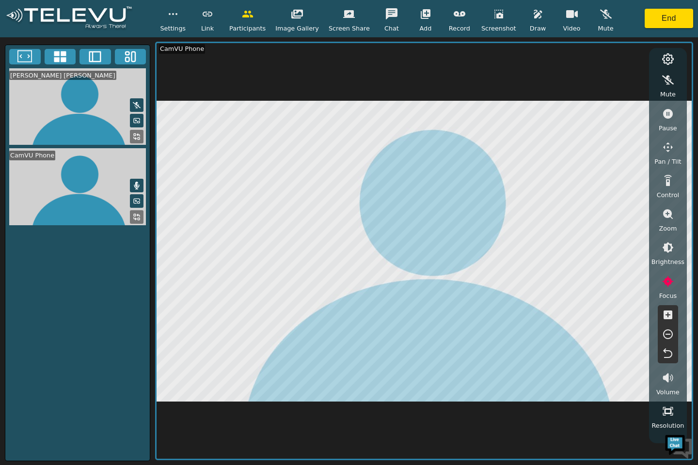
click at [669, 315] on icon "button" at bounding box center [668, 315] width 12 height 12
click at [669, 314] on icon "button" at bounding box center [668, 315] width 9 height 9
click at [669, 313] on icon "button" at bounding box center [668, 315] width 9 height 9
click at [670, 313] on icon "button" at bounding box center [668, 315] width 9 height 9
click at [674, 288] on button "button" at bounding box center [668, 281] width 24 height 19
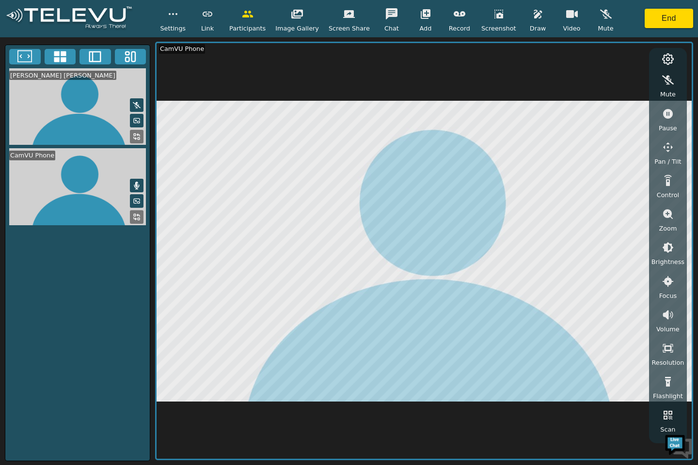
click at [669, 287] on button "button" at bounding box center [668, 281] width 24 height 19
click at [670, 288] on button "button" at bounding box center [668, 281] width 24 height 19
click at [671, 289] on button "button" at bounding box center [668, 281] width 24 height 19
click at [670, 316] on icon "button" at bounding box center [668, 315] width 9 height 9
click at [674, 316] on button "button" at bounding box center [668, 314] width 24 height 19
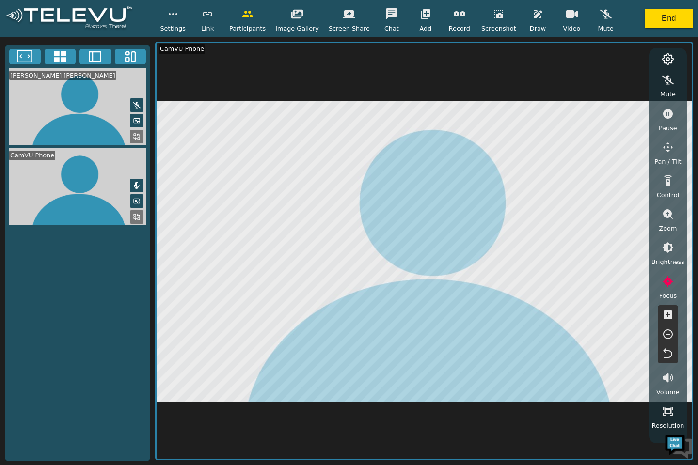
click at [672, 316] on icon "button" at bounding box center [668, 315] width 12 height 12
click at [672, 316] on icon "button" at bounding box center [668, 315] width 9 height 9
click at [672, 316] on icon "button" at bounding box center [668, 315] width 12 height 12
click at [672, 317] on icon "button" at bounding box center [668, 315] width 12 height 12
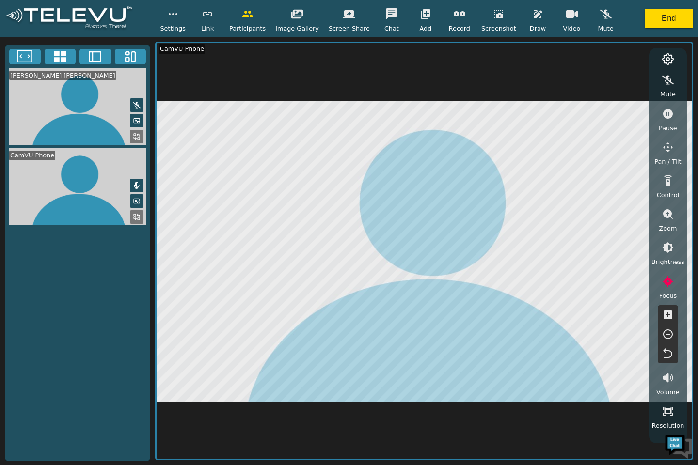
click at [672, 317] on icon "button" at bounding box center [668, 315] width 12 height 12
click at [671, 318] on icon "button" at bounding box center [668, 315] width 9 height 9
click at [670, 317] on icon "button" at bounding box center [668, 315] width 9 height 9
click at [670, 318] on icon "button" at bounding box center [668, 315] width 9 height 9
click at [671, 318] on icon "button" at bounding box center [668, 315] width 9 height 9
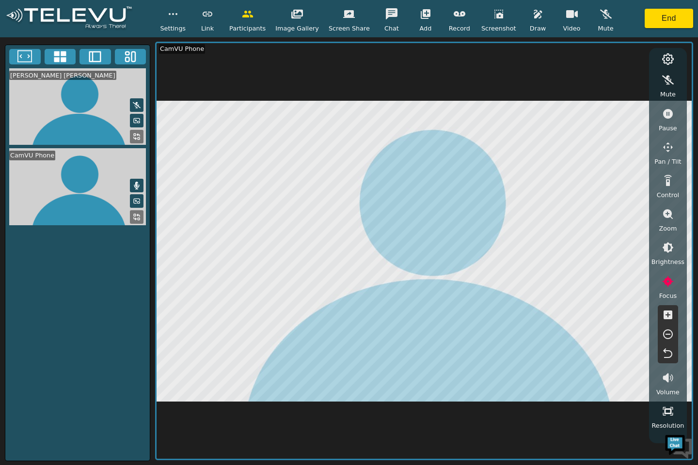
click at [672, 337] on icon "button" at bounding box center [668, 335] width 12 height 12
click at [671, 336] on icon "button" at bounding box center [668, 335] width 10 height 10
click at [671, 335] on icon "button" at bounding box center [668, 335] width 12 height 12
click at [670, 336] on icon "button" at bounding box center [668, 335] width 12 height 12
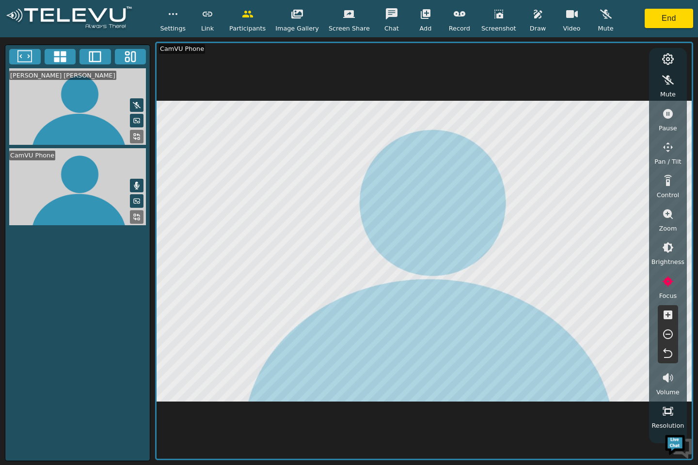
click at [669, 335] on icon "button" at bounding box center [668, 335] width 12 height 12
click at [668, 334] on icon "button" at bounding box center [668, 335] width 10 height 10
click at [669, 333] on icon "button" at bounding box center [668, 335] width 12 height 12
click at [669, 334] on icon "button" at bounding box center [668, 335] width 10 height 10
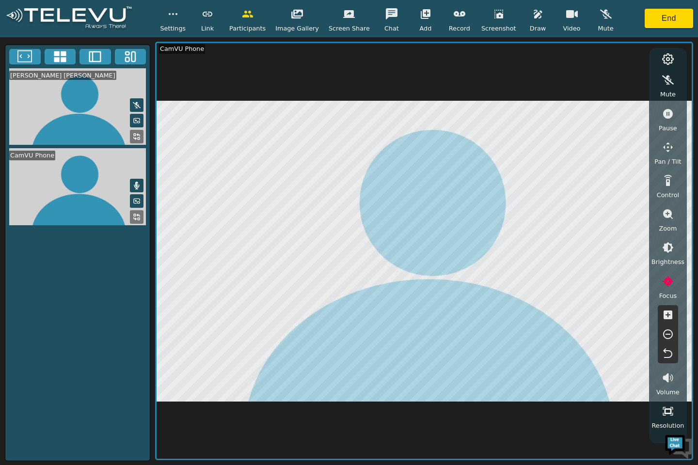
click at [669, 334] on icon "button" at bounding box center [668, 335] width 10 height 10
click at [669, 335] on icon "button" at bounding box center [668, 335] width 12 height 12
click at [670, 336] on icon "button" at bounding box center [668, 335] width 12 height 12
click at [669, 336] on icon "button" at bounding box center [668, 335] width 12 height 12
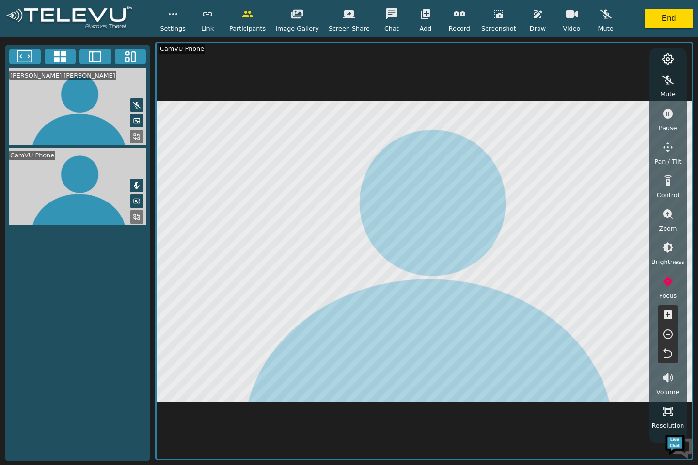
click at [669, 336] on icon "button" at bounding box center [668, 335] width 12 height 12
click at [670, 336] on icon "button" at bounding box center [668, 335] width 12 height 12
click at [670, 335] on icon "button" at bounding box center [668, 335] width 12 height 12
click at [669, 334] on icon "button" at bounding box center [668, 335] width 10 height 10
click at [669, 333] on icon "button" at bounding box center [668, 335] width 12 height 12
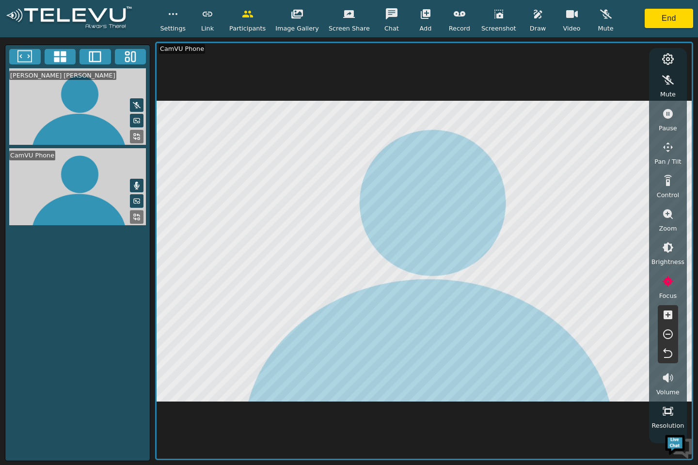
click at [669, 333] on icon "button" at bounding box center [668, 335] width 12 height 12
click at [670, 333] on icon "button" at bounding box center [668, 335] width 12 height 12
click at [670, 153] on icon "button" at bounding box center [668, 148] width 12 height 12
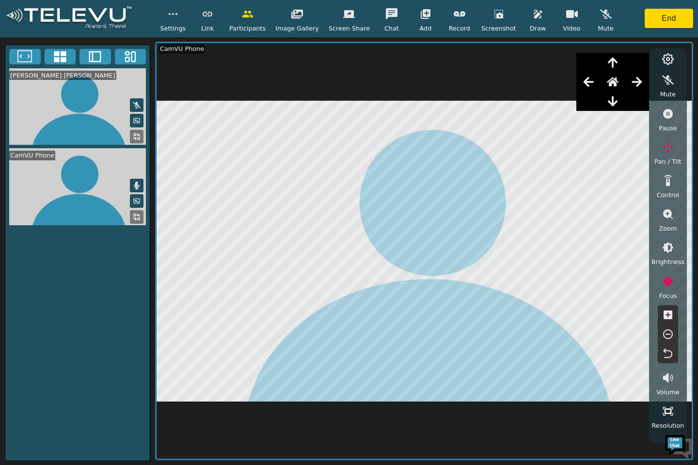
click at [587, 83] on icon "button" at bounding box center [588, 82] width 10 height 10
click at [587, 79] on icon "button" at bounding box center [589, 82] width 12 height 12
click at [586, 77] on icon "button" at bounding box center [589, 82] width 12 height 12
click at [585, 76] on button "button" at bounding box center [588, 81] width 24 height 19
click at [586, 74] on button "button" at bounding box center [588, 81] width 24 height 19
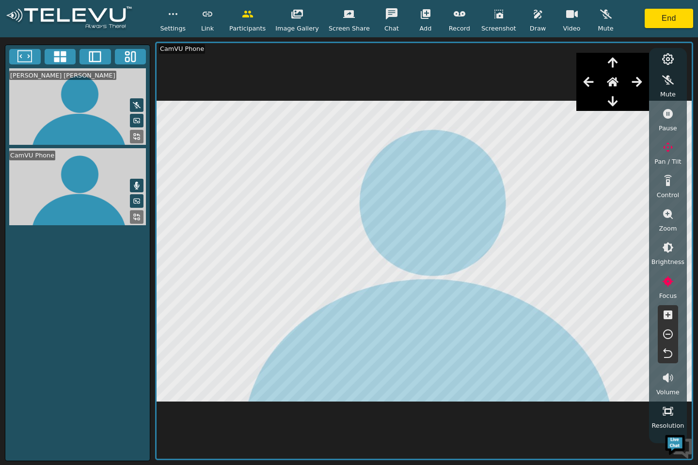
click at [585, 74] on button "button" at bounding box center [588, 81] width 24 height 19
click at [584, 73] on div at bounding box center [612, 81] width 73 height 19
click at [612, 80] on icon "button" at bounding box center [613, 82] width 12 height 9
click at [673, 145] on icon "button" at bounding box center [668, 148] width 12 height 12
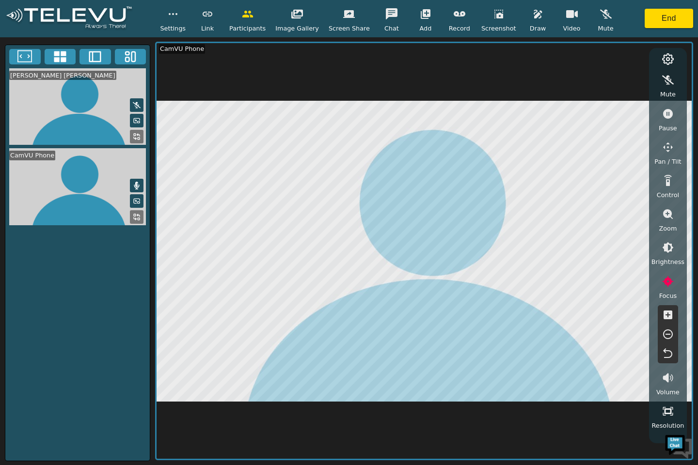
click at [668, 287] on button "button" at bounding box center [668, 281] width 24 height 19
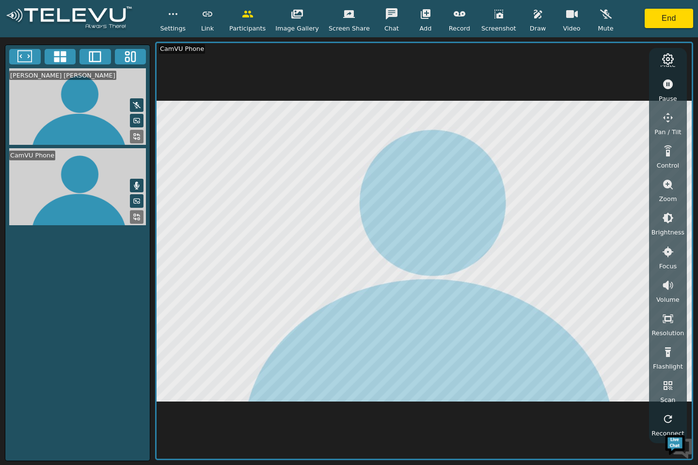
click at [672, 354] on icon "button" at bounding box center [668, 353] width 12 height 12
click at [670, 358] on icon "button" at bounding box center [668, 353] width 12 height 12
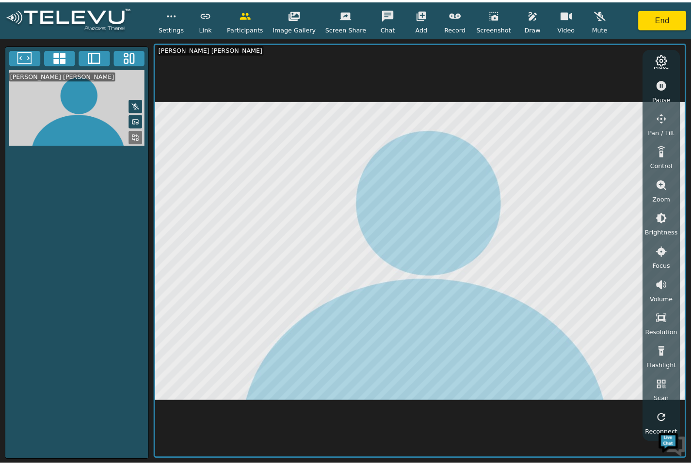
scroll to position [0, 0]
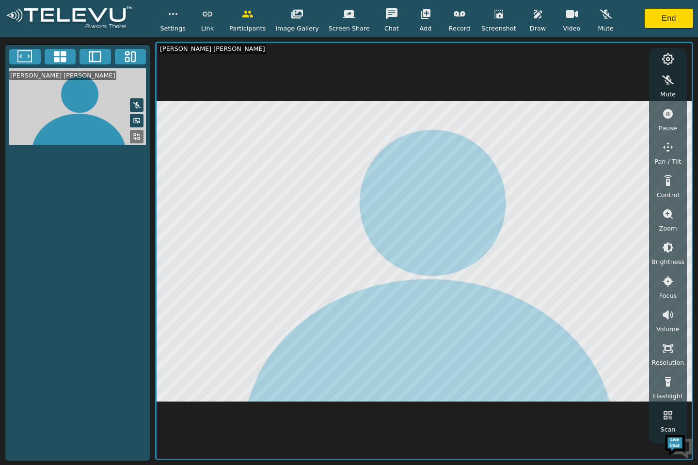
click at [680, 14] on button "End" at bounding box center [669, 18] width 48 height 19
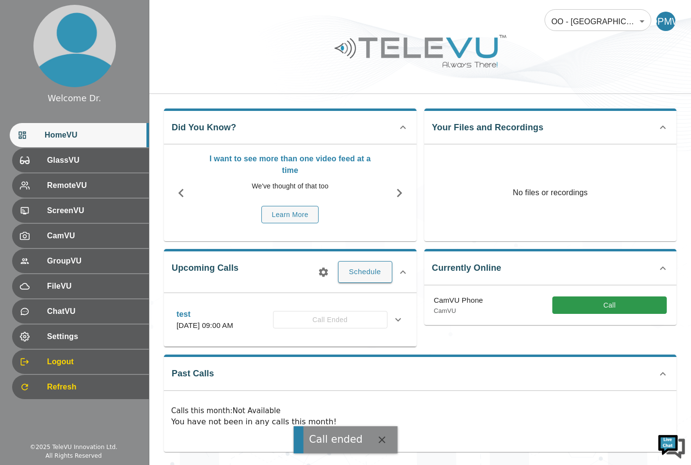
click at [636, 306] on button "Call" at bounding box center [609, 306] width 114 height 18
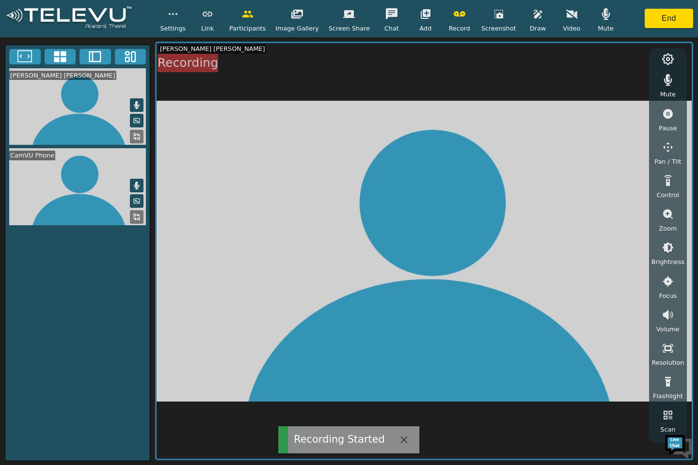
click at [454, 14] on icon "button" at bounding box center [460, 14] width 12 height 12
click at [600, 12] on icon "button" at bounding box center [606, 14] width 12 height 12
click at [670, 81] on icon "button" at bounding box center [668, 80] width 12 height 12
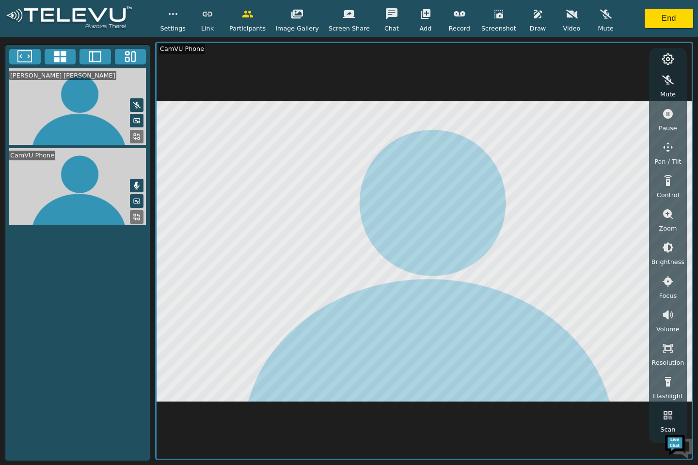
click at [566, 16] on icon "button" at bounding box center [572, 13] width 12 height 9
click at [532, 10] on icon "button" at bounding box center [538, 14] width 12 height 12
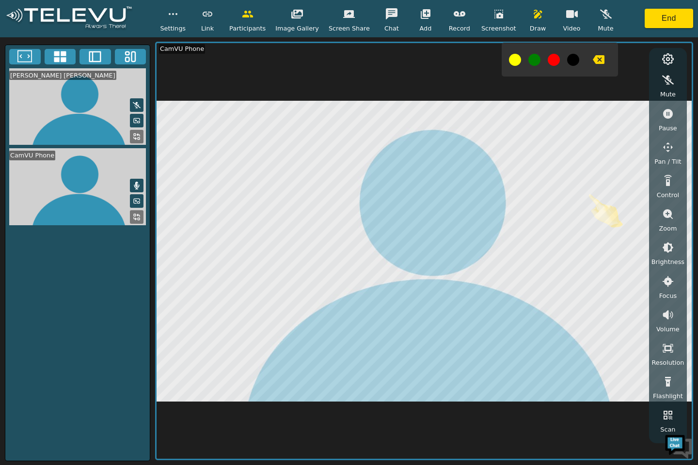
click at [534, 17] on icon "button" at bounding box center [538, 14] width 8 height 9
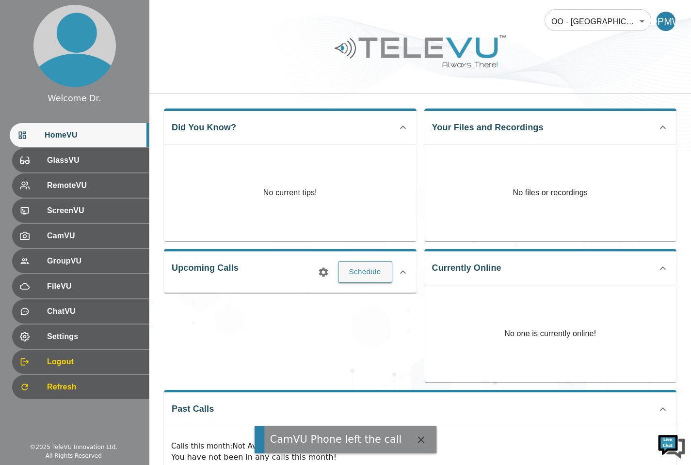
click at [663, 26] on div "DPMW" at bounding box center [665, 21] width 19 height 19
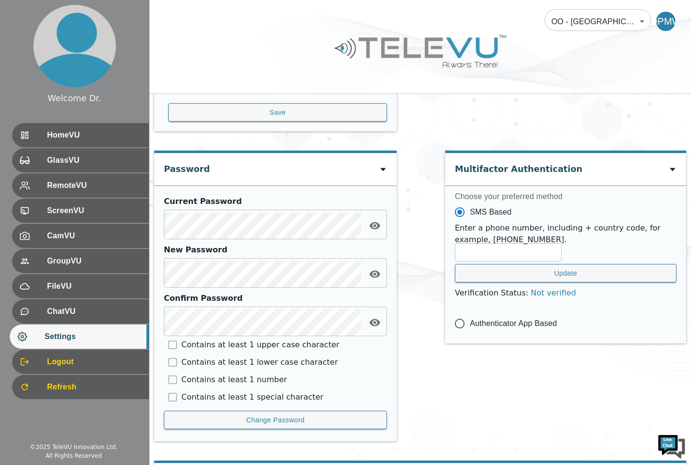
scroll to position [394, 0]
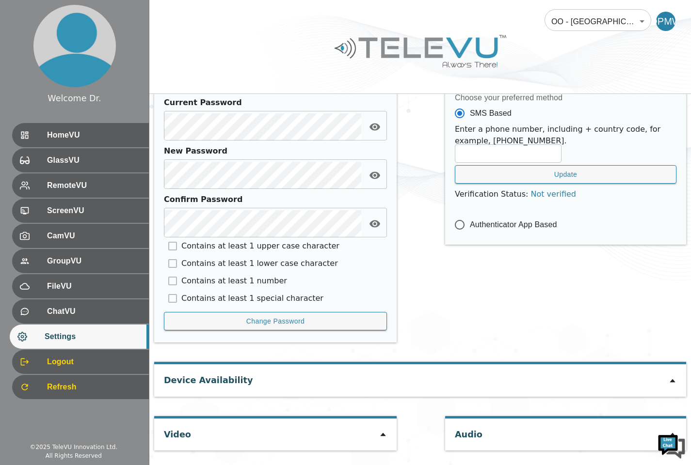
click at [95, 134] on span "HomeVU" at bounding box center [94, 135] width 94 height 12
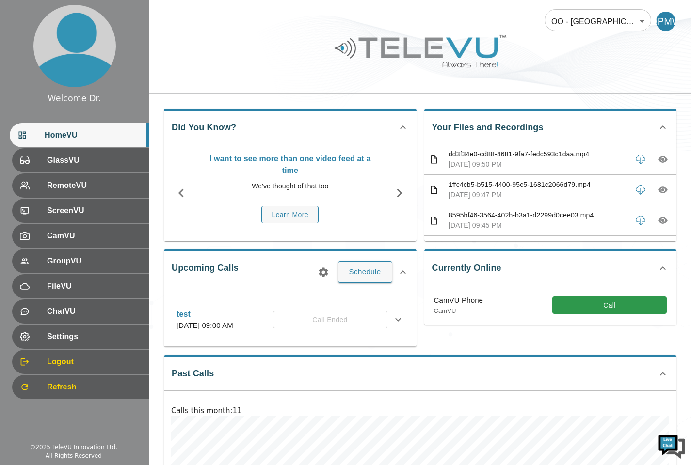
click at [623, 300] on button "Call" at bounding box center [609, 306] width 114 height 18
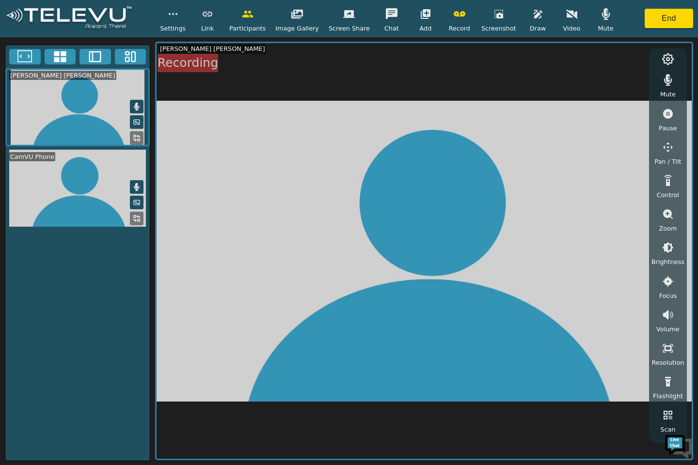
click at [454, 14] on icon "button" at bounding box center [460, 14] width 12 height 12
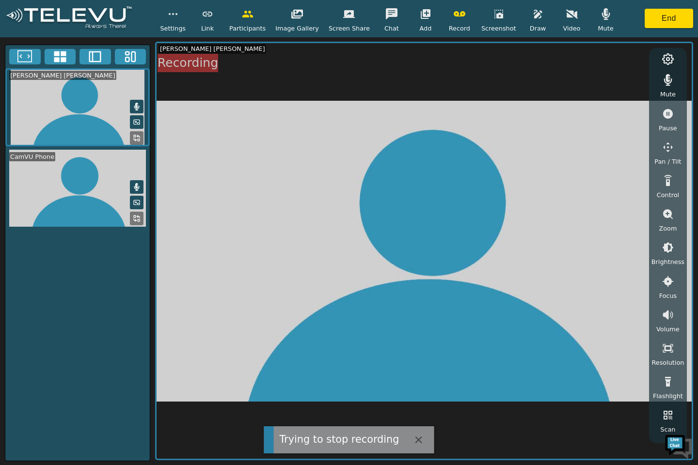
click at [454, 13] on icon "button" at bounding box center [460, 14] width 12 height 12
click at [454, 15] on icon "button" at bounding box center [460, 14] width 12 height 12
click at [454, 14] on icon "button" at bounding box center [460, 14] width 12 height 12
click at [671, 83] on icon "button" at bounding box center [668, 80] width 12 height 12
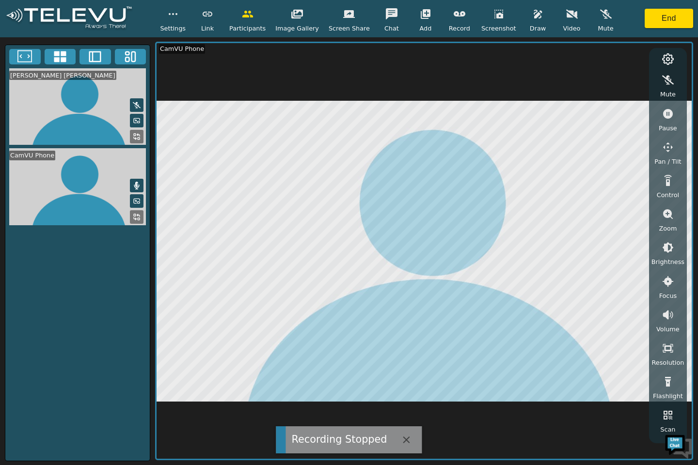
click at [600, 10] on icon "button" at bounding box center [606, 13] width 12 height 9
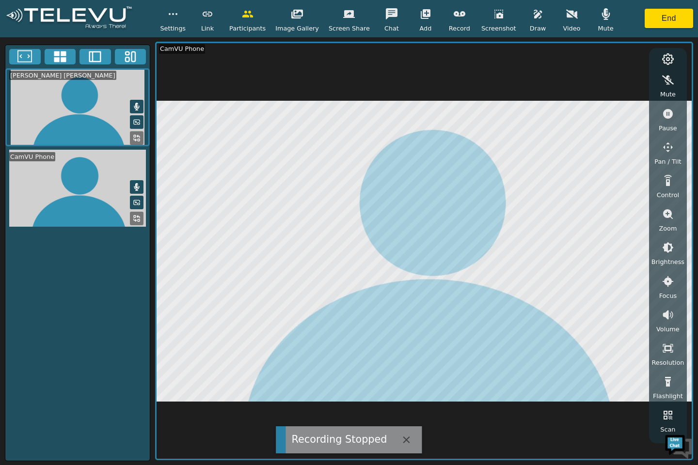
click at [600, 11] on icon "button" at bounding box center [606, 14] width 12 height 12
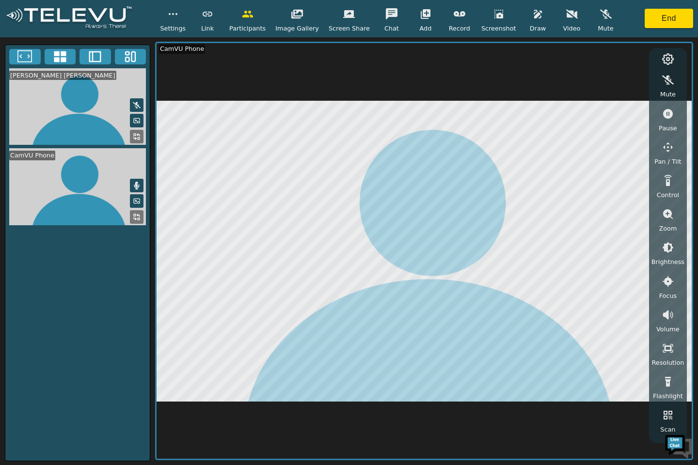
click at [566, 18] on icon "button" at bounding box center [572, 14] width 12 height 12
click at [532, 17] on icon "button" at bounding box center [538, 14] width 12 height 12
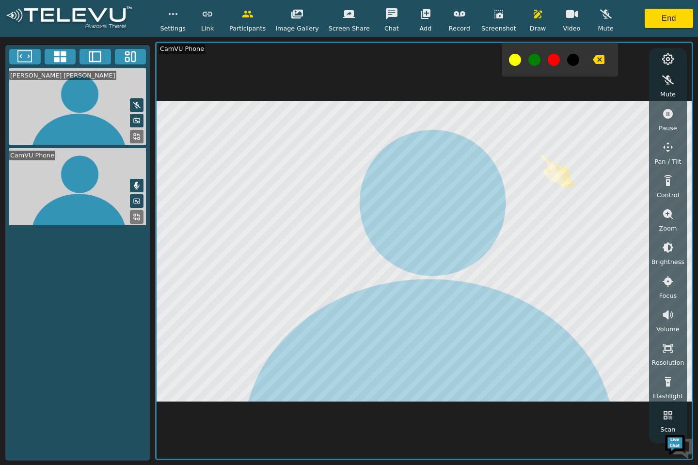
click at [532, 14] on icon "button" at bounding box center [538, 14] width 12 height 12
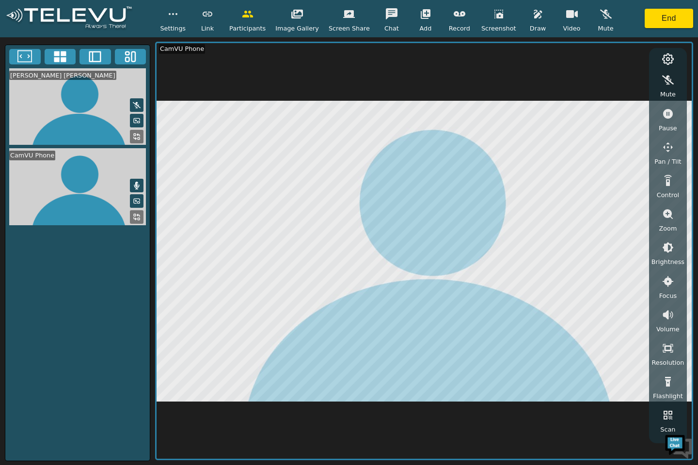
click at [600, 16] on icon "button" at bounding box center [606, 14] width 12 height 12
click at [601, 9] on icon "button" at bounding box center [605, 14] width 8 height 12
click at [667, 14] on button "End" at bounding box center [669, 18] width 48 height 19
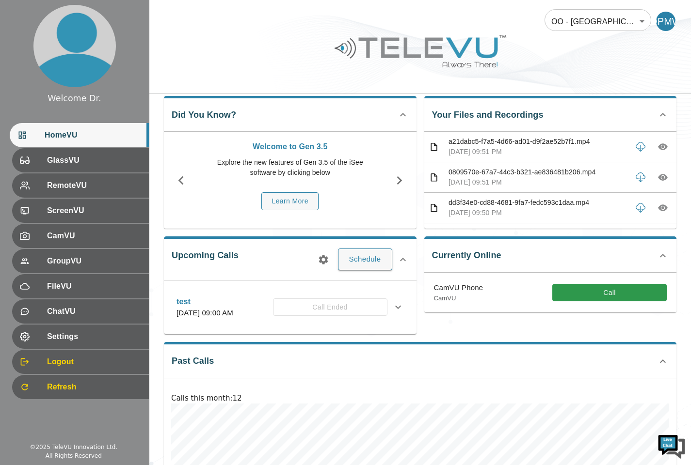
scroll to position [37, 0]
